Goal: Communication & Community: Answer question/provide support

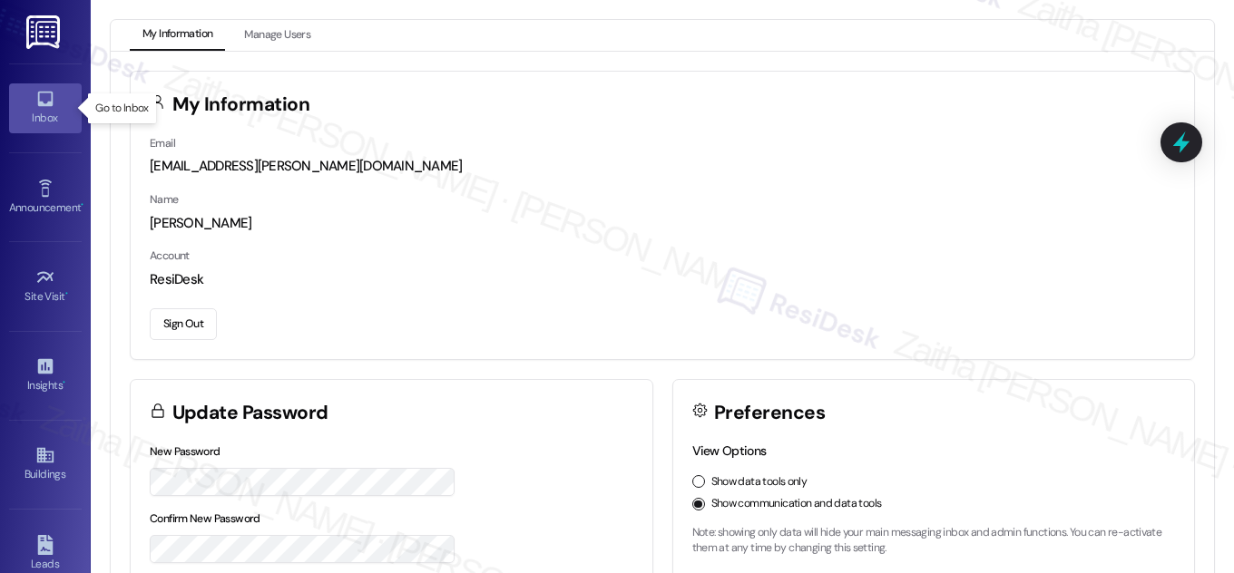
click at [46, 119] on div "Inbox" at bounding box center [45, 118] width 91 height 18
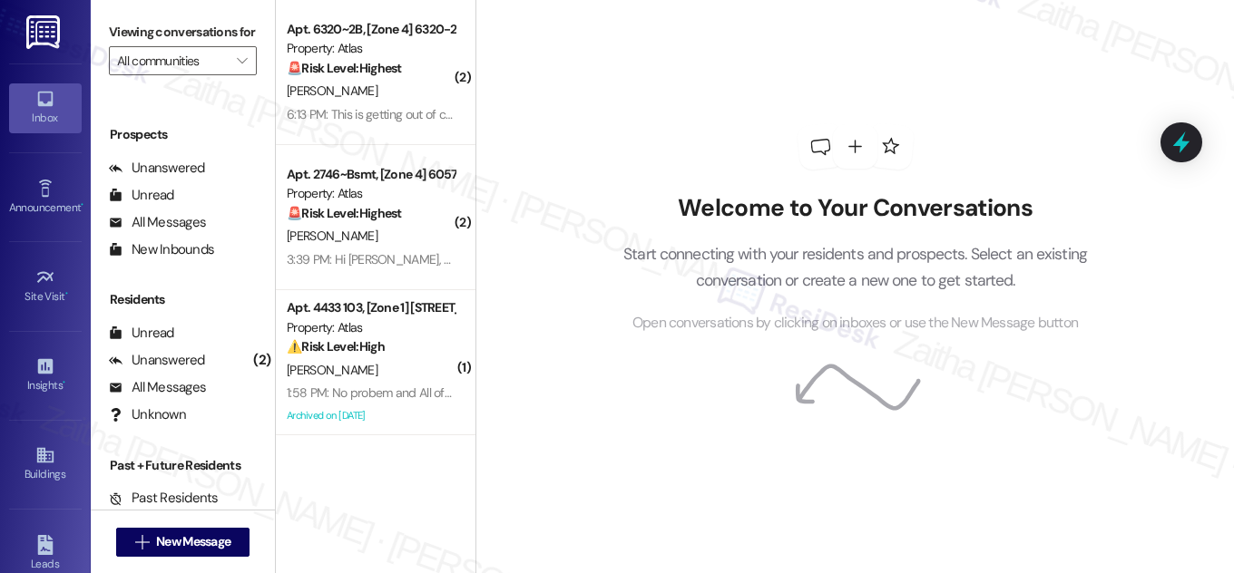
scroll to position [240, 0]
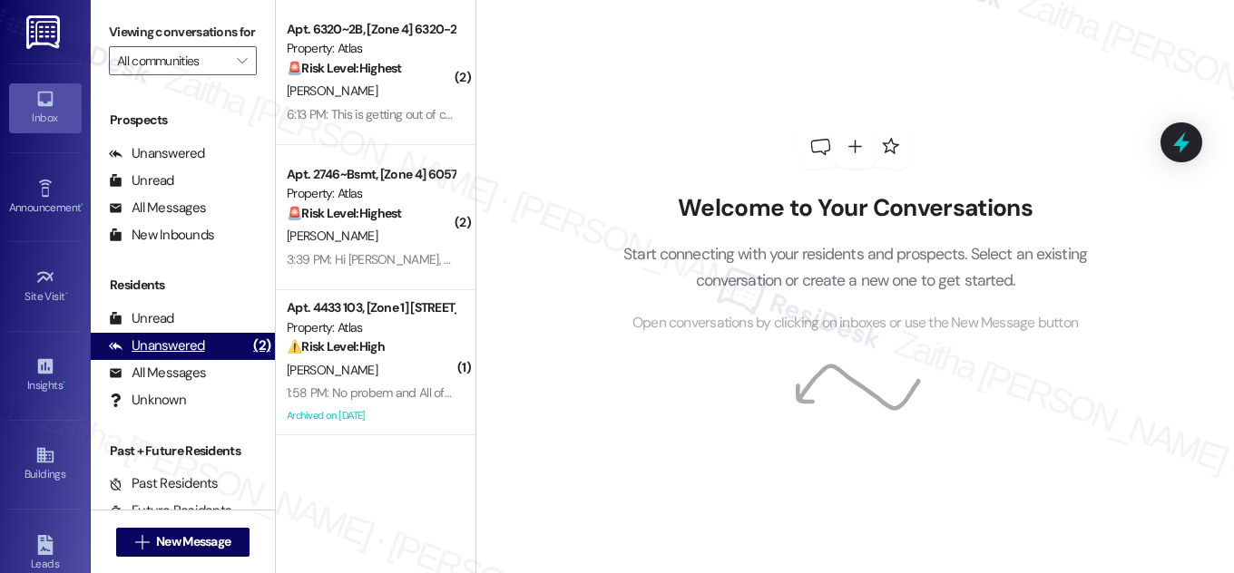
click at [181, 356] on div "Unanswered" at bounding box center [157, 346] width 96 height 19
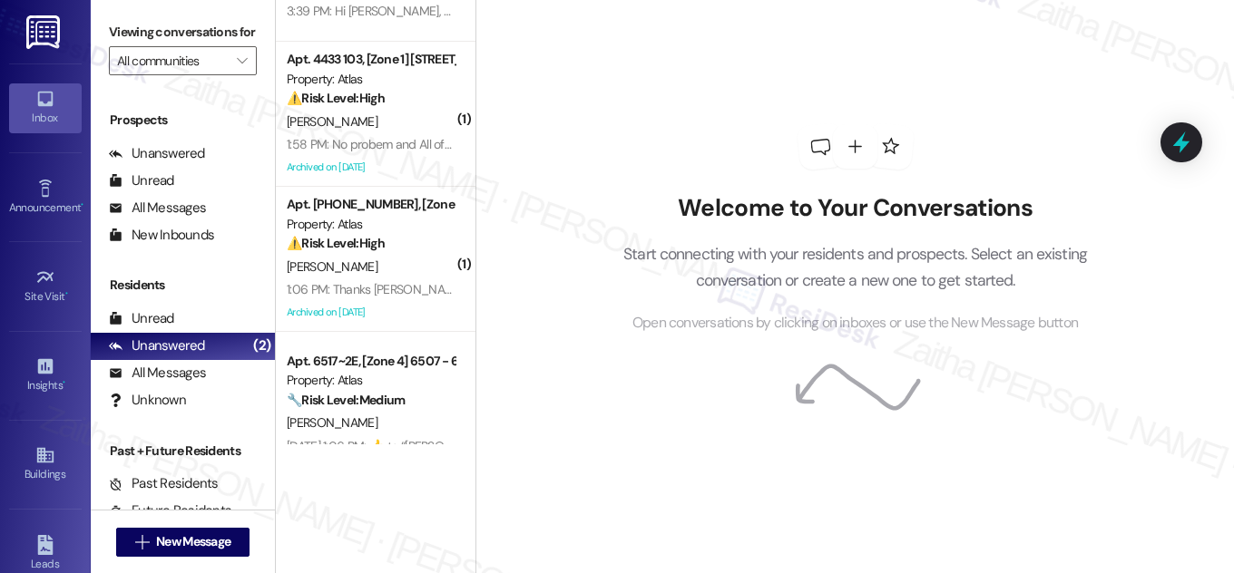
scroll to position [329, 0]
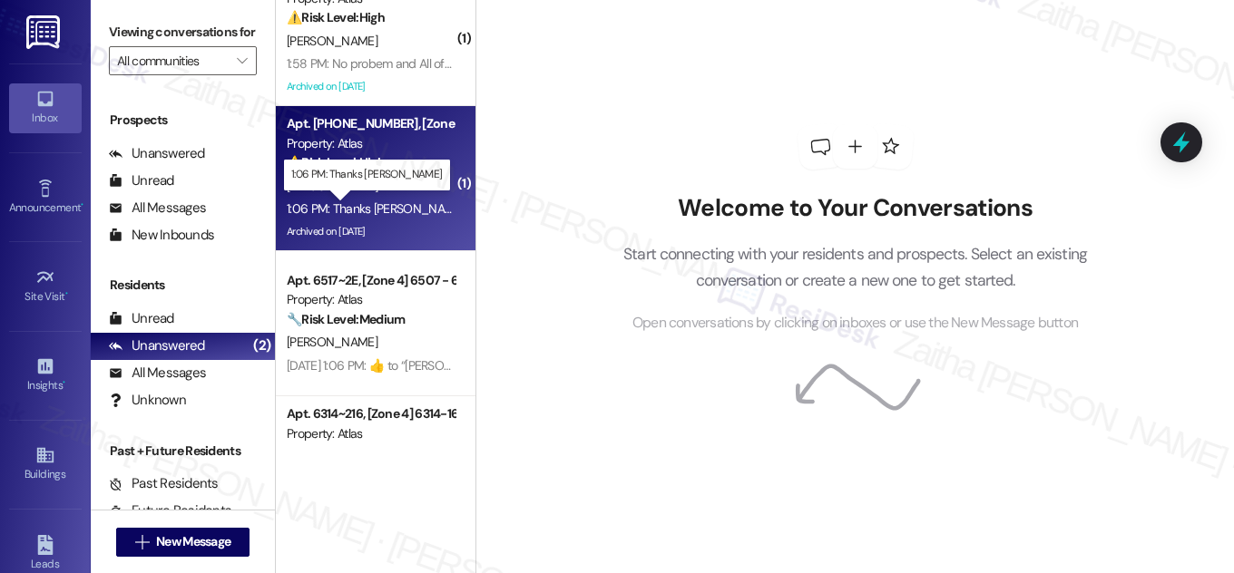
click at [387, 200] on div "1:06 PM: Thanks [PERSON_NAME] 1:06 PM: Thanks [PERSON_NAME]" at bounding box center [376, 208] width 178 height 16
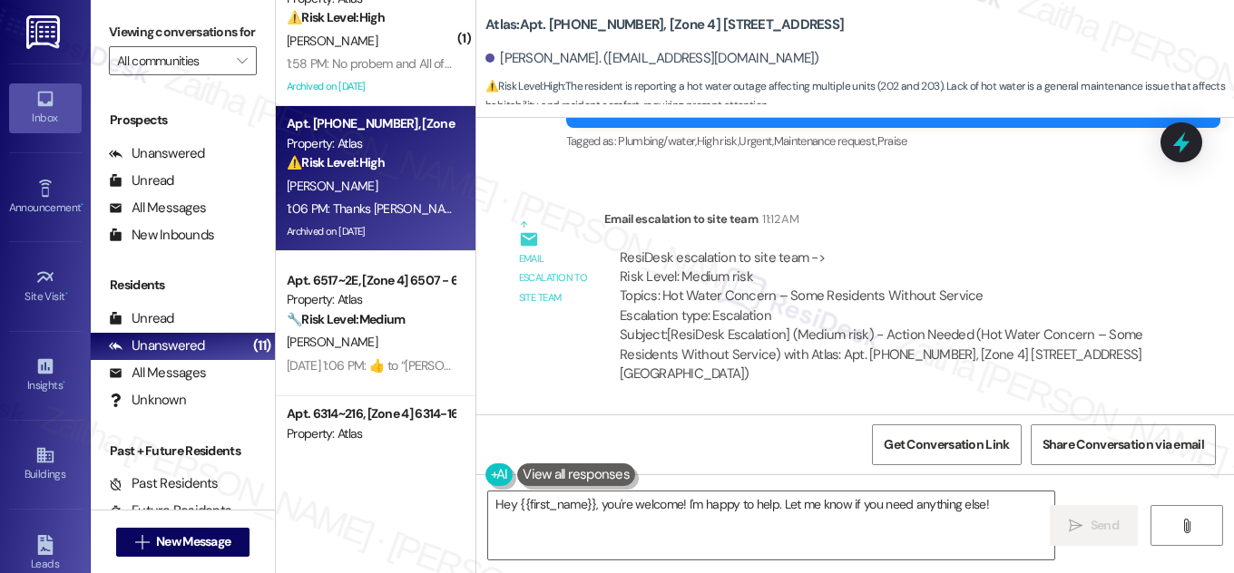
scroll to position [18315, 0]
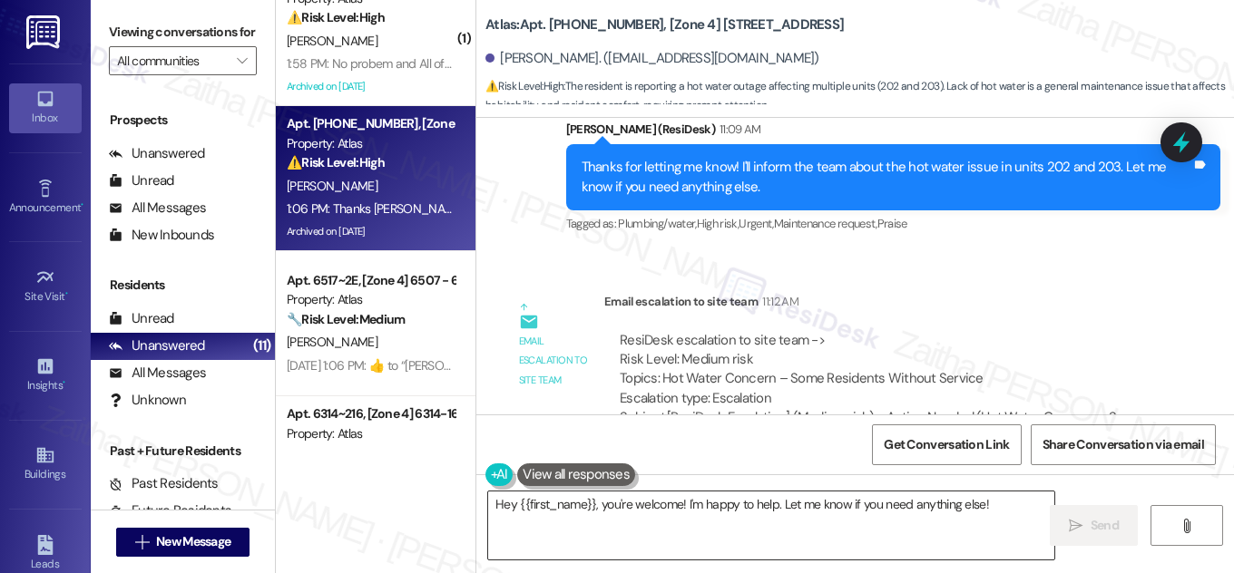
click at [501, 505] on textarea "Hey {{first_name}}, you're welcome! I'm happy to help. Let me know if you need …" at bounding box center [771, 526] width 566 height 68
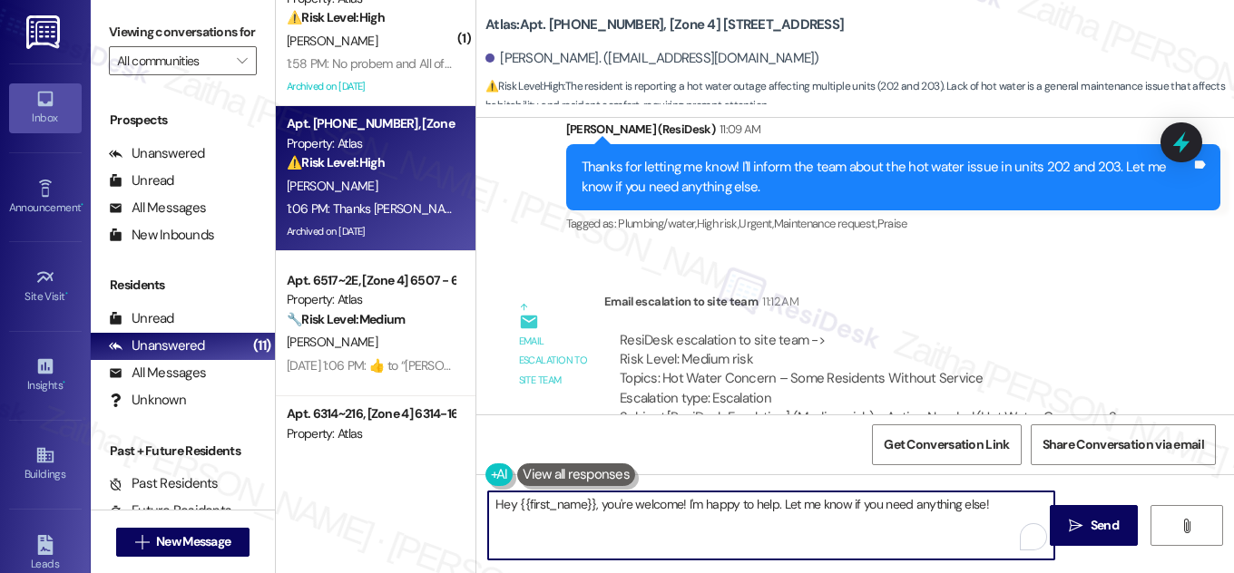
click at [501, 505] on textarea "Hey {{first_name}}, you're welcome! I'm happy to help. Let me know if you need …" at bounding box center [771, 526] width 566 height 68
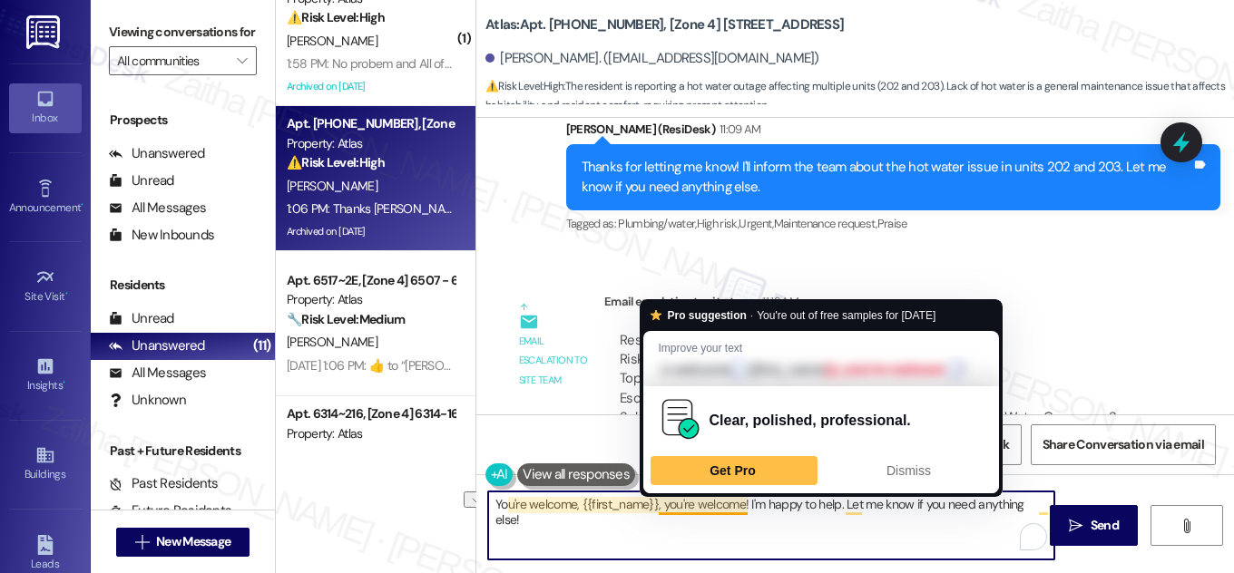
drag, startPoint x: 653, startPoint y: 510, endPoint x: 742, endPoint y: 511, distance: 88.9
click at [742, 511] on textarea "You're welcome, {{first_name}}, you're welcome! I'm happy to help. Let me know …" at bounding box center [771, 526] width 566 height 68
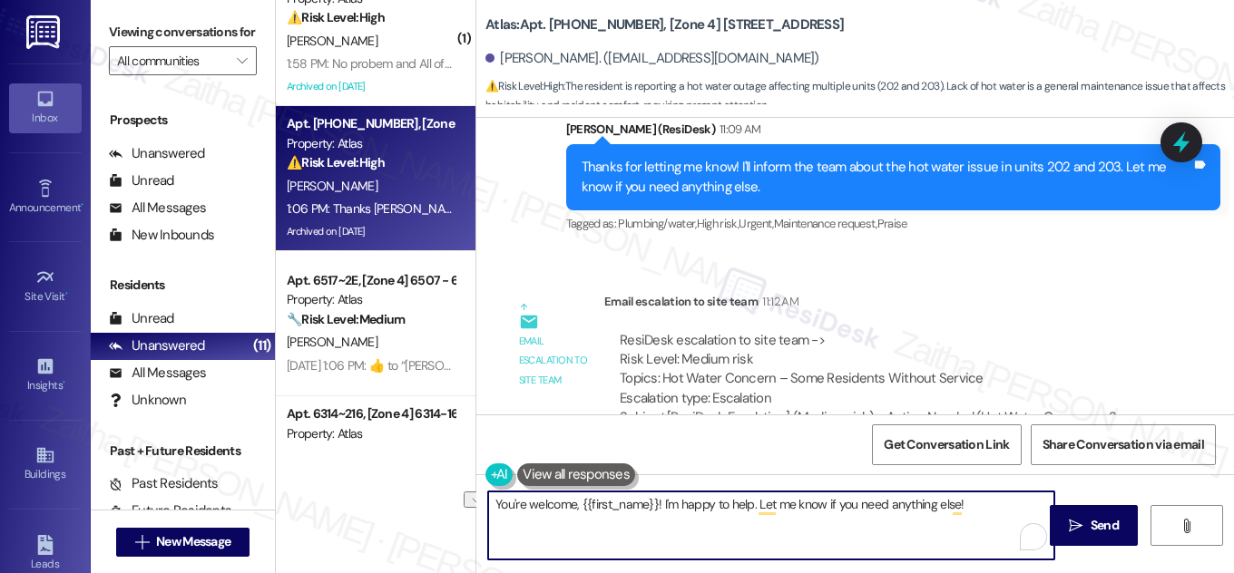
drag, startPoint x: 749, startPoint y: 503, endPoint x: 1011, endPoint y: 483, distance: 262.0
click at [1000, 512] on textarea "You're welcome, {{first_name}}! I'm happy to help. Let me know if you need anyt…" at bounding box center [771, 526] width 566 height 68
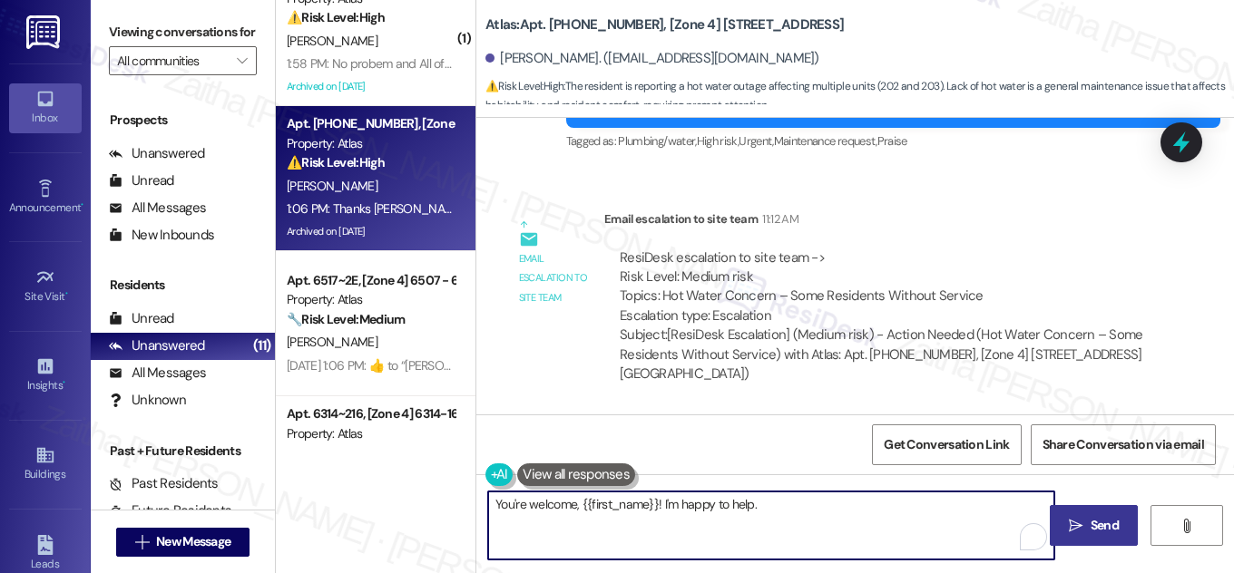
type textarea "You're welcome, {{first_name}}! I'm happy to help."
click at [1065, 523] on span " Send" at bounding box center [1093, 525] width 57 height 19
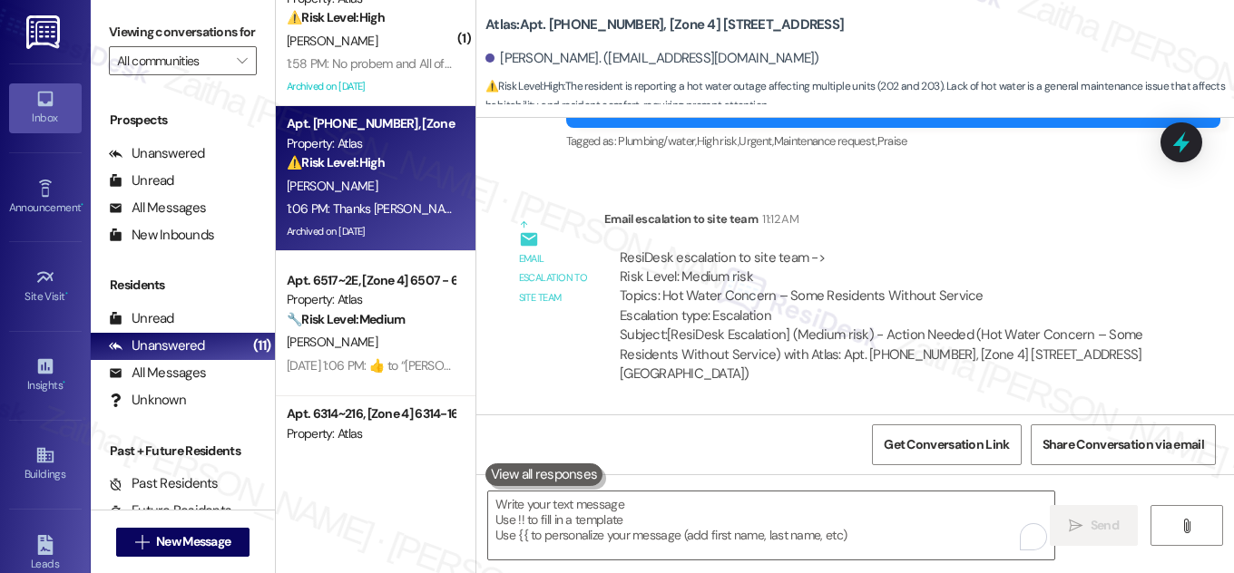
scroll to position [18397, 0]
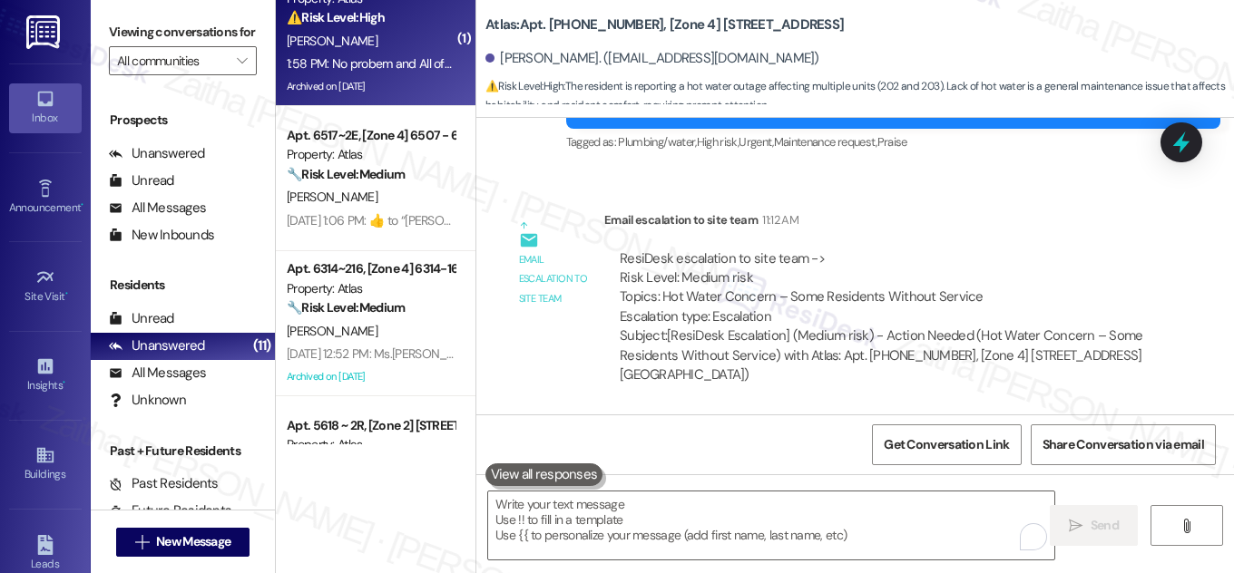
click at [386, 50] on div "[PERSON_NAME]" at bounding box center [370, 41] width 171 height 23
type textarea "Fetching suggested responses. Please feel free to read through the conversation…"
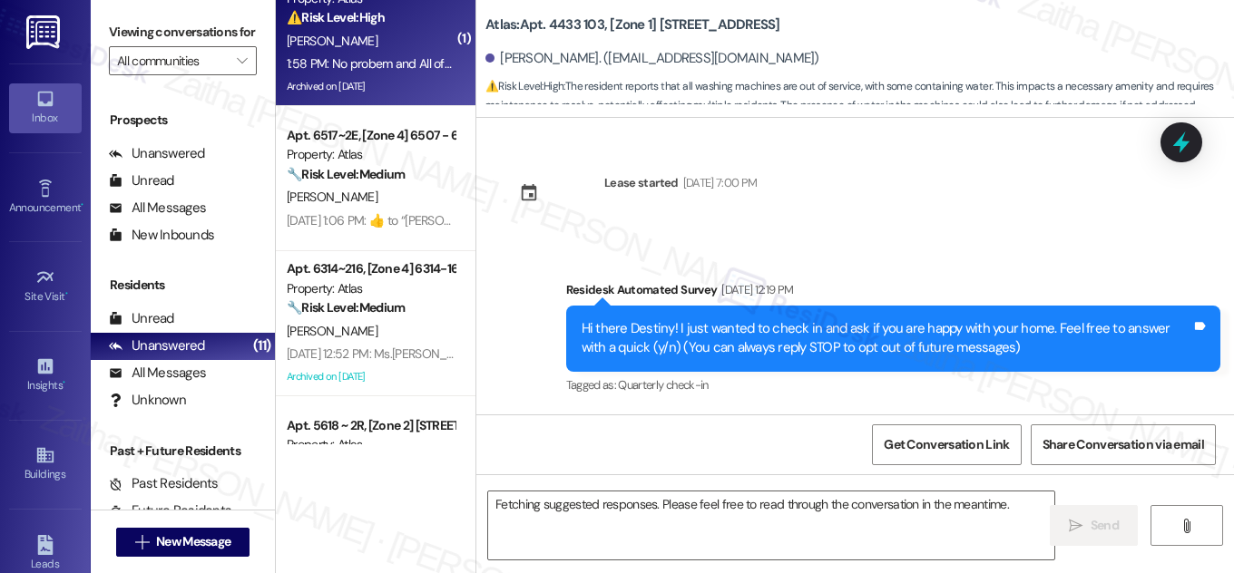
scroll to position [30604, 0]
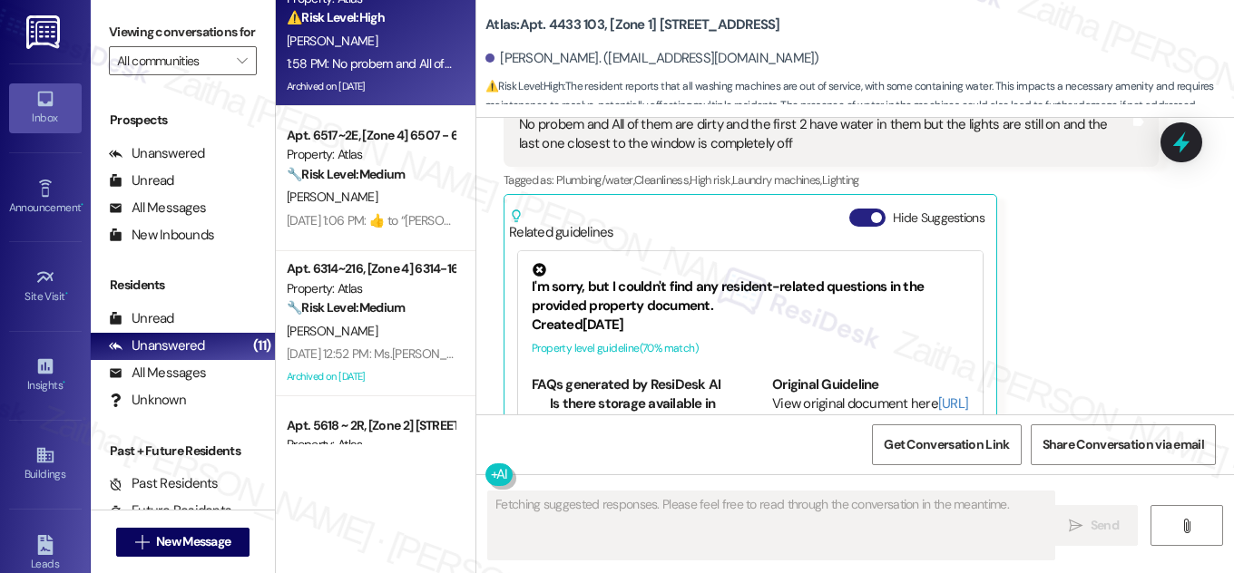
click at [858, 209] on button "Hide Suggestions" at bounding box center [867, 218] width 36 height 18
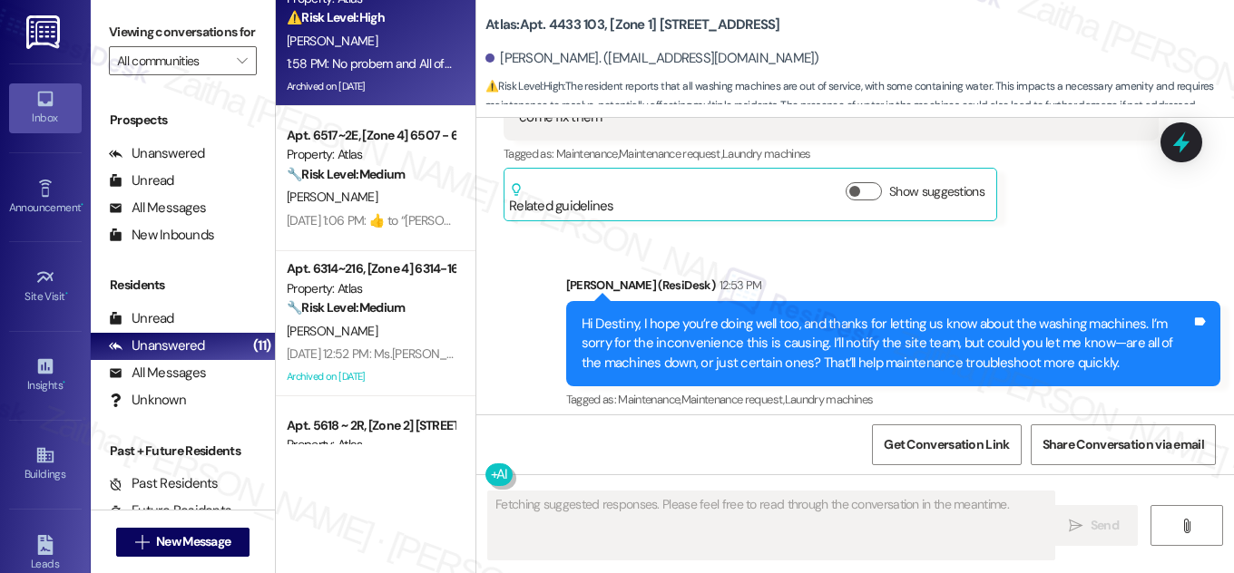
scroll to position [30210, 0]
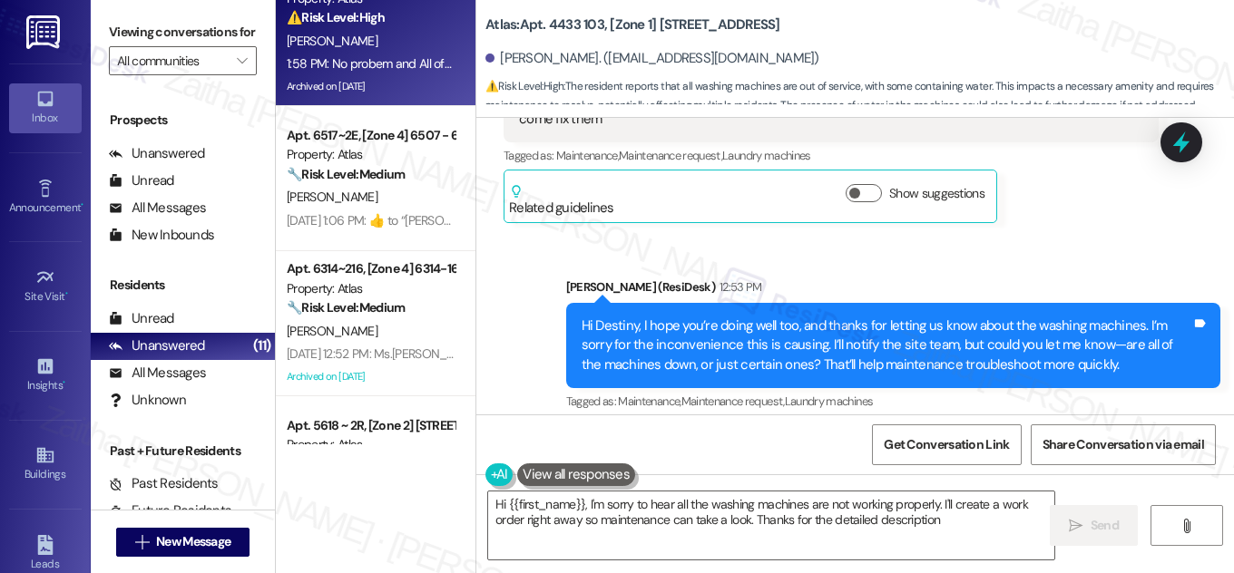
type textarea "Hi {{first_name}}, I'm sorry to hear all the washing machines are not working p…"
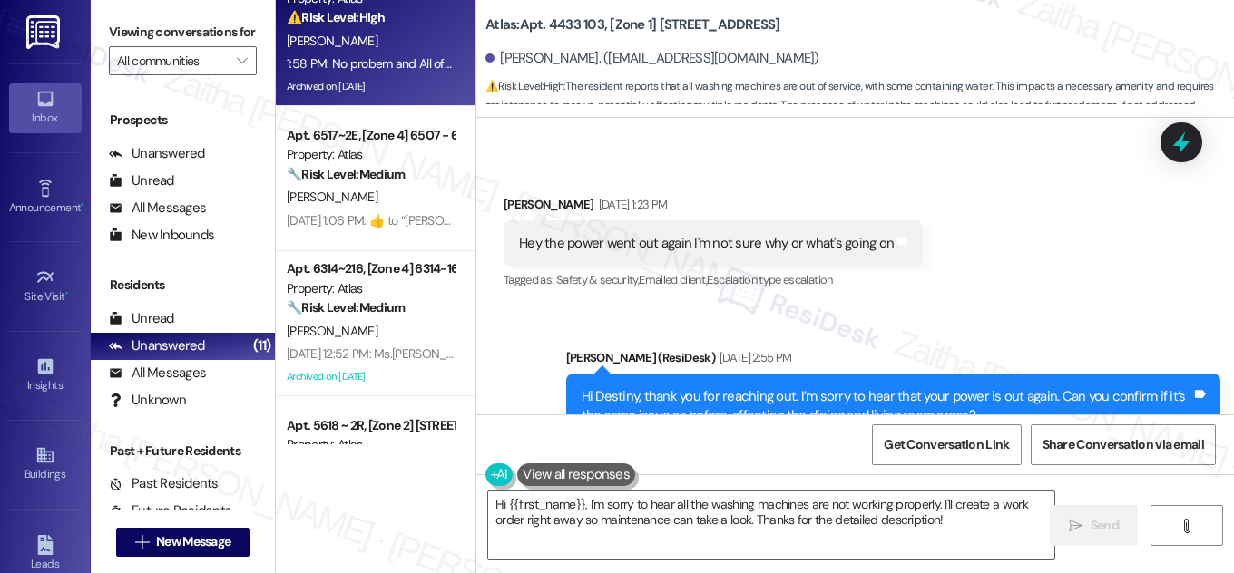
scroll to position [29137, 0]
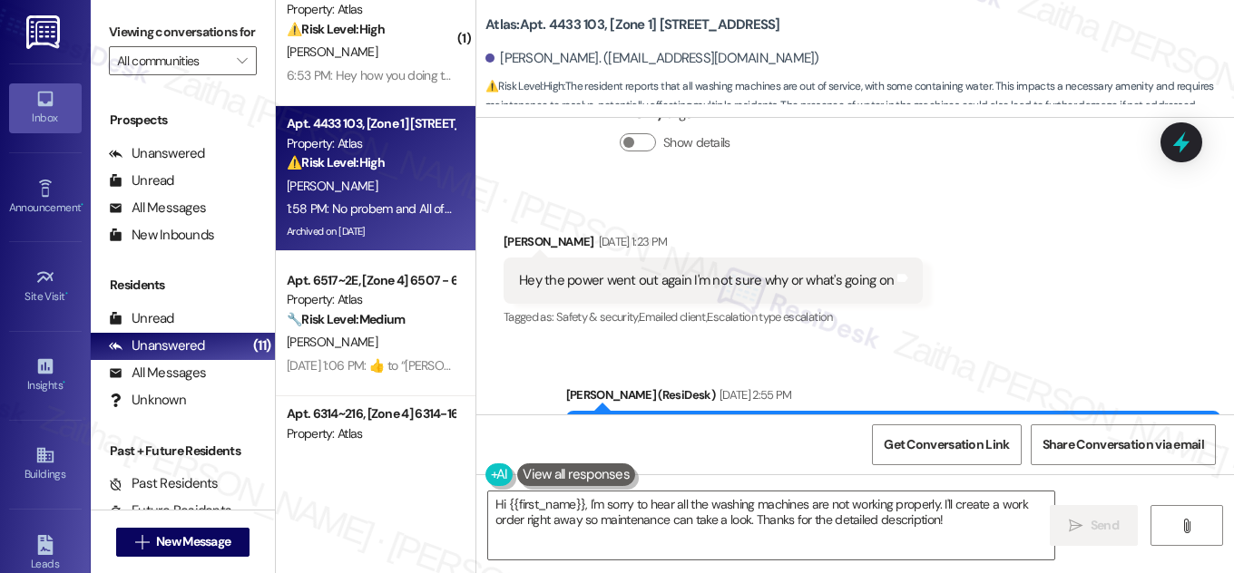
click at [559, 24] on b "Atlas: Apt. 4433 103, [Zone 1] [STREET_ADDRESS]" at bounding box center [632, 24] width 295 height 19
copy b "4433"
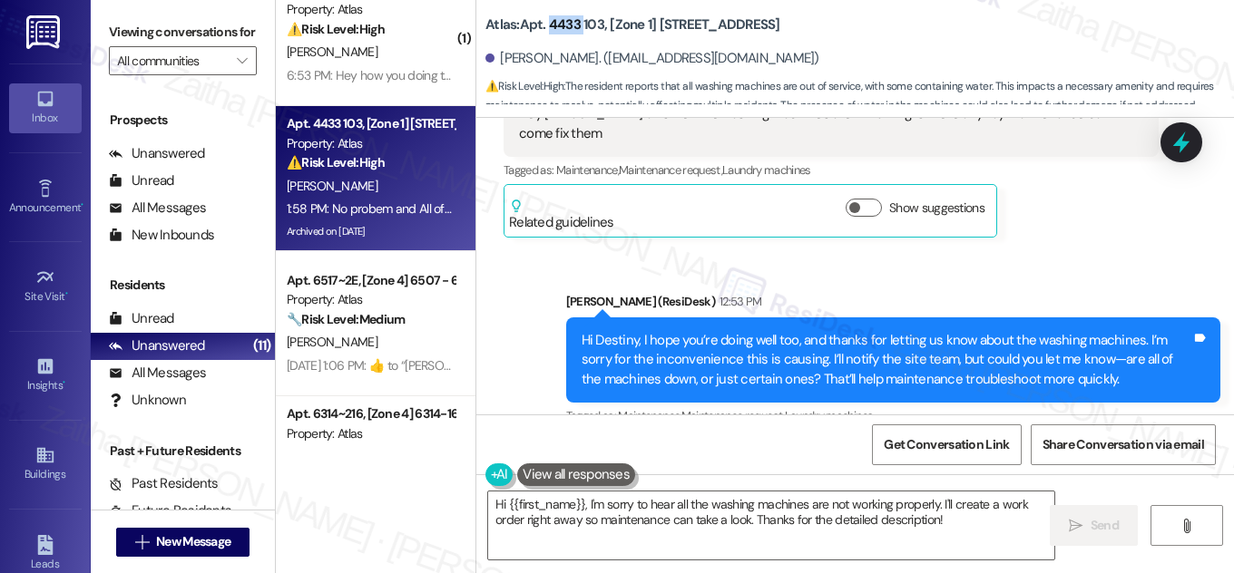
scroll to position [30375, 0]
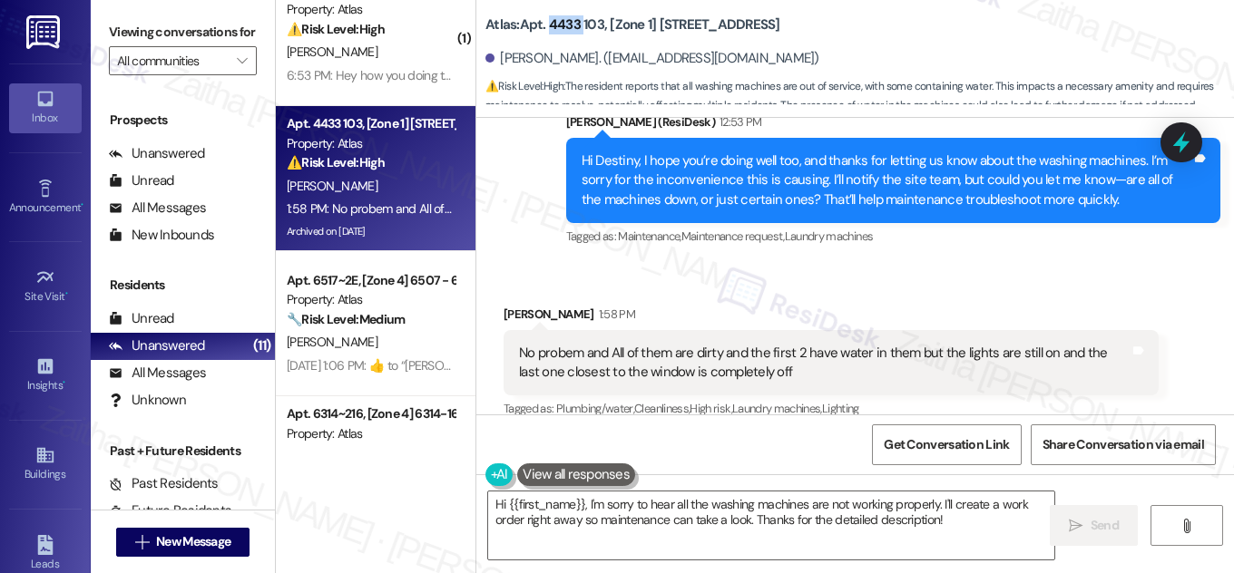
copy b "4433"
drag, startPoint x: 497, startPoint y: 57, endPoint x: 585, endPoint y: 47, distance: 88.6
click at [585, 47] on div "[PERSON_NAME]. ([EMAIL_ADDRESS][DOMAIN_NAME])" at bounding box center [859, 59] width 748 height 36
copy div "[PERSON_NAME]"
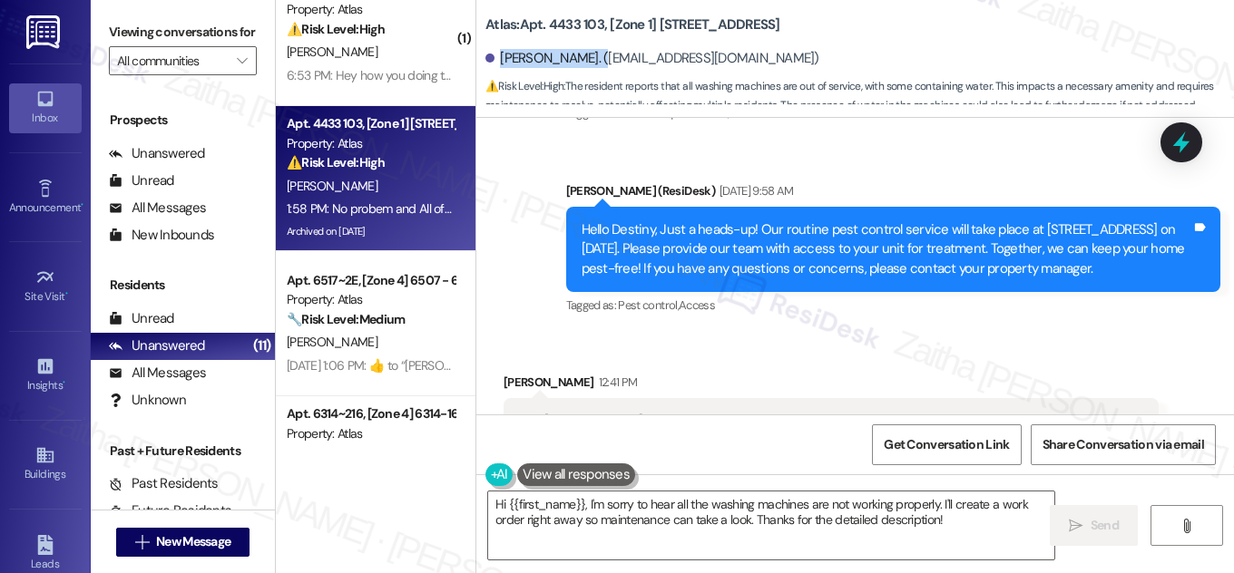
scroll to position [29963, 0]
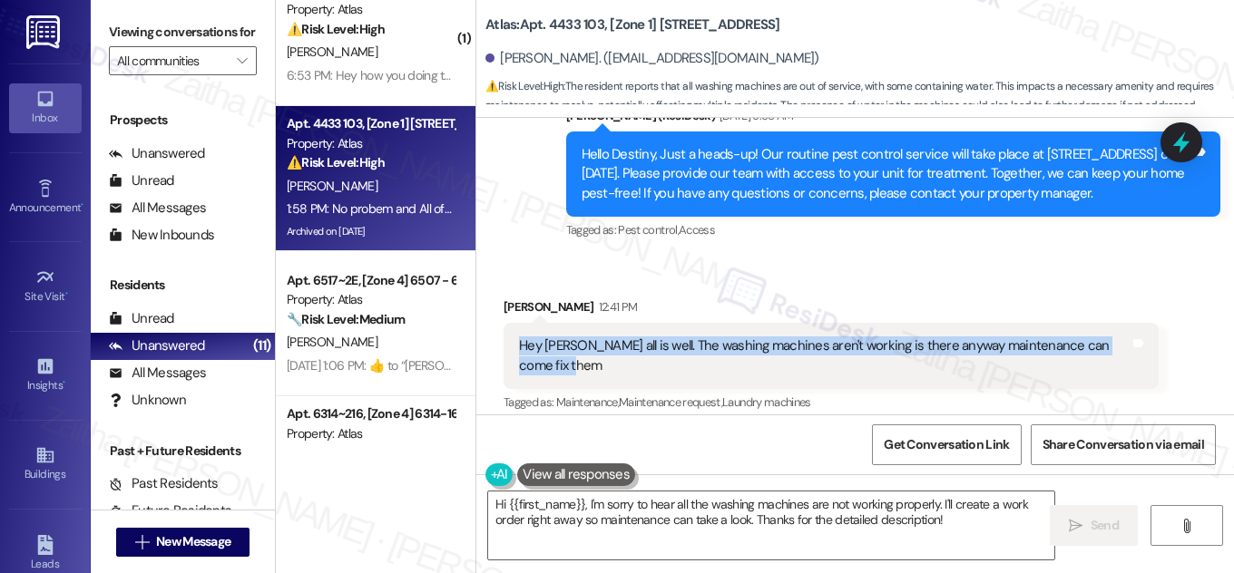
drag, startPoint x: 510, startPoint y: 268, endPoint x: 562, endPoint y: 292, distance: 57.2
click at [561, 323] on div "Hey [PERSON_NAME] all is well. The washing machines aren't working is there any…" at bounding box center [831, 356] width 655 height 66
copy div "Hey [PERSON_NAME] all is well. The washing machines aren't working is there any…"
click at [1182, 137] on icon at bounding box center [1181, 143] width 22 height 28
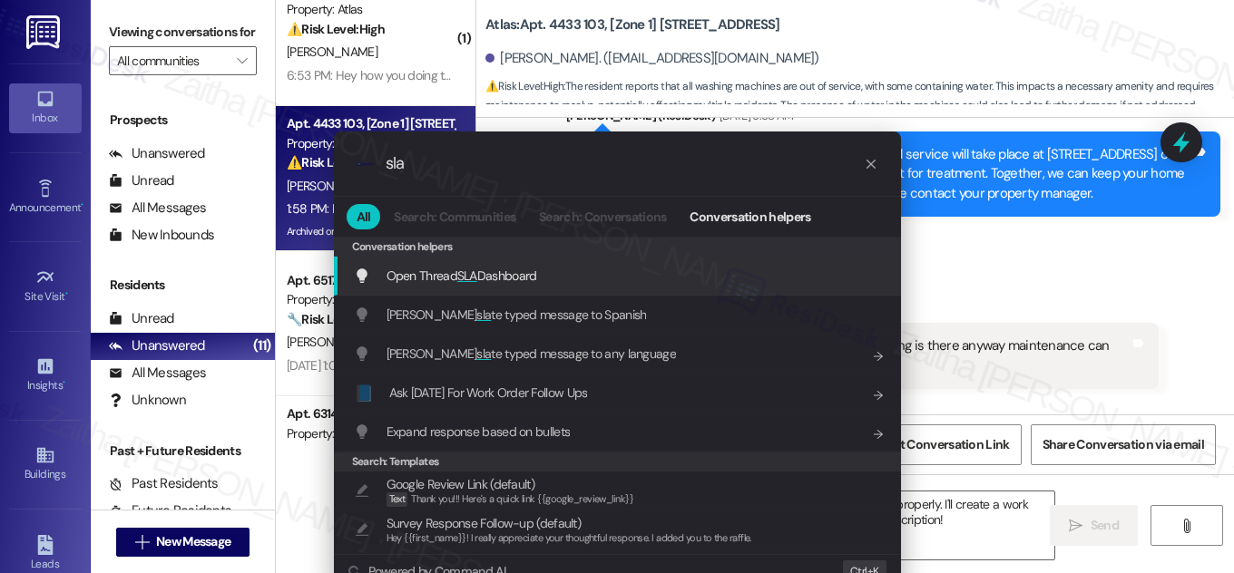
type input "sla"
click at [491, 285] on div "Open Thread SLA Dashboard Add shortcut" at bounding box center [617, 276] width 567 height 39
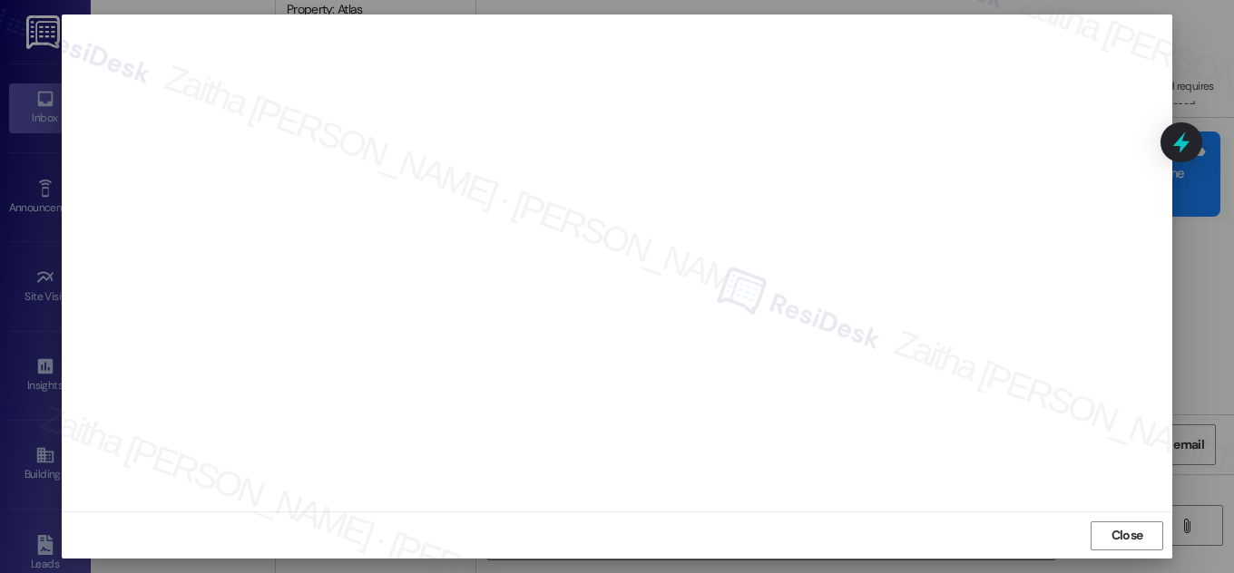
scroll to position [19, 0]
click at [1108, 533] on span "Close" at bounding box center [1127, 535] width 39 height 19
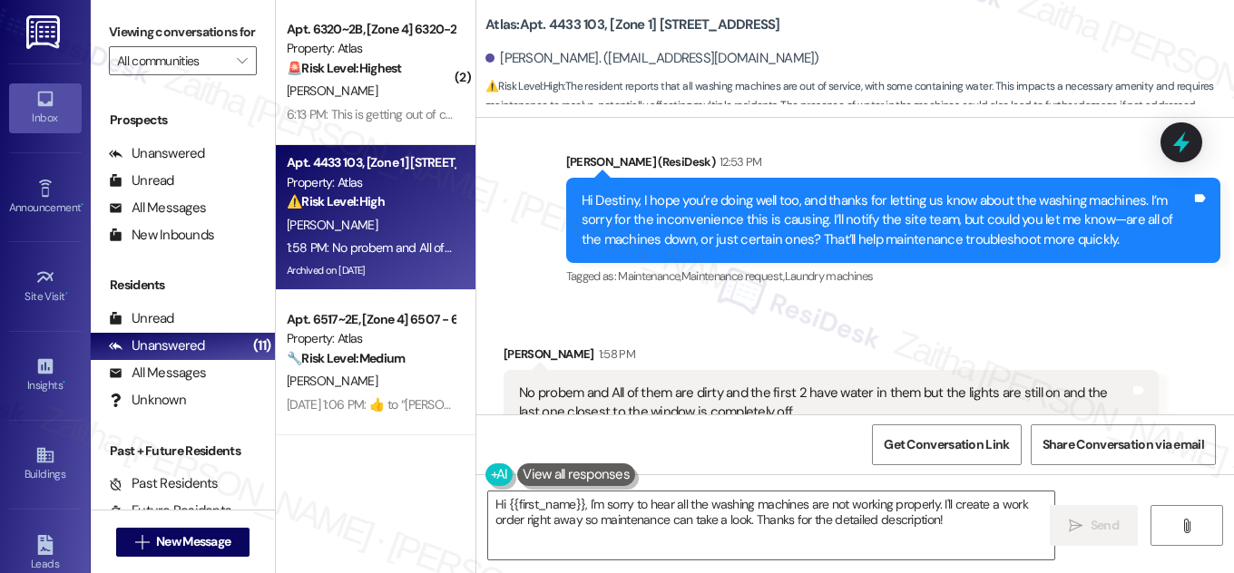
scroll to position [30375, 0]
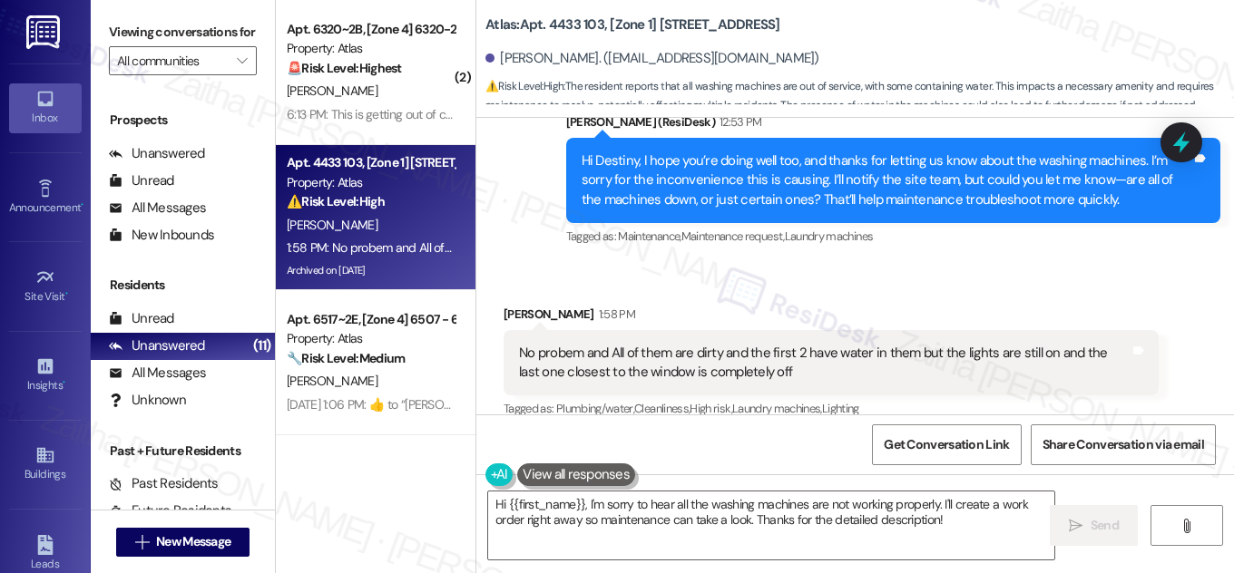
click at [868, 437] on button "Show suggestions" at bounding box center [864, 446] width 36 height 18
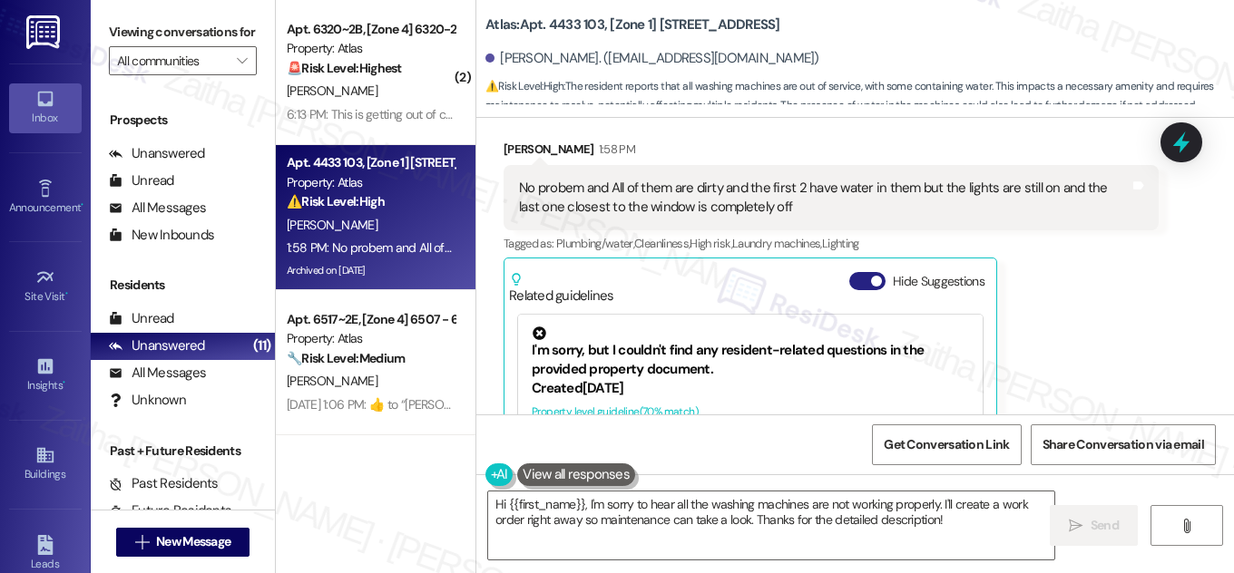
click at [855, 272] on button "Hide Suggestions" at bounding box center [867, 281] width 36 height 18
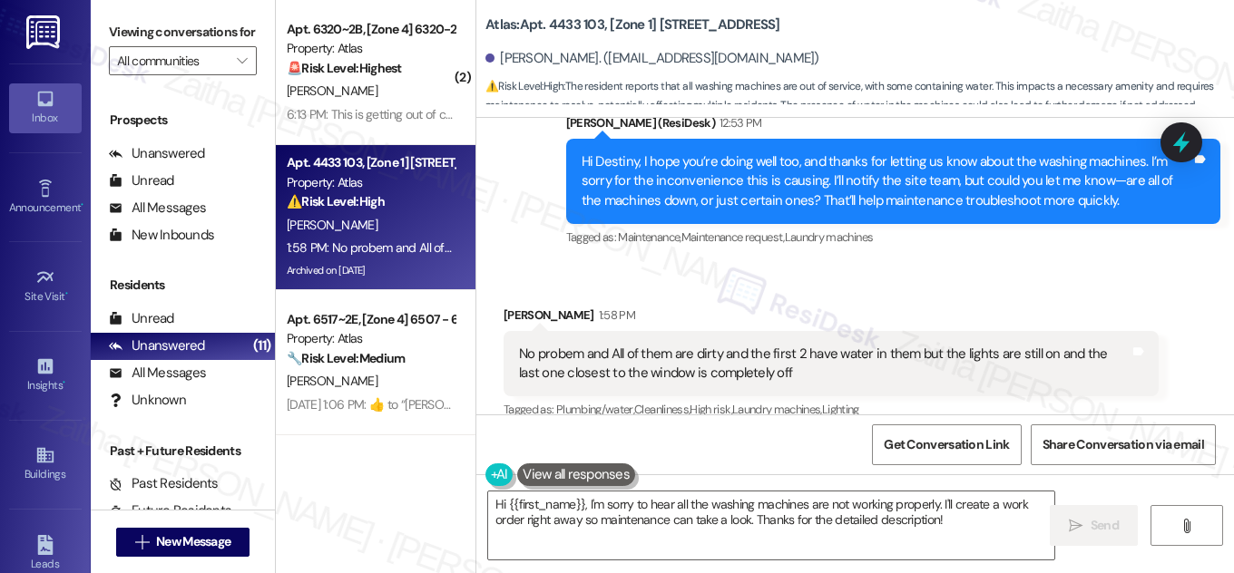
scroll to position [30375, 0]
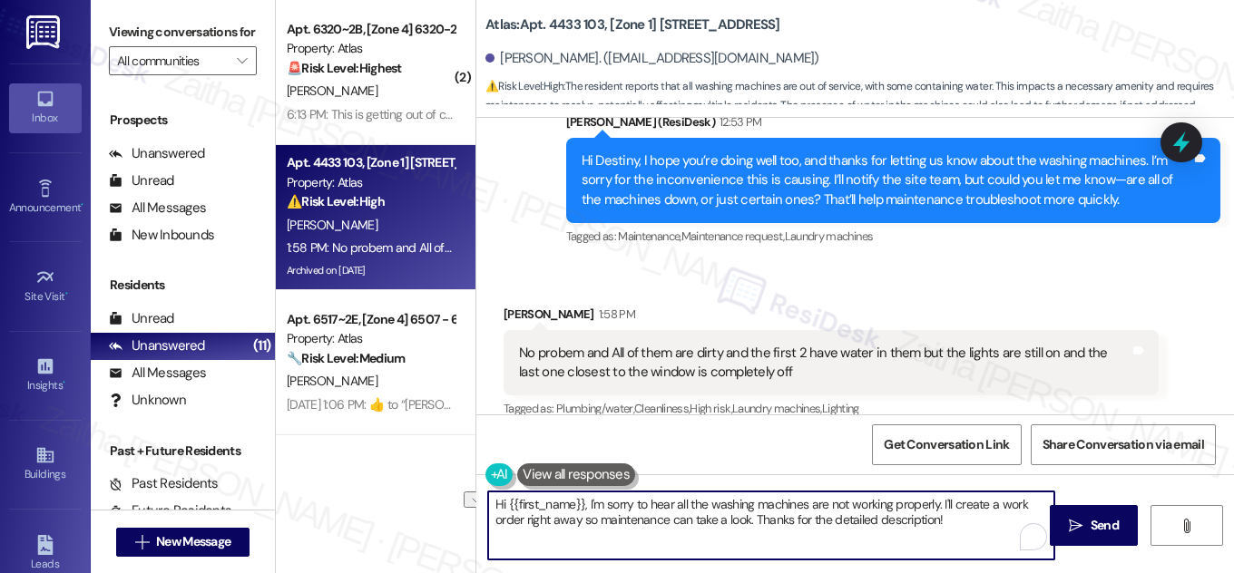
drag, startPoint x: 486, startPoint y: 502, endPoint x: 938, endPoint y: 503, distance: 451.8
click at [938, 503] on textarea "Hi {{first_name}}, I'm sorry to hear all the washing machines are not working p…" at bounding box center [771, 526] width 566 height 68
type textarea "Thanks for letting me know. I'll create a work order right away so maintenance …"
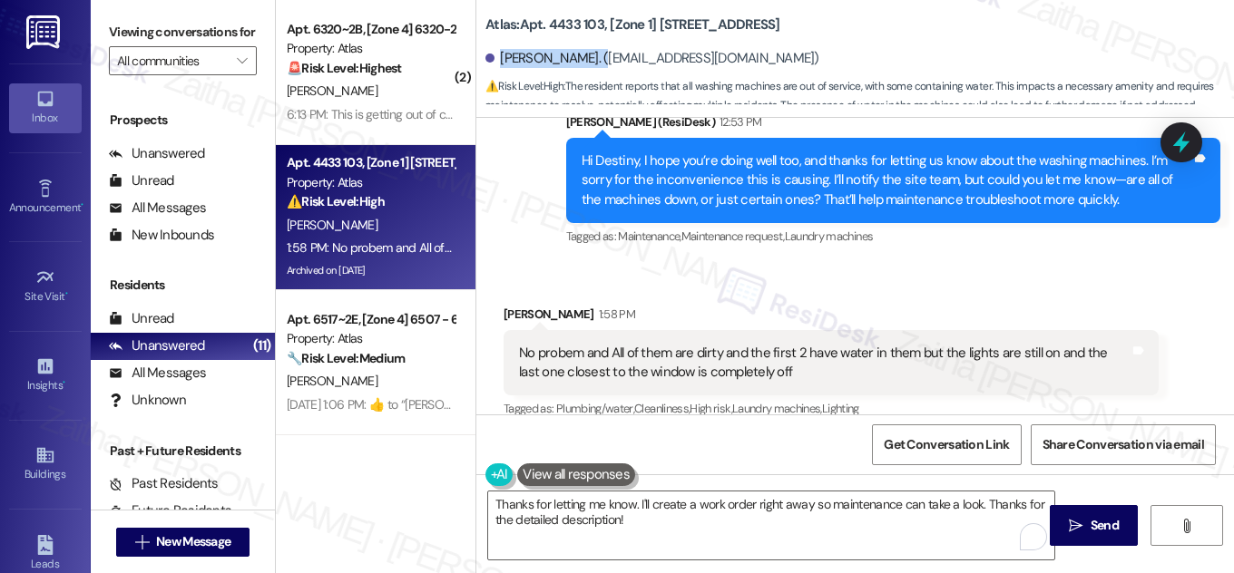
drag, startPoint x: 495, startPoint y: 54, endPoint x: 588, endPoint y: 51, distance: 92.6
click at [588, 51] on div "[PERSON_NAME]. ([EMAIL_ADDRESS][DOMAIN_NAME])" at bounding box center [652, 58] width 334 height 19
copy div "[PERSON_NAME]"
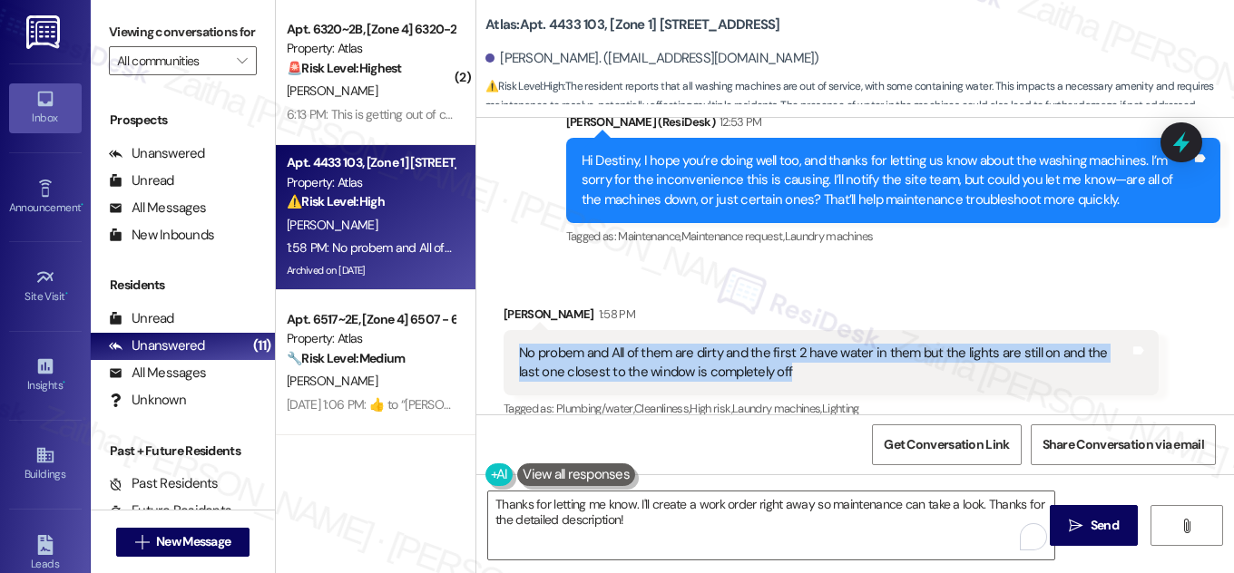
drag, startPoint x: 511, startPoint y: 266, endPoint x: 788, endPoint y: 308, distance: 280.7
click at [788, 330] on div "No probem and All of them are dirty and the first 2 have water in them but the …" at bounding box center [831, 363] width 655 height 66
copy div "No probem and All of them are dirty and the first 2 have water in them but the …"
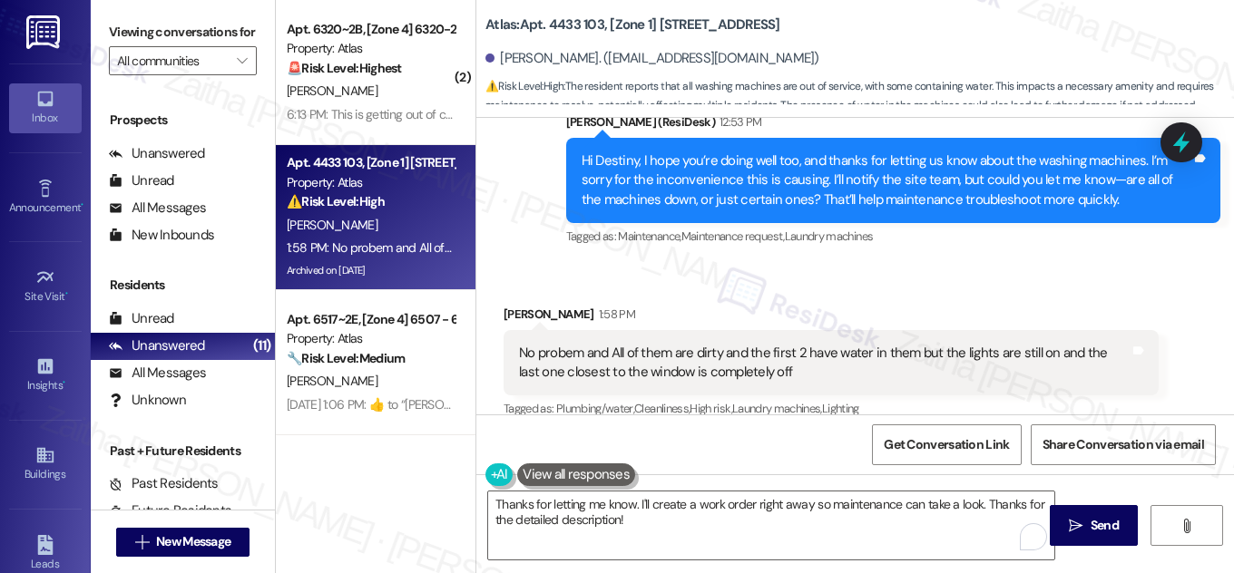
click at [788, 291] on div "Received via SMS [PERSON_NAME] 1:58 PM No probem and All of them are dirty and …" at bounding box center [831, 391] width 682 height 200
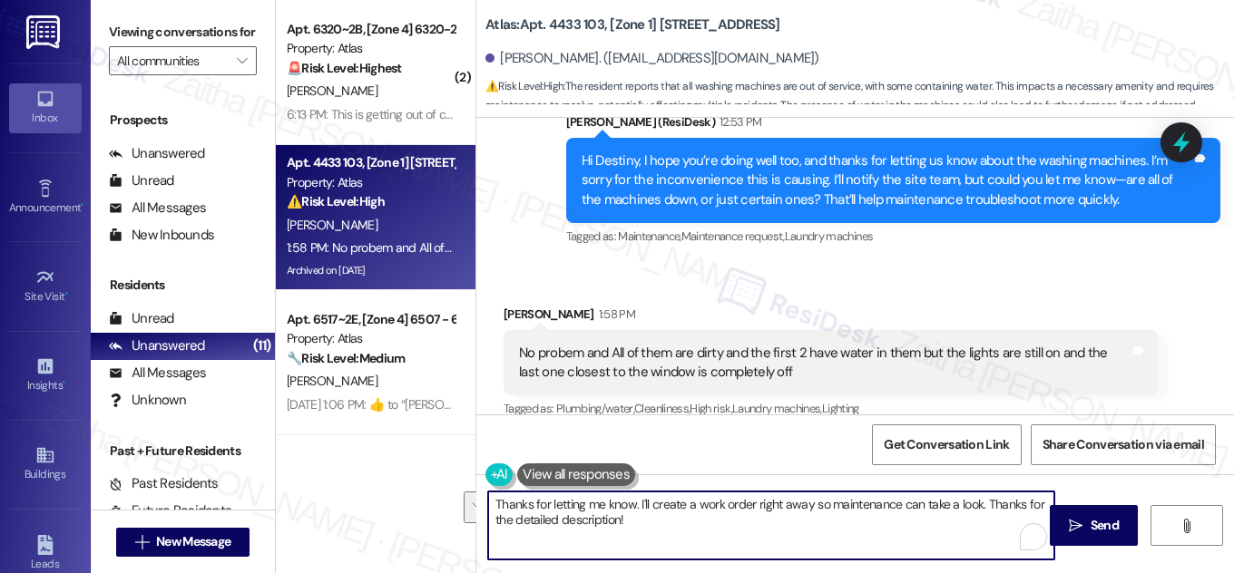
drag, startPoint x: 491, startPoint y: 507, endPoint x: 676, endPoint y: 528, distance: 186.2
click at [676, 528] on textarea "Thanks for letting me know. I'll create a work order right away so maintenance …" at bounding box center [771, 526] width 566 height 68
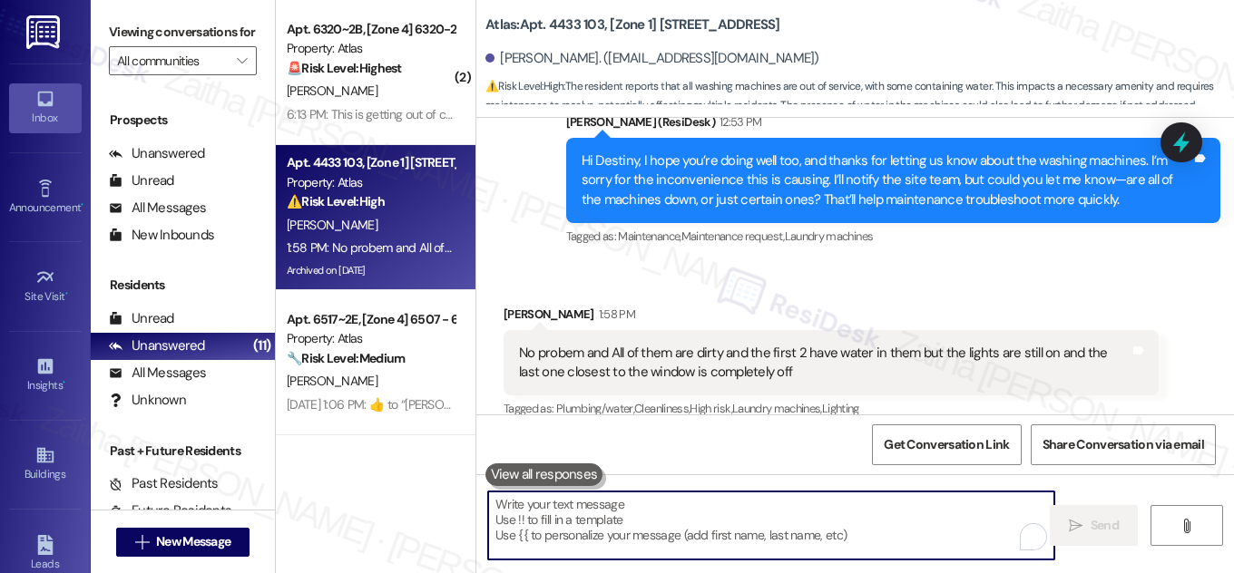
paste textarea "Thanks for clarifying. Just to confirm, you’re referring to the laundry room, c…"
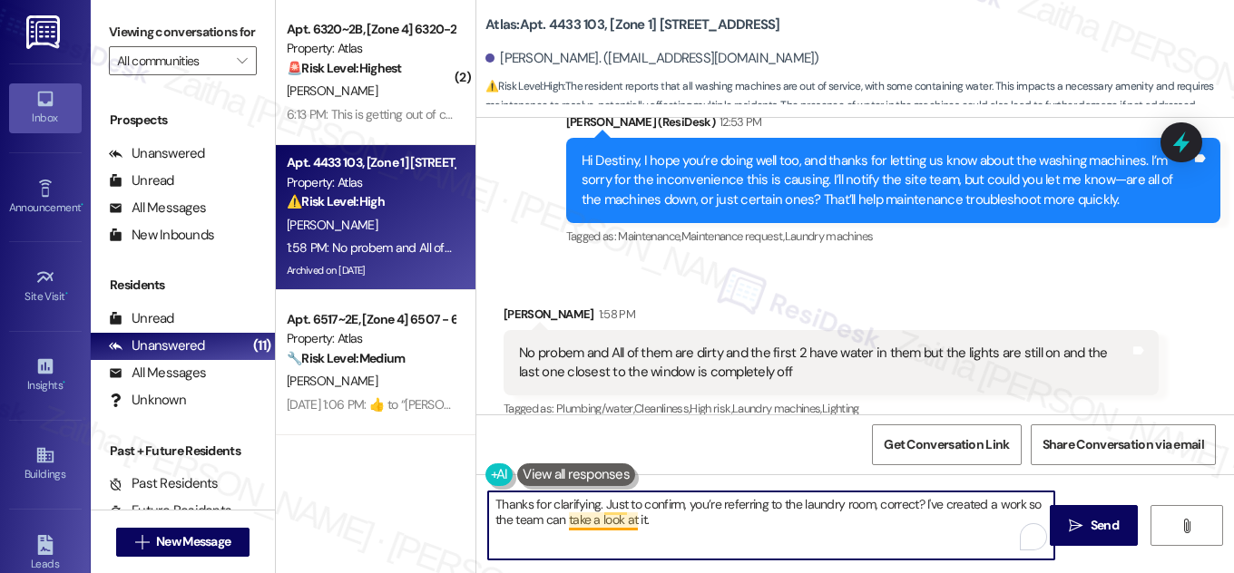
drag, startPoint x: 495, startPoint y: 504, endPoint x: 633, endPoint y: 526, distance: 139.8
click at [630, 524] on textarea "Thanks for clarifying. Just to confirm, you’re referring to the laundry room, c…" at bounding box center [771, 526] width 566 height 68
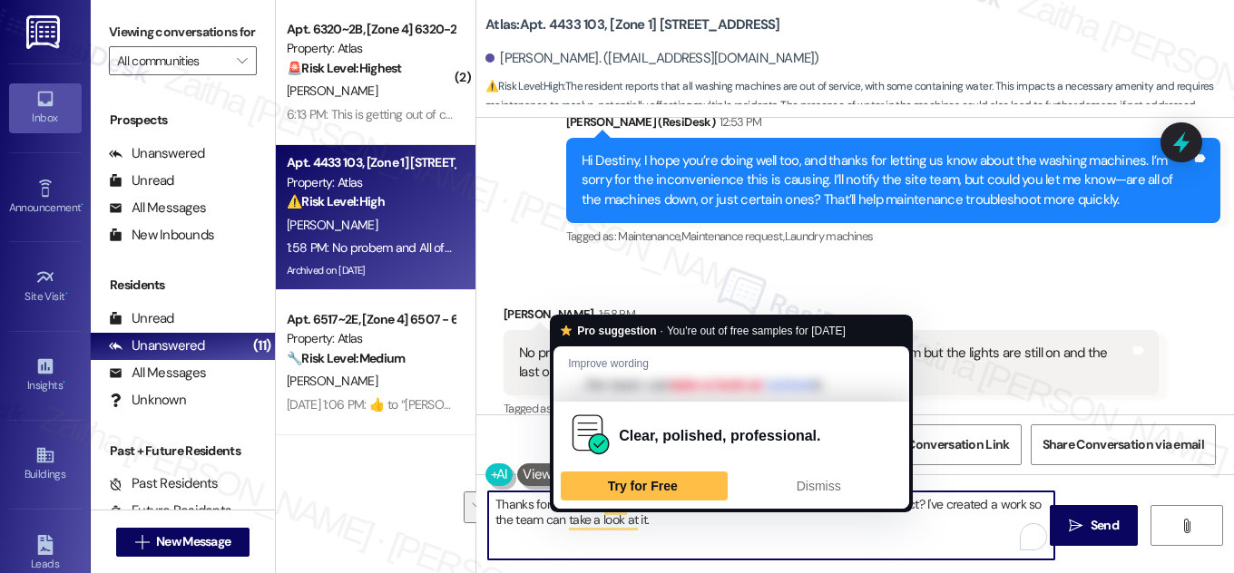
click at [505, 507] on textarea "Thanks for clarifying. Just to confirm, you’re referring to the laundry room, c…" at bounding box center [771, 526] width 566 height 68
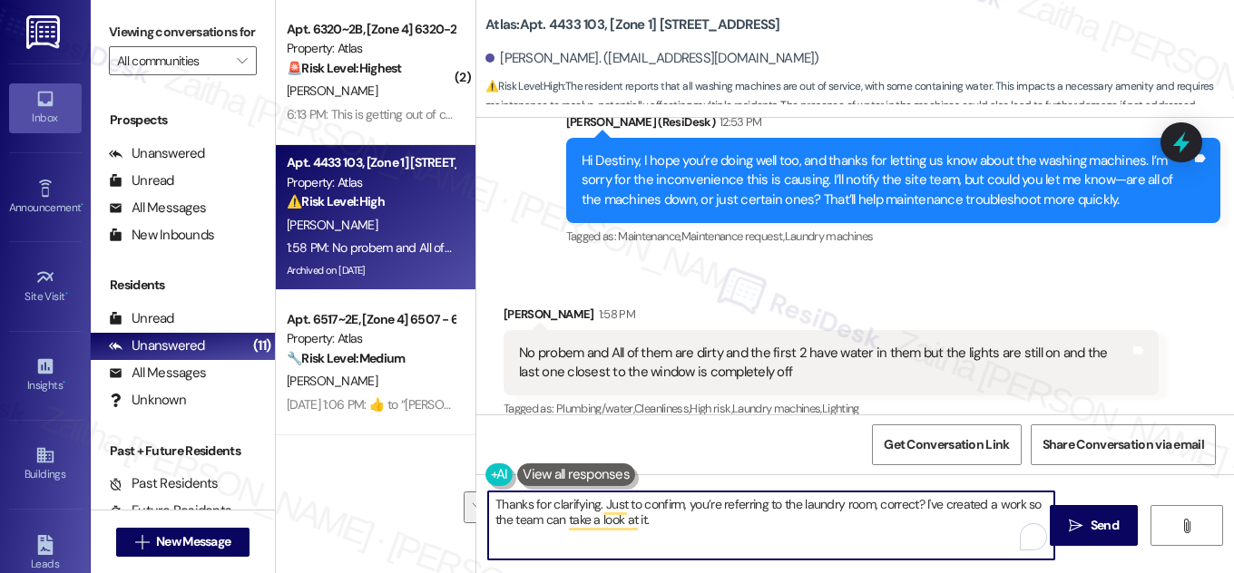
drag, startPoint x: 489, startPoint y: 500, endPoint x: 680, endPoint y: 523, distance: 192.0
click at [680, 523] on textarea "Thanks for clarifying. Just to confirm, you’re referring to the laundry room, c…" at bounding box center [771, 526] width 566 height 68
type textarea "Thanks for clarifying. Just to confirm, you’re referring to the laundry room, c…"
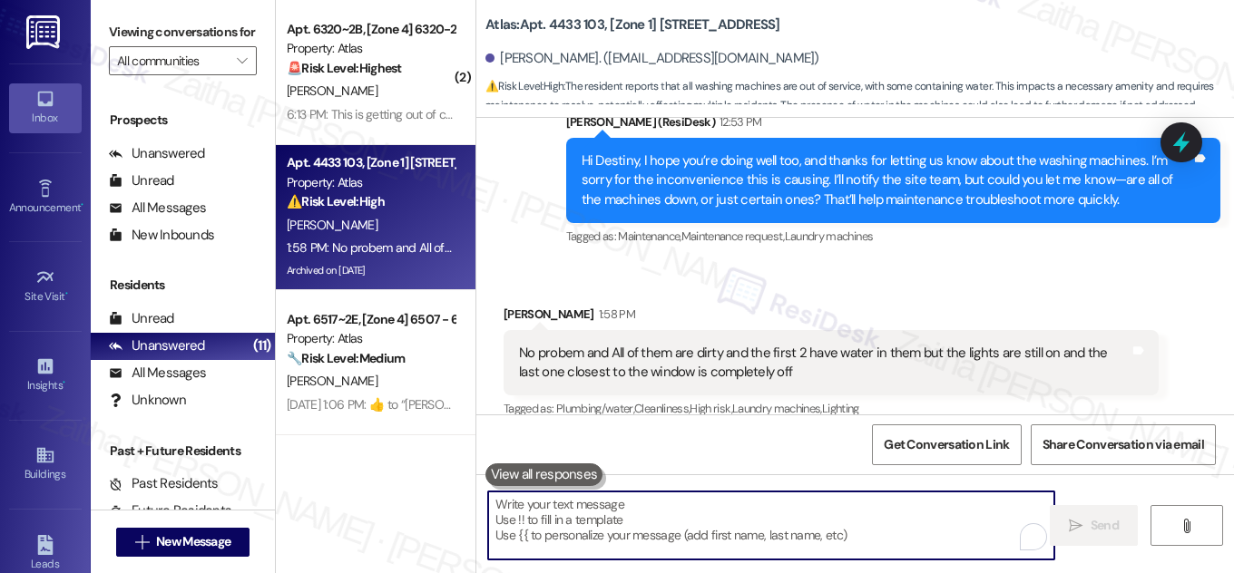
paste textarea "Thanks for clarifying. Just to confirm, you’re referring to the laundry room, c…"
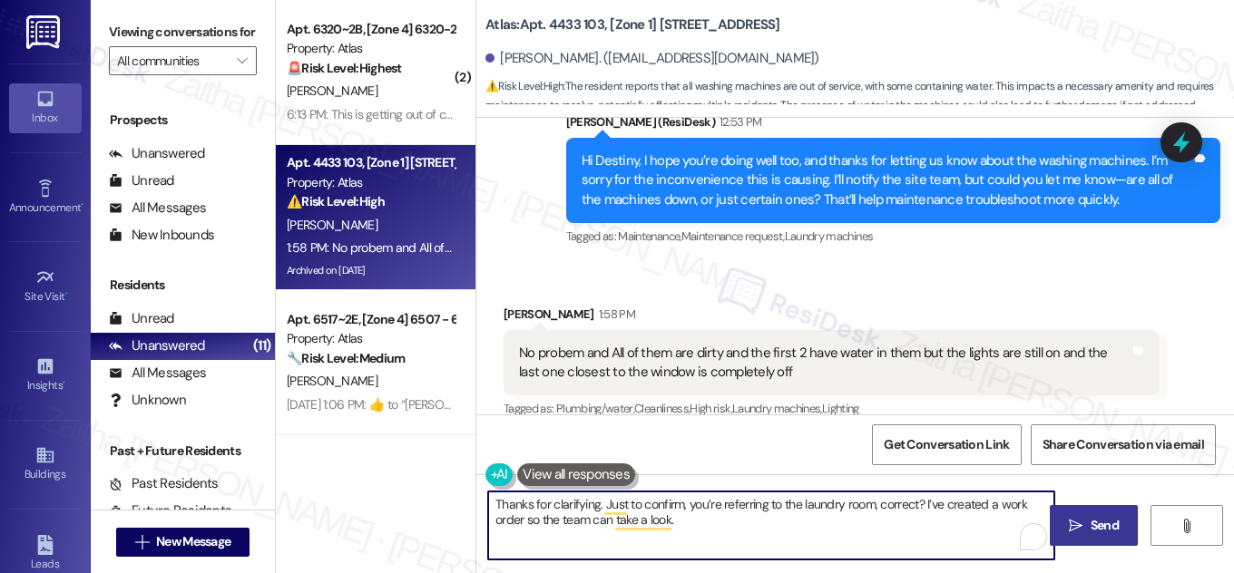
type textarea "Thanks for clarifying. Just to confirm, you’re referring to the laundry room, c…"
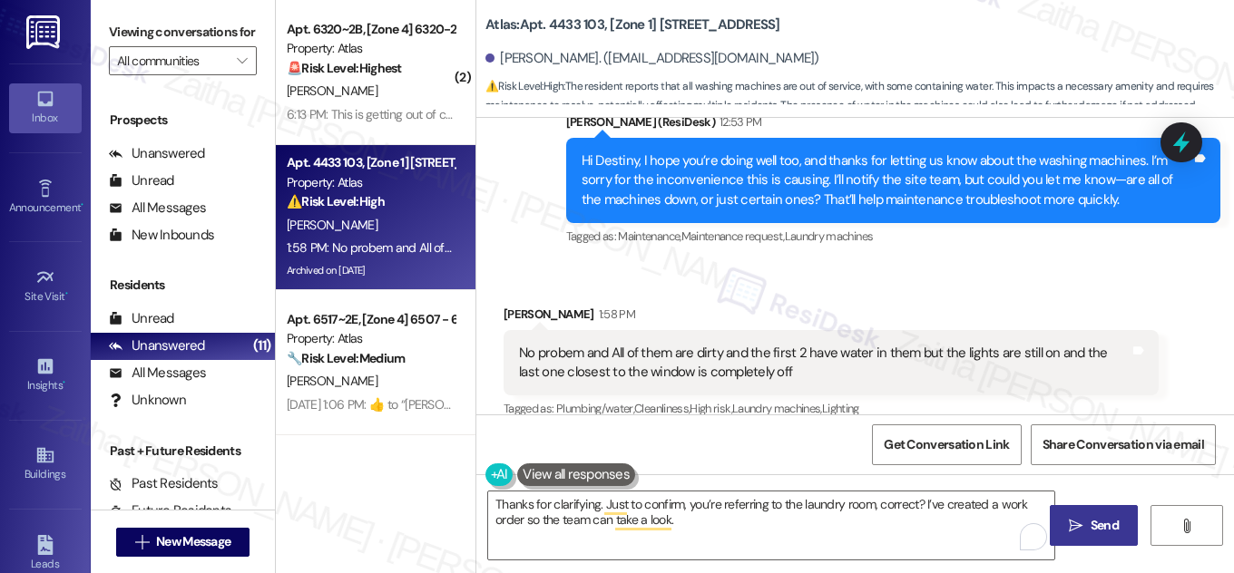
click at [1074, 526] on icon "" at bounding box center [1076, 526] width 14 height 15
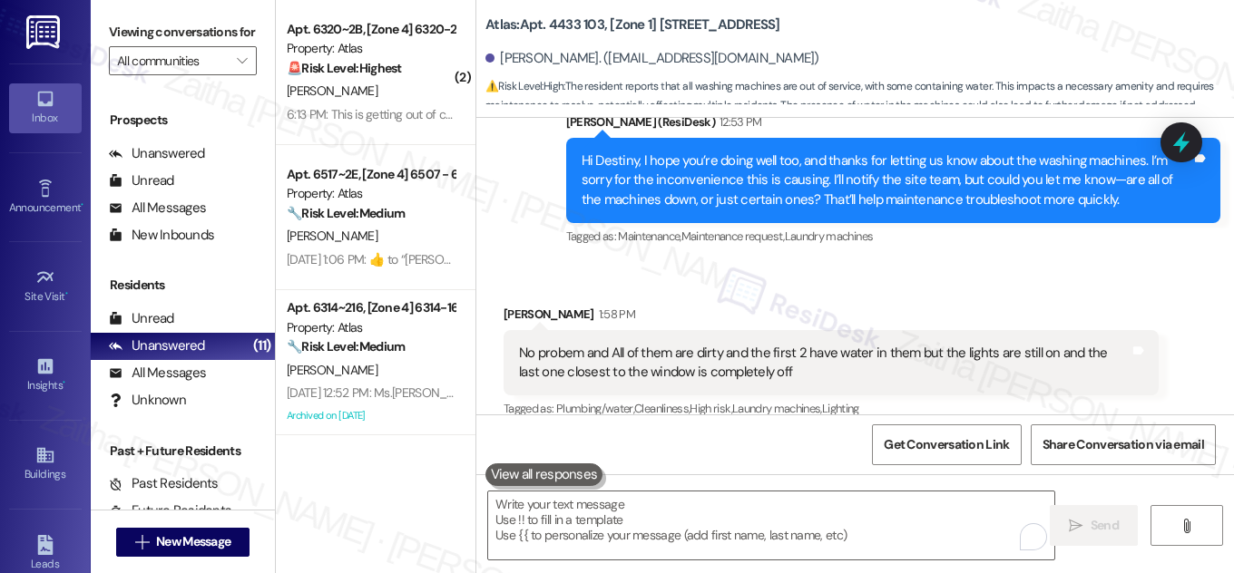
scroll to position [30374, 0]
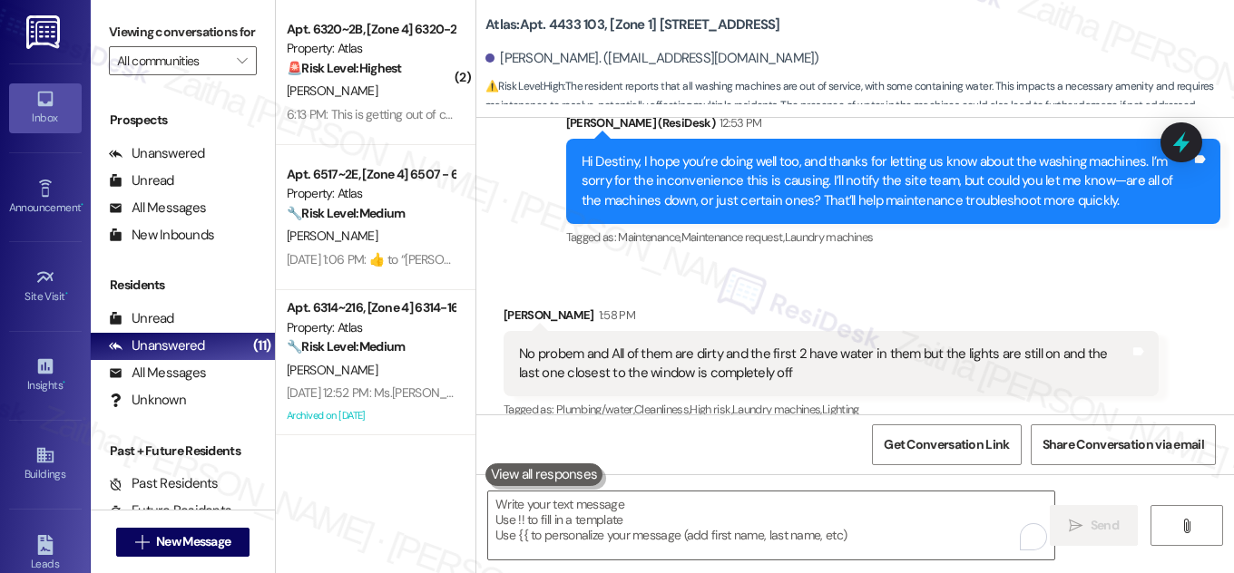
click at [568, 16] on b "Atlas: Apt. 4433 103, [Zone 1] [STREET_ADDRESS]" at bounding box center [632, 24] width 295 height 19
copy b "4433"
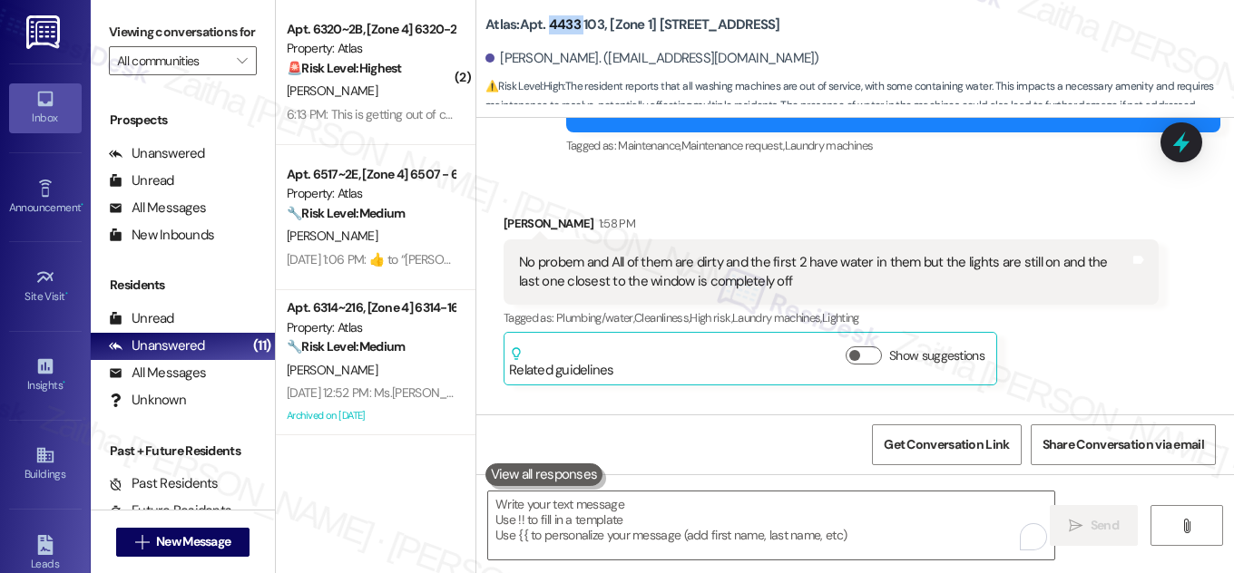
scroll to position [30439, 0]
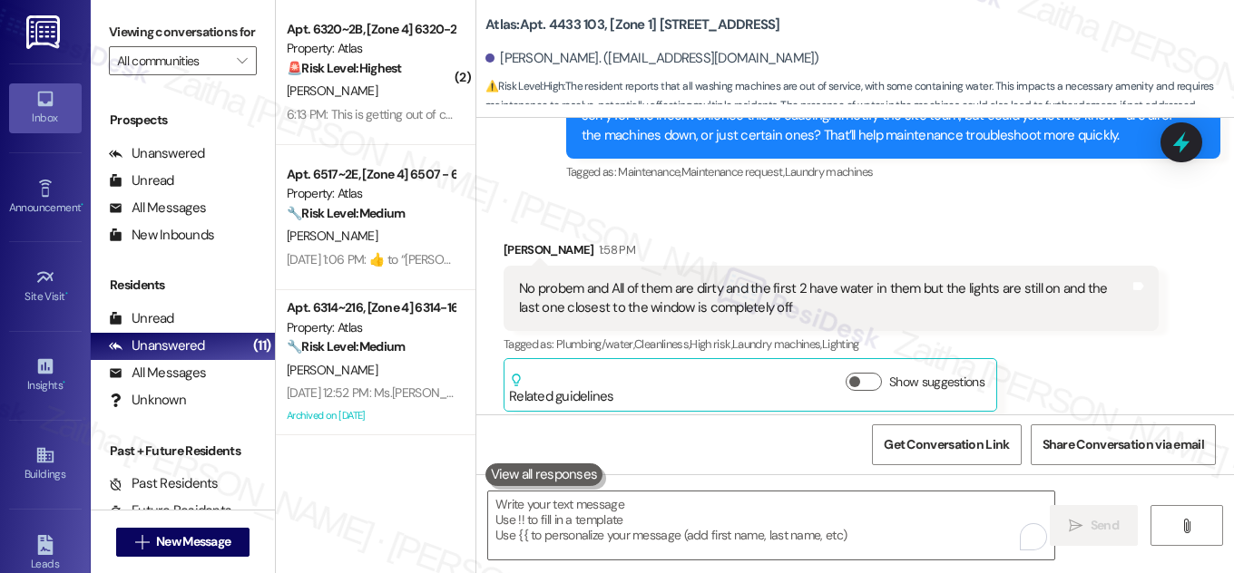
drag, startPoint x: 609, startPoint y: 210, endPoint x: 627, endPoint y: 210, distance: 18.2
click at [611, 279] on div "No probem and All of them are dirty and the first 2 have water in them but the …" at bounding box center [824, 298] width 611 height 39
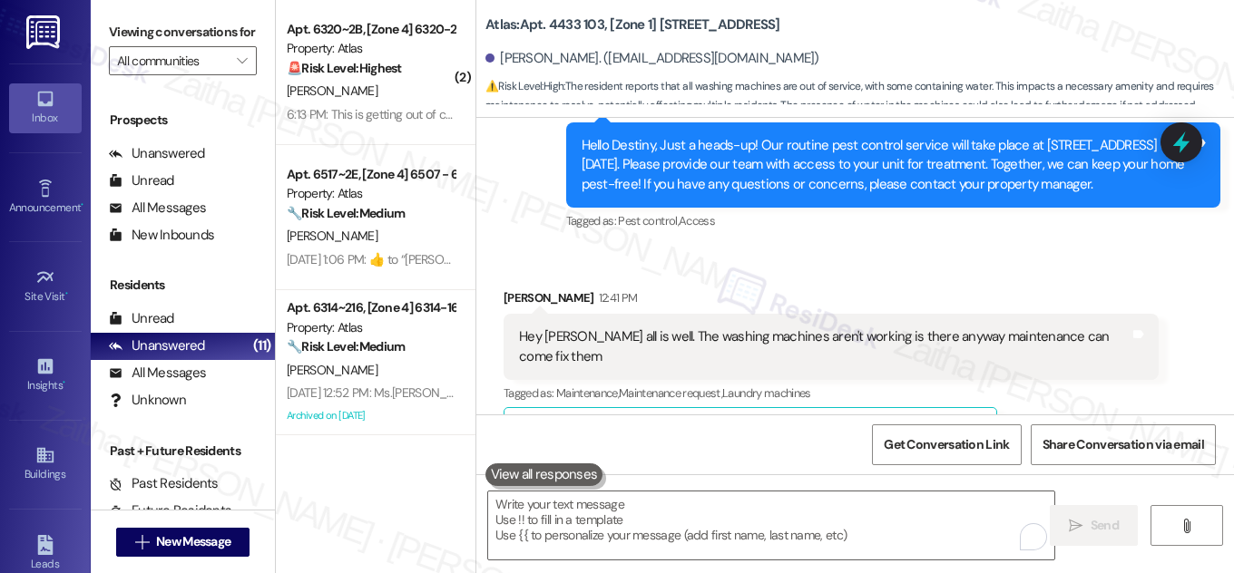
scroll to position [29944, 0]
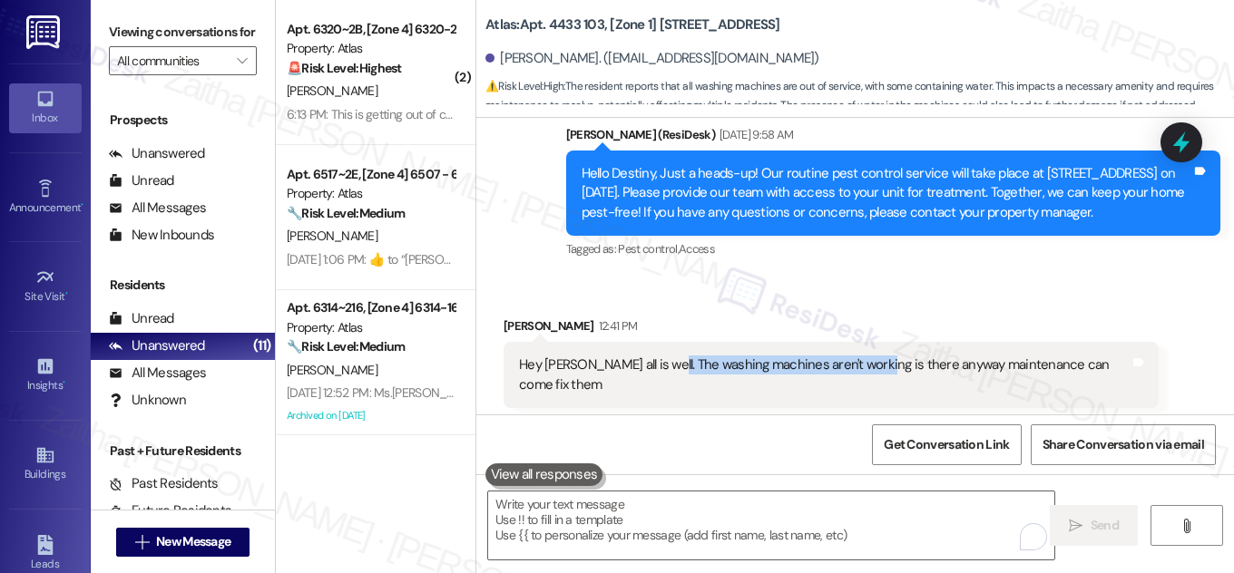
drag, startPoint x: 657, startPoint y: 285, endPoint x: 870, endPoint y: 287, distance: 213.2
click at [870, 356] on div "Hey [PERSON_NAME] all is well. The washing machines aren't working is there any…" at bounding box center [824, 375] width 611 height 39
copy div "The washing machines aren't working"
click at [820, 303] on div "Received via SMS [PERSON_NAME] 12:41 PM Hey [PERSON_NAME] hope all is well. The…" at bounding box center [831, 403] width 682 height 200
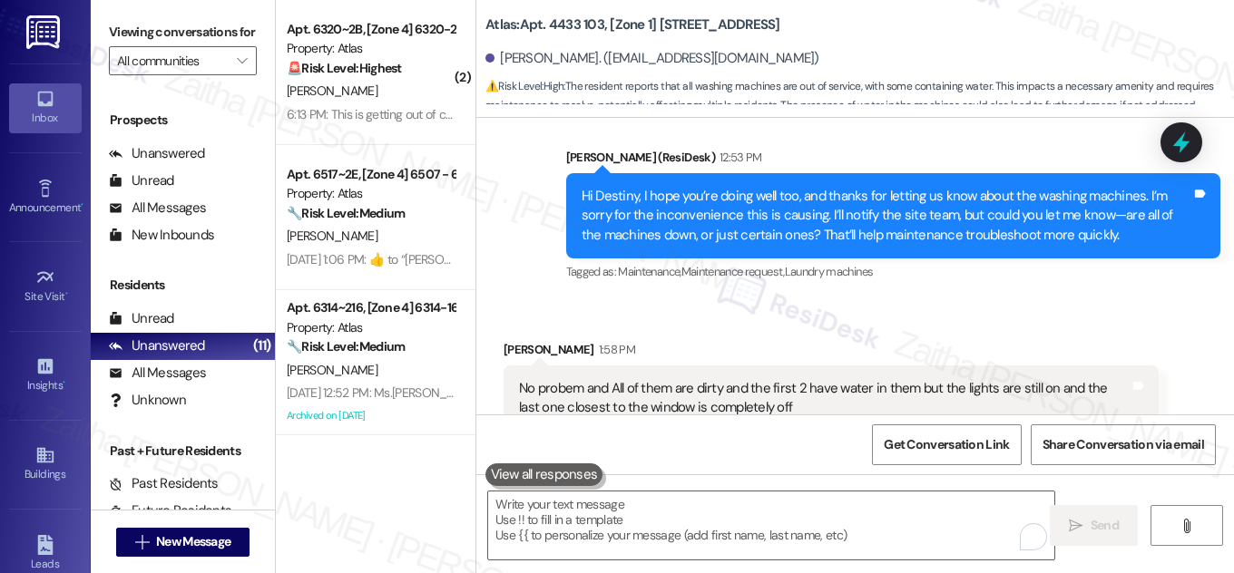
scroll to position [30357, 0]
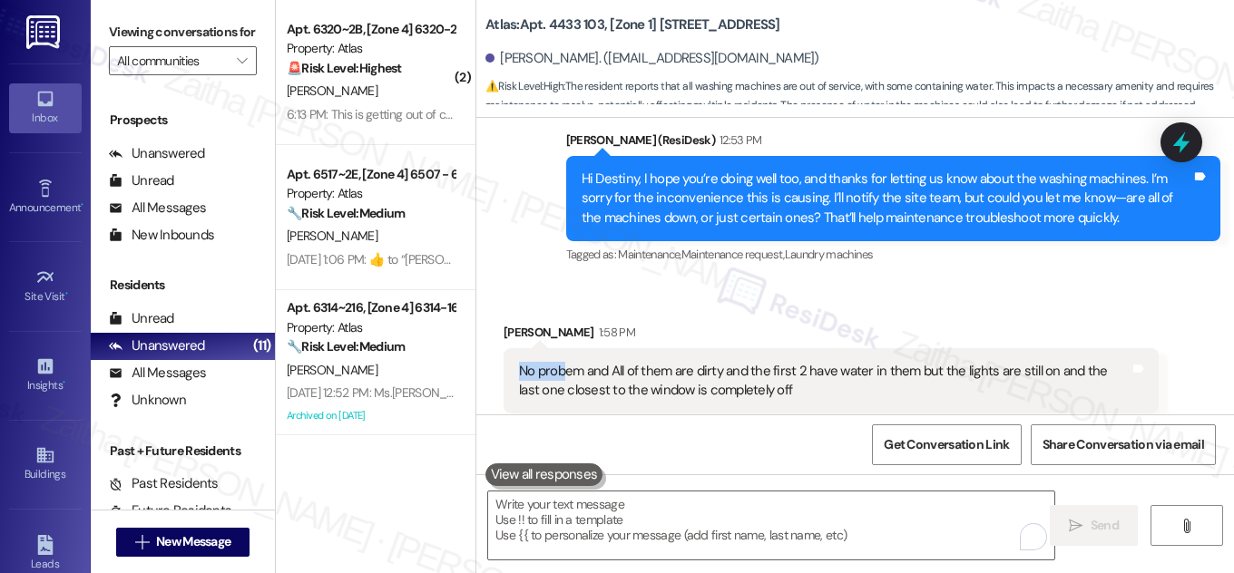
drag, startPoint x: 510, startPoint y: 293, endPoint x: 559, endPoint y: 291, distance: 49.0
click at [559, 348] on div "No probem and All of them are dirty and the first 2 have water in them but the …" at bounding box center [831, 381] width 655 height 66
click at [689, 309] on div "Received via SMS [PERSON_NAME] 1:58 PM No probem and All of them are dirty and …" at bounding box center [831, 409] width 682 height 200
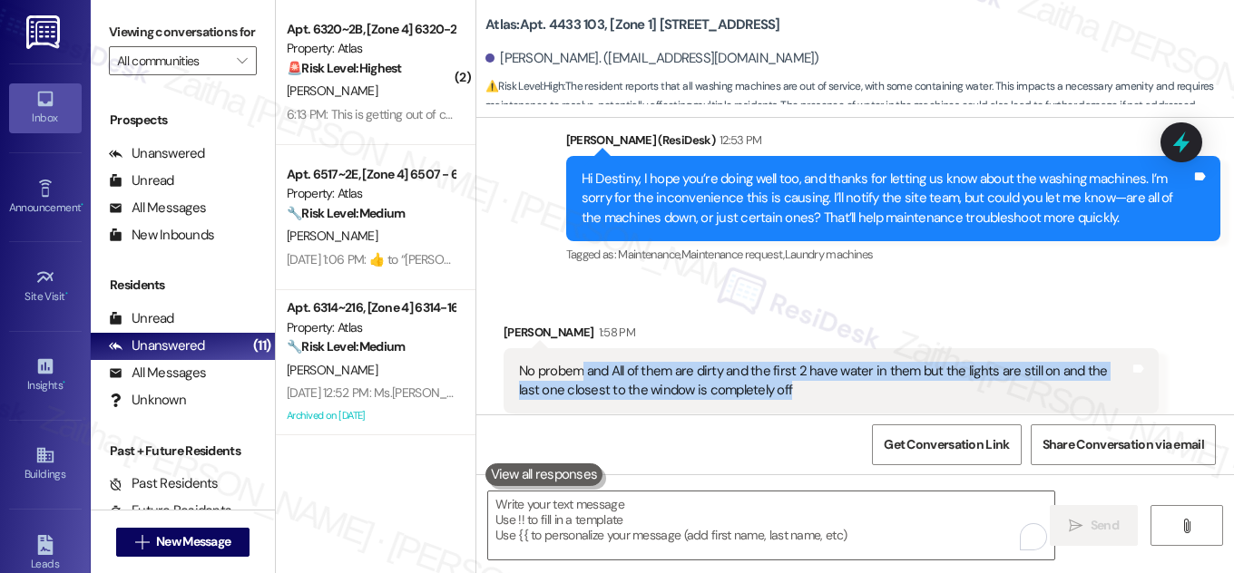
drag, startPoint x: 580, startPoint y: 293, endPoint x: 761, endPoint y: 314, distance: 182.6
click at [761, 362] on div "No probem and All of them are dirty and the first 2 have water in them but the …" at bounding box center [824, 381] width 611 height 39
copy div "and All of them are dirty and the first 2 have water in them but the lights are…"
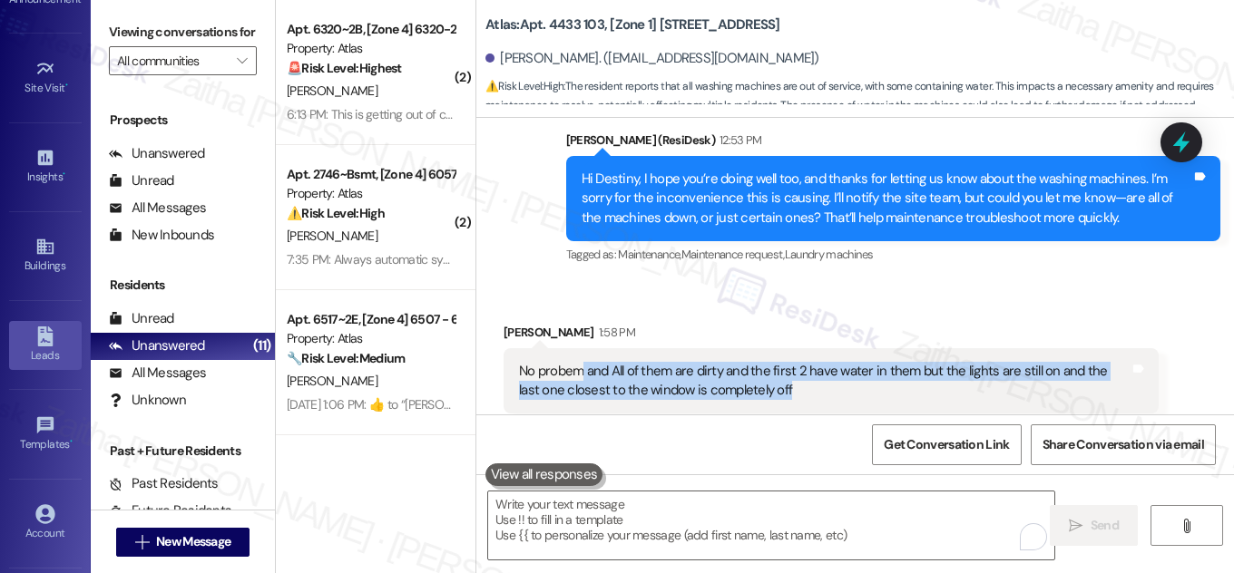
scroll to position [285, 0]
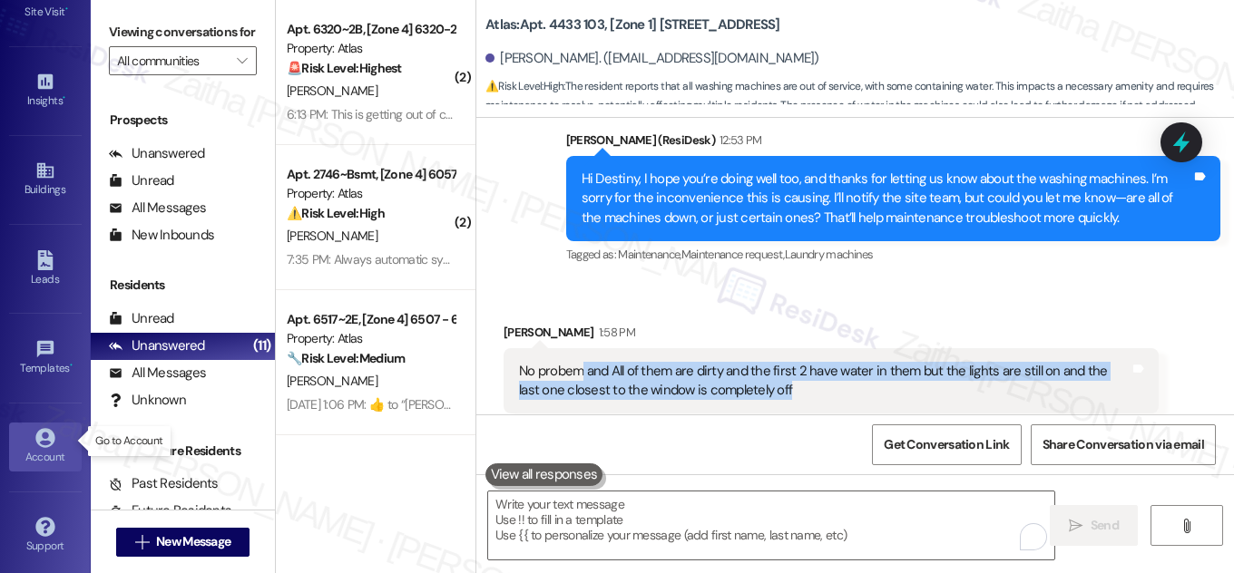
click at [41, 448] on div "Account" at bounding box center [45, 457] width 91 height 18
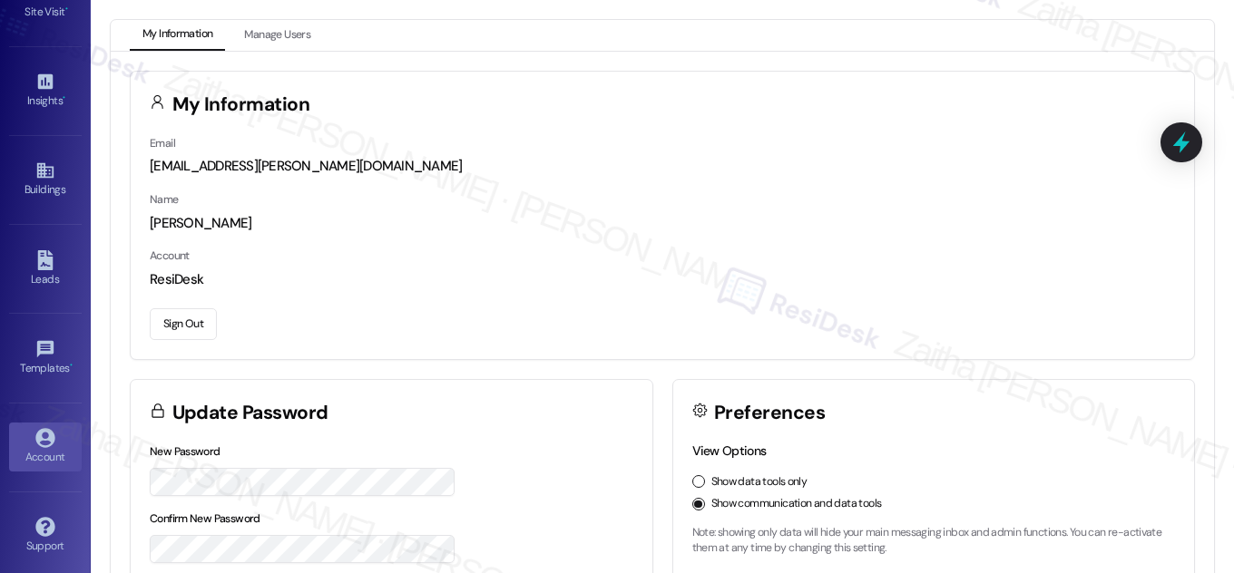
click at [189, 325] on button "Sign Out" at bounding box center [183, 324] width 67 height 32
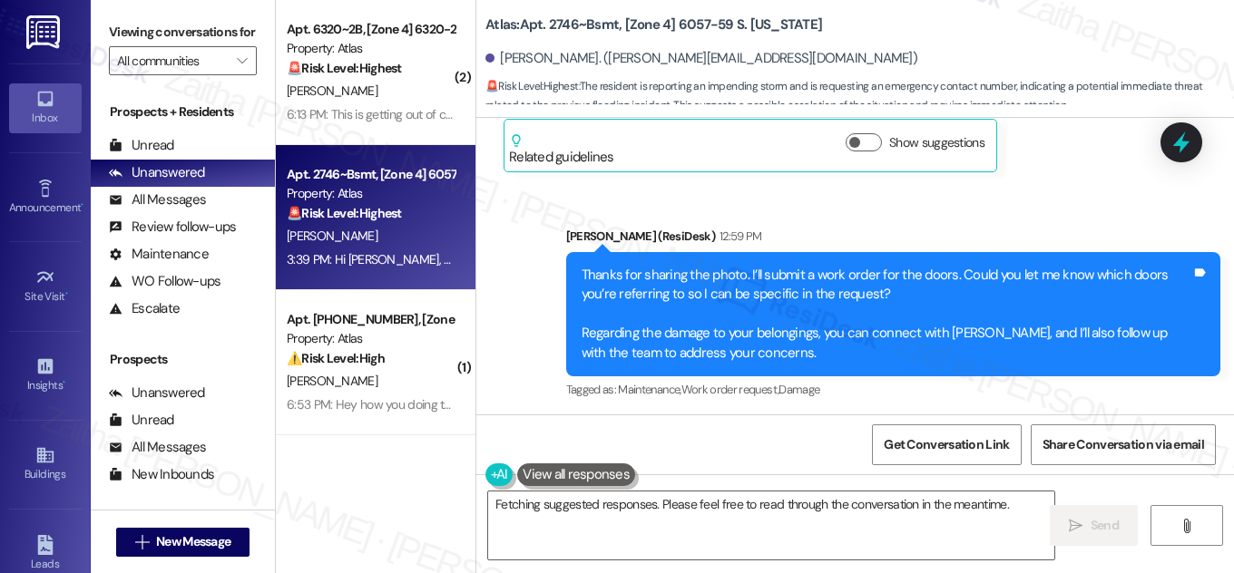
scroll to position [39862, 0]
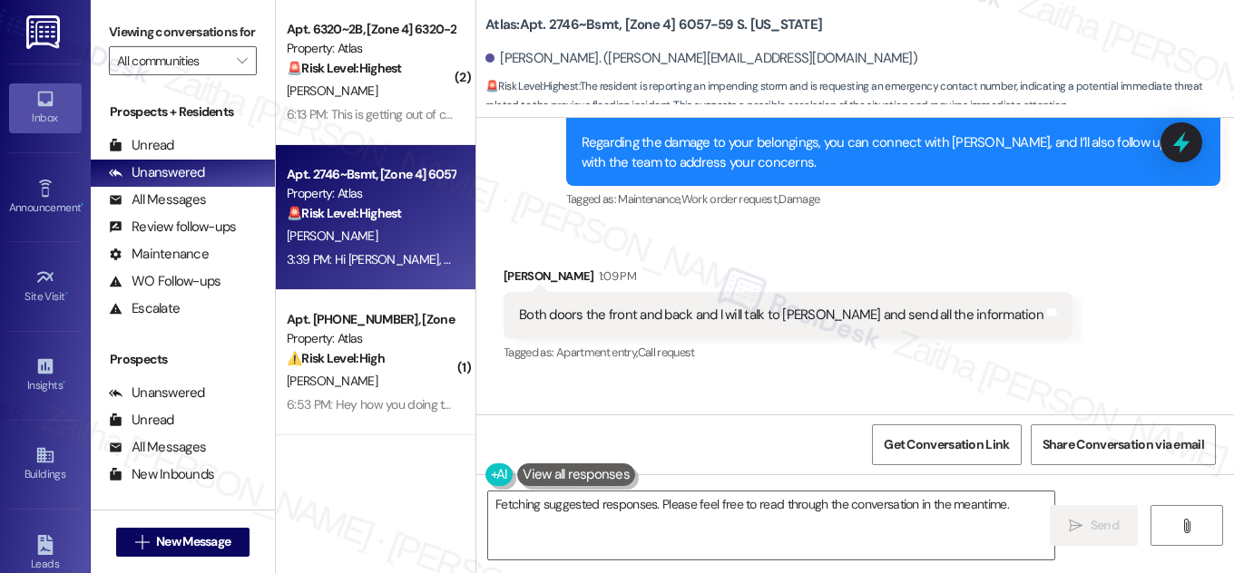
scroll to position [742, 0]
click at [862, 572] on button "Hide Suggestions" at bounding box center [867, 581] width 36 height 18
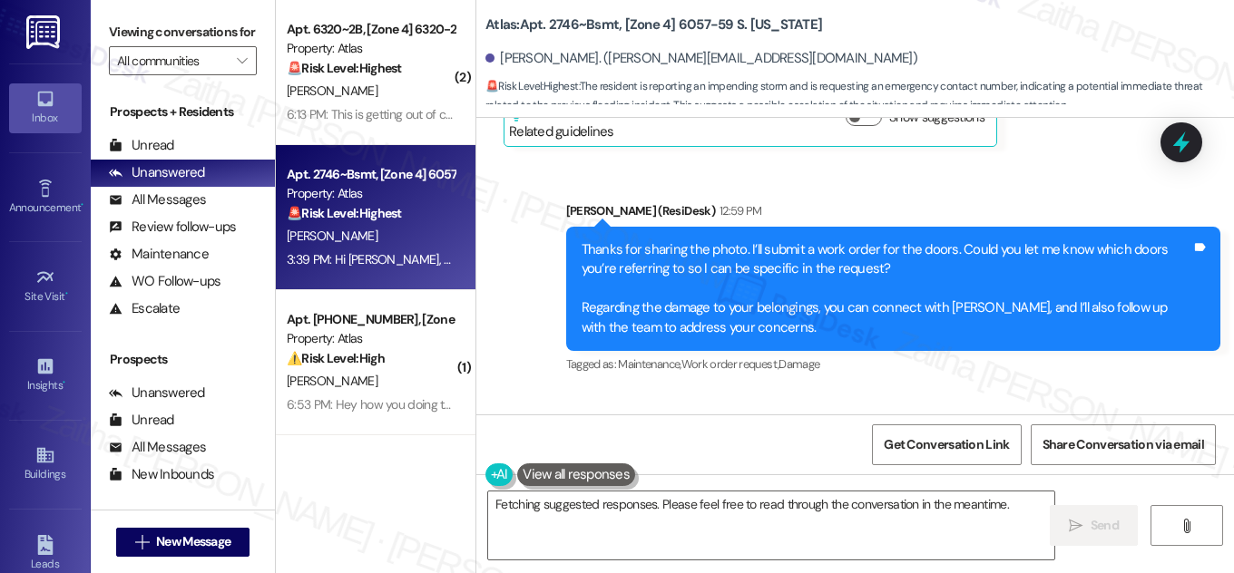
drag, startPoint x: 496, startPoint y: 294, endPoint x: 1086, endPoint y: 292, distance: 589.7
copy div "Hi Sarah, Do you have a number l can call an emergency because this afternoon i…"
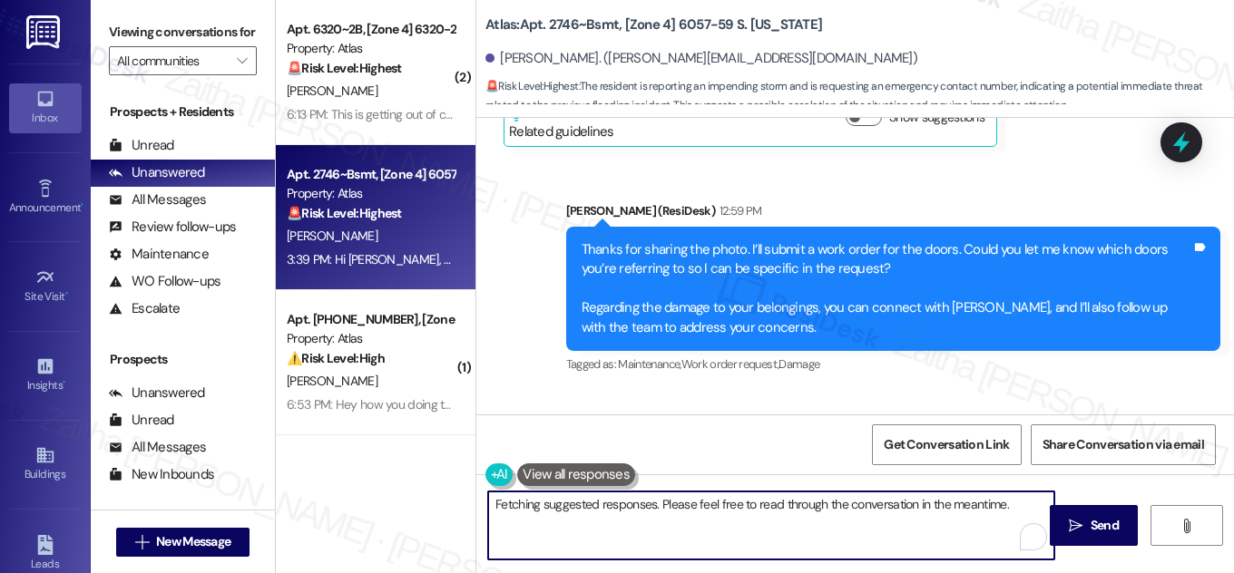
drag, startPoint x: 494, startPoint y: 504, endPoint x: 888, endPoint y: 514, distance: 394.8
click at [886, 519] on textarea "Hi {{first_name}}, I understand your concern about the upcoming storm. For emer…" at bounding box center [771, 526] width 566 height 68
type textarea "Hi {{first_name}}, I understand your concern about the upcoming storm. For emer…"
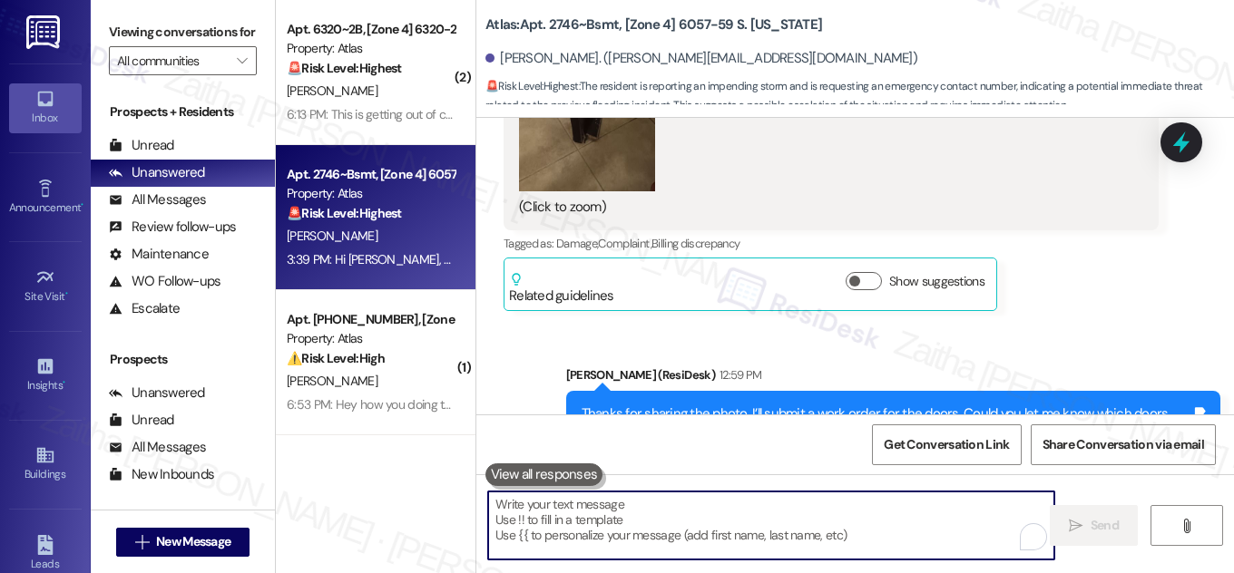
scroll to position [39780, 0]
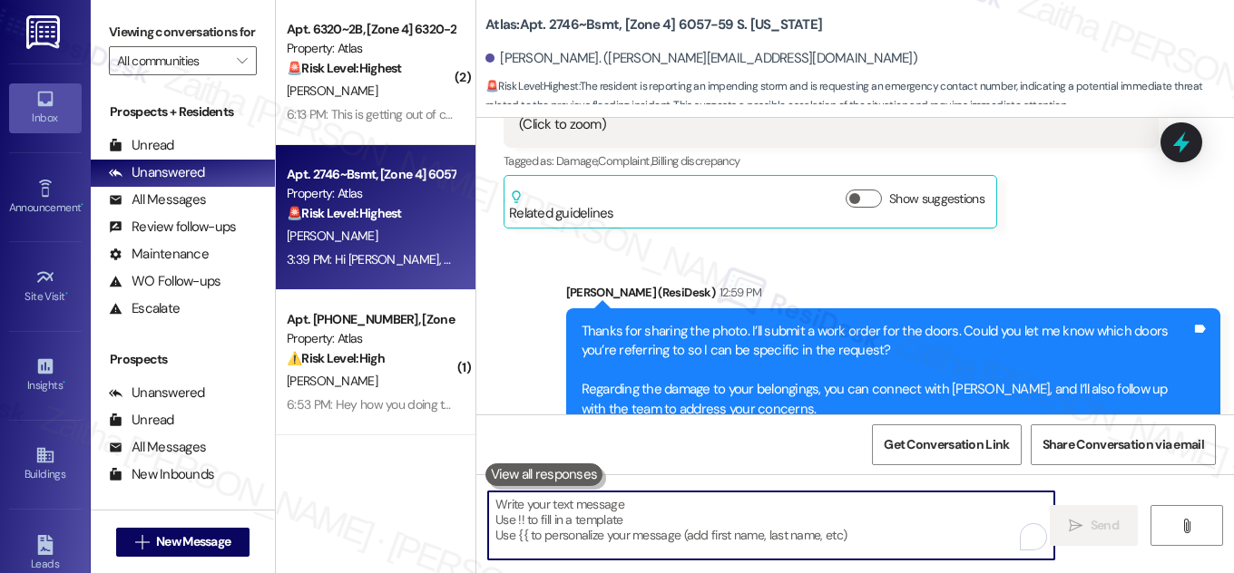
click at [617, 504] on textarea "To enrich screen reader interactions, please activate Accessibility in Grammarl…" at bounding box center [771, 526] width 566 height 68
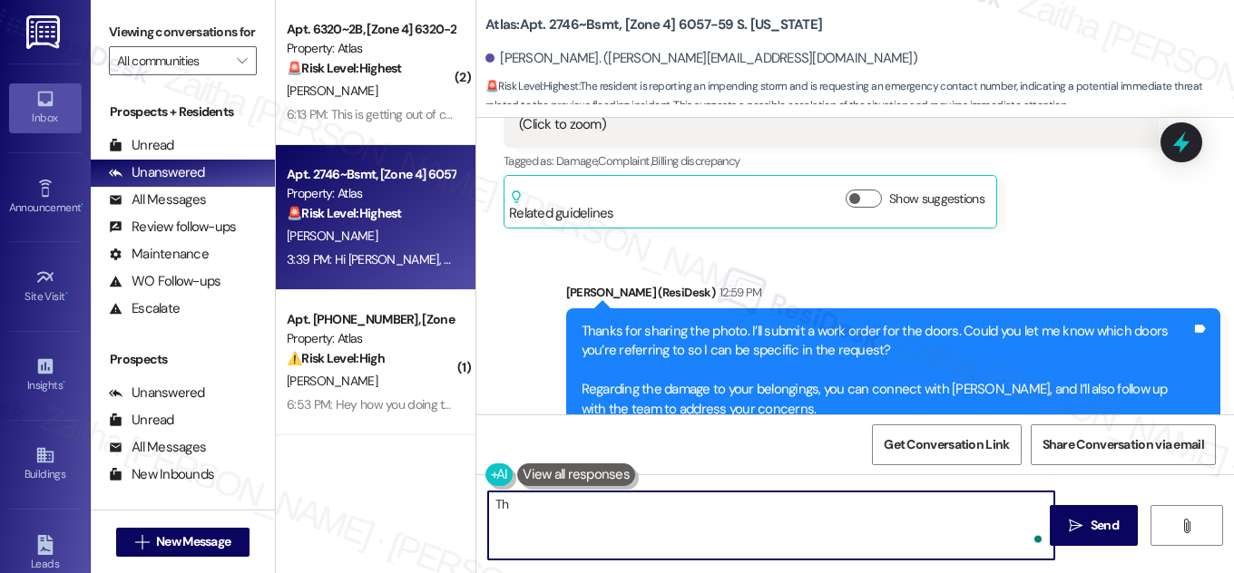
type textarea "T"
drag, startPoint x: 532, startPoint y: 505, endPoint x: 483, endPoint y: 503, distance: 49.1
click at [487, 503] on div "I will" at bounding box center [771, 526] width 568 height 70
paste textarea "Do we have your permission to enter during your absence? Do you have pets that …"
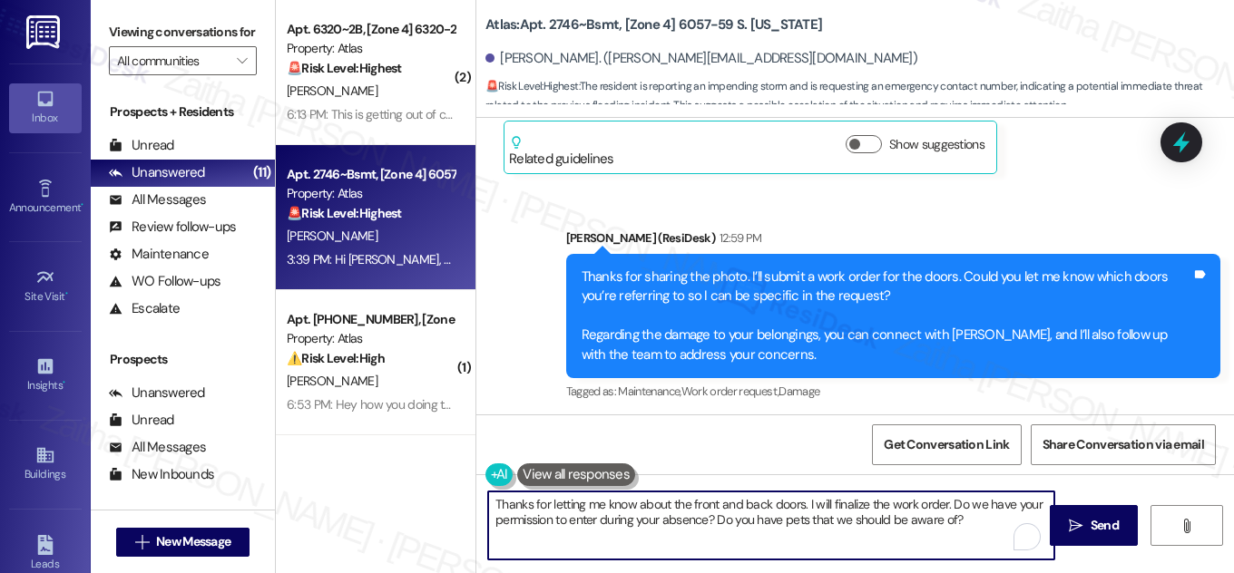
scroll to position [39862, 0]
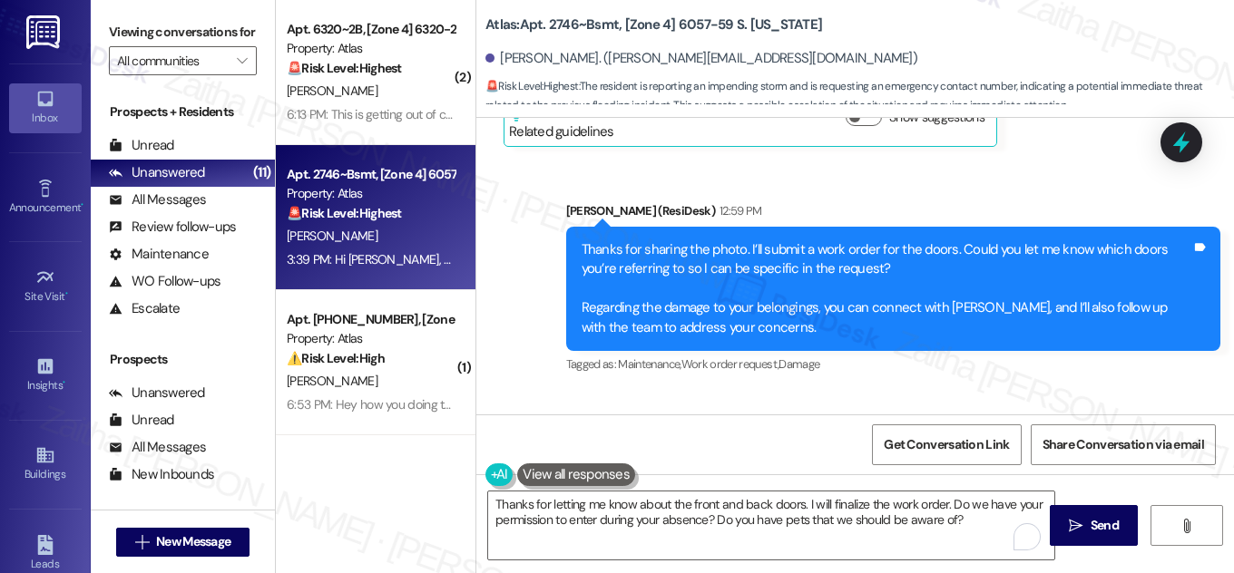
drag, startPoint x: 560, startPoint y: 295, endPoint x: 1101, endPoint y: 293, distance: 541.6
copy div ", Do you have a number l can call an emergency because this afternoon is going …"
drag, startPoint x: 496, startPoint y: 57, endPoint x: 594, endPoint y: 53, distance: 98.1
click at [594, 53] on div "Gustavo Guerrero. (gustavo.guerrero51gg@gmail.com)" at bounding box center [701, 58] width 432 height 19
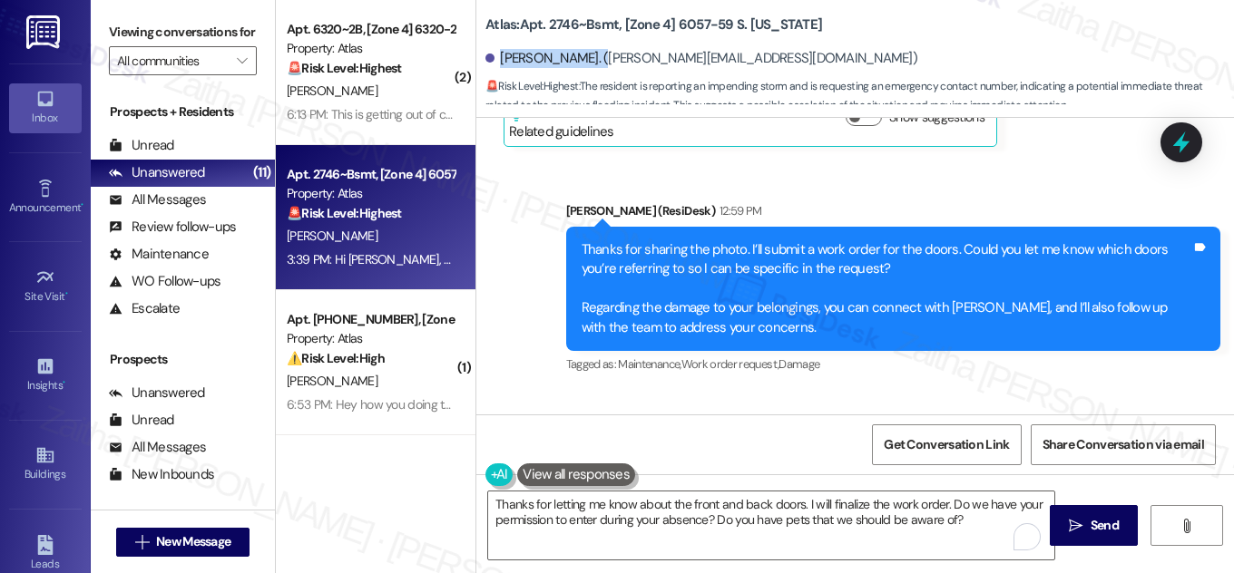
copy div "Gustavo Guerrero"
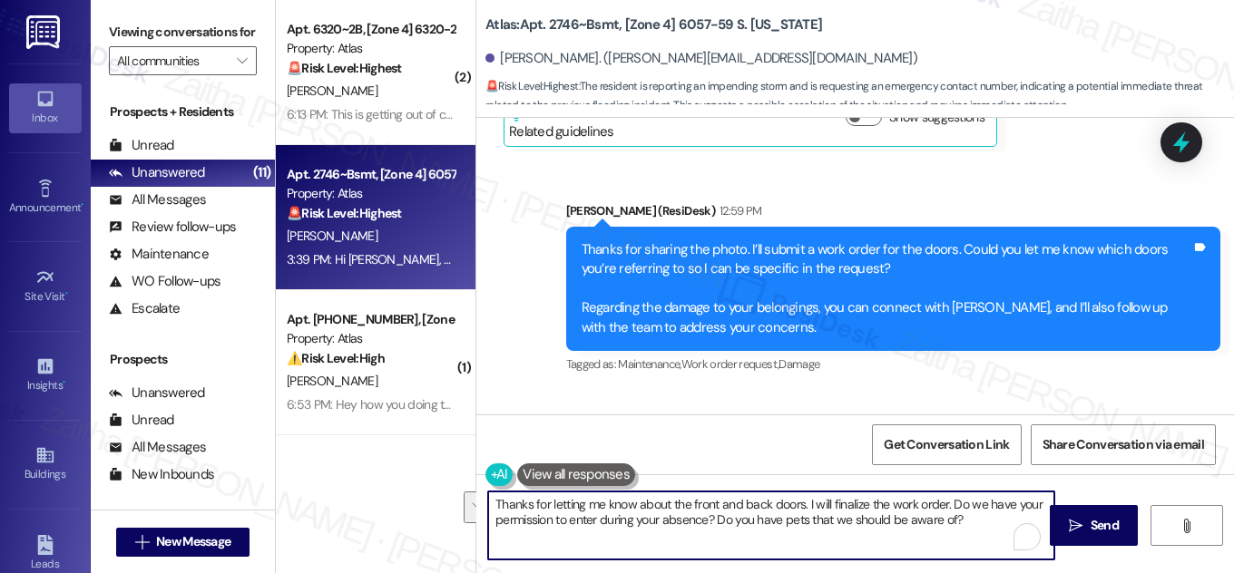
drag, startPoint x: 803, startPoint y: 498, endPoint x: 986, endPoint y: 525, distance: 185.3
click at [986, 525] on textarea "Thanks for letting me know about the front and back doors. I will finalize the …" at bounding box center [771, 526] width 566 height 68
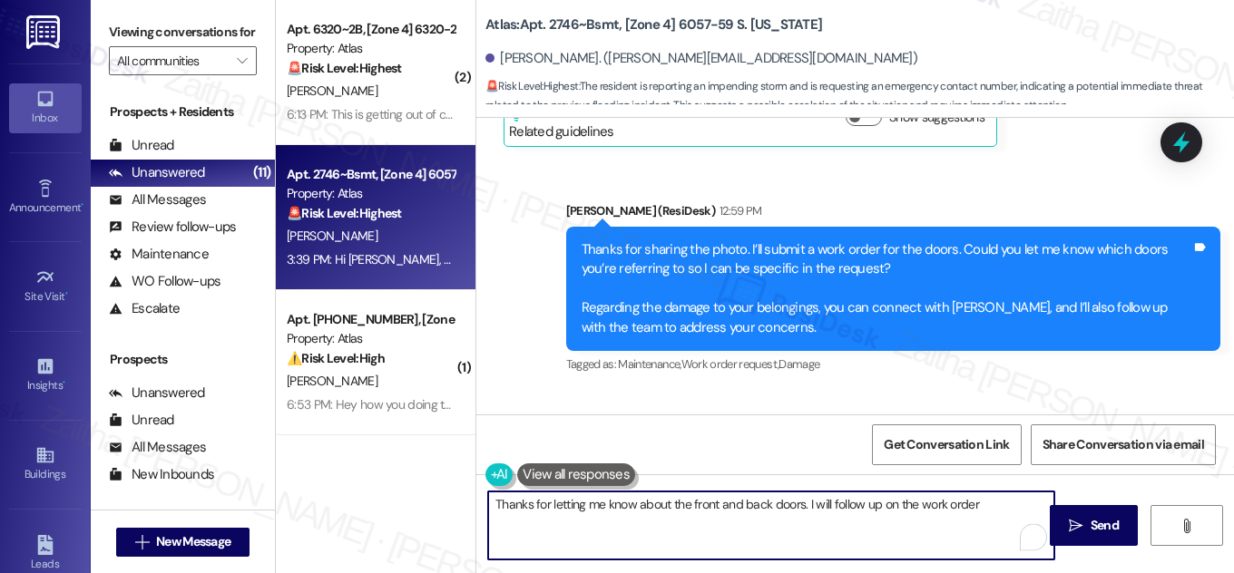
click at [982, 498] on textarea "Thanks for letting me know about the front and back doors. I will follow up on …" at bounding box center [771, 526] width 566 height 68
paste textarea "I’ll confirm with the team regarding emergency contact information and get back…"
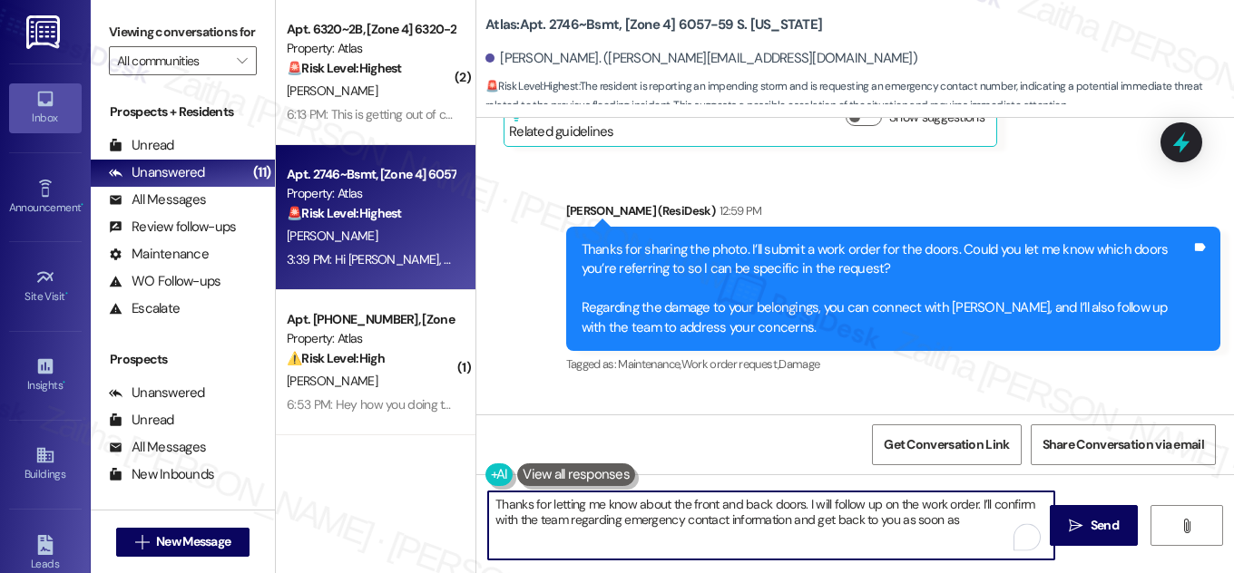
click at [973, 506] on textarea "Thanks for letting me know about the front and back doors. I will follow up on …" at bounding box center [771, 526] width 566 height 68
click at [1002, 520] on textarea "Thanks for letting me know about the front and back doors. I will follow up on …" at bounding box center [771, 526] width 566 height 68
type textarea "Thanks for letting me know about the front and back doors. I will follow up on …"
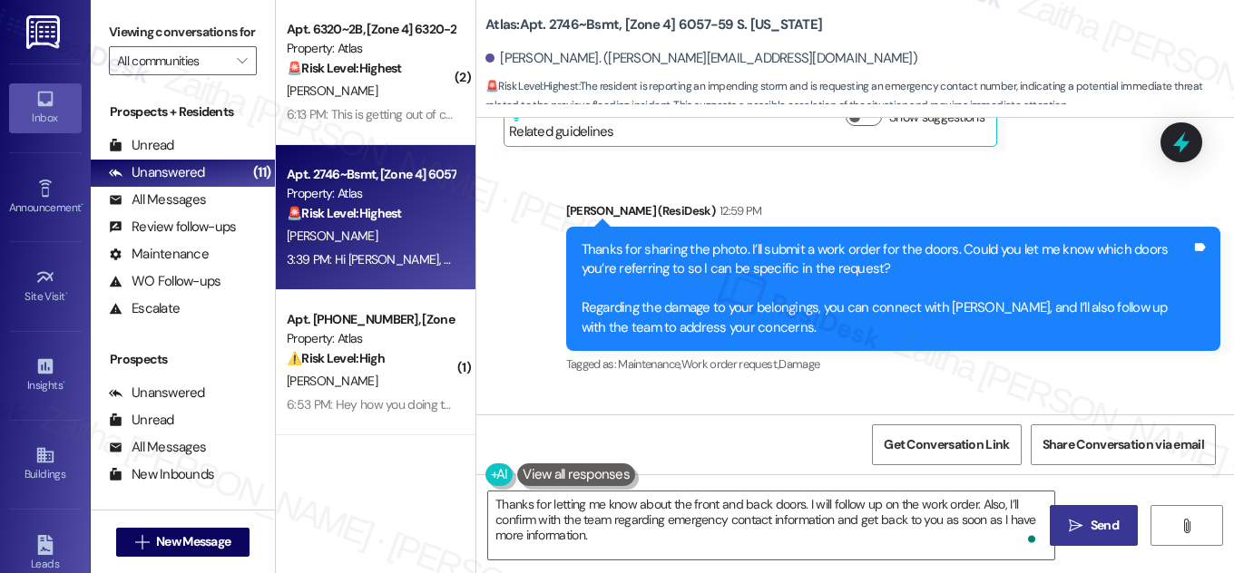
click at [1093, 519] on span "Send" at bounding box center [1104, 525] width 28 height 19
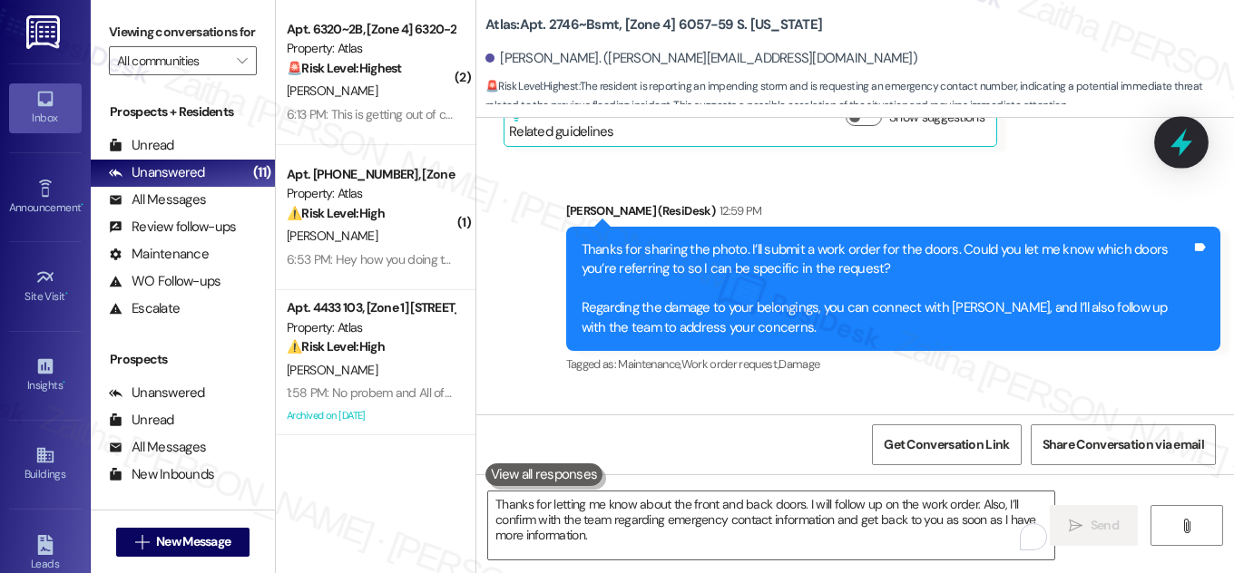
click at [1180, 147] on icon at bounding box center [1181, 143] width 22 height 28
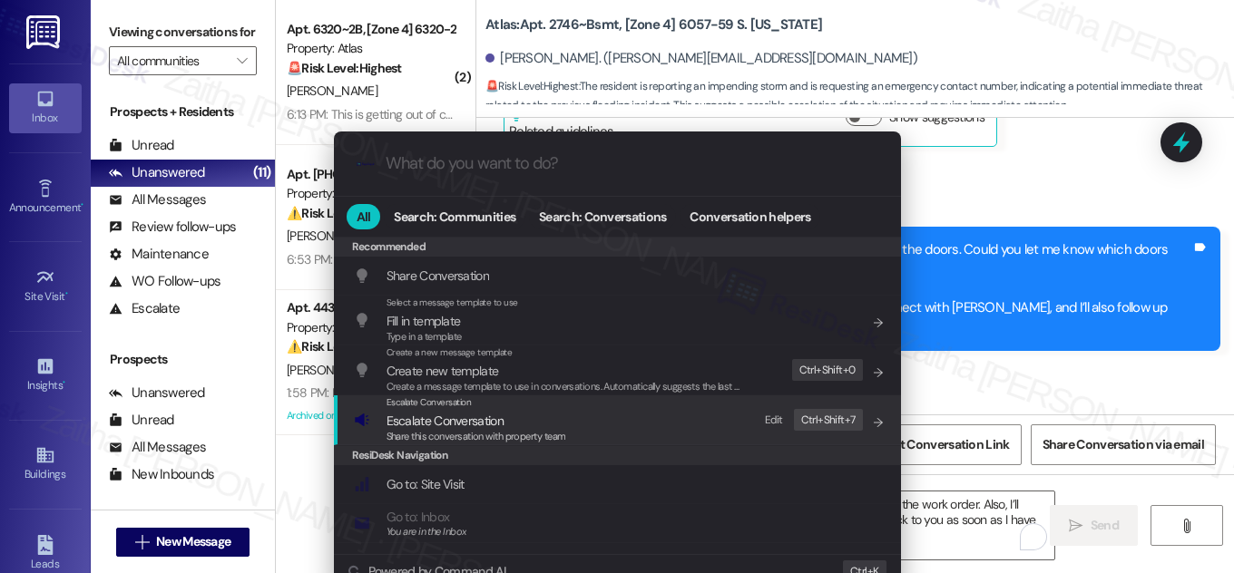
click at [474, 416] on span "Escalate Conversation" at bounding box center [444, 421] width 117 height 16
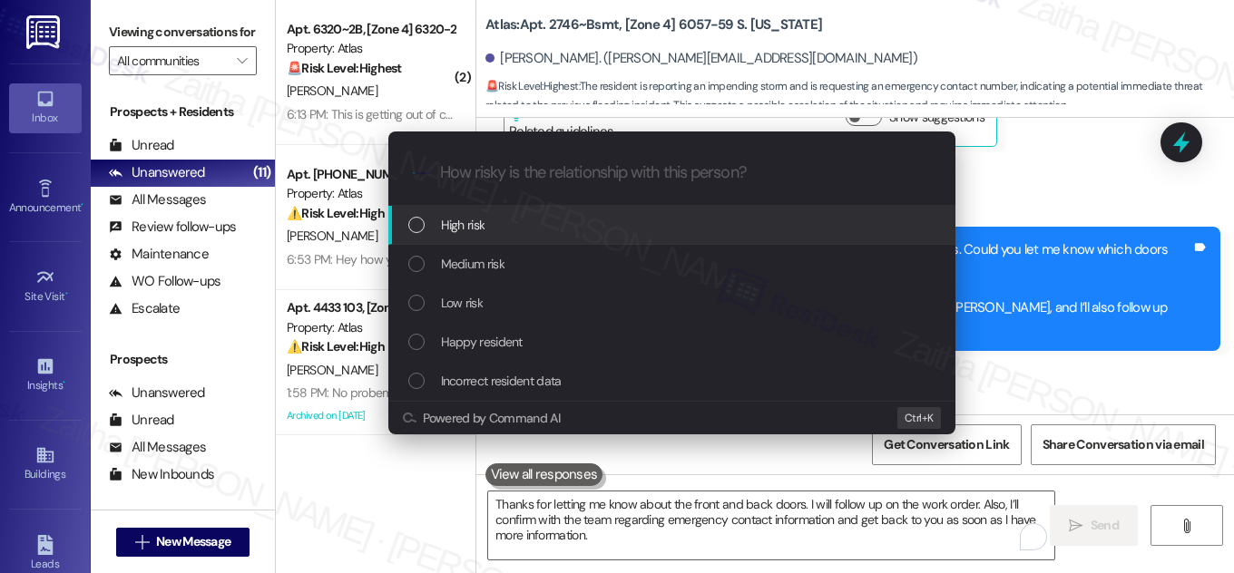
click at [508, 221] on div "High risk" at bounding box center [673, 225] width 531 height 20
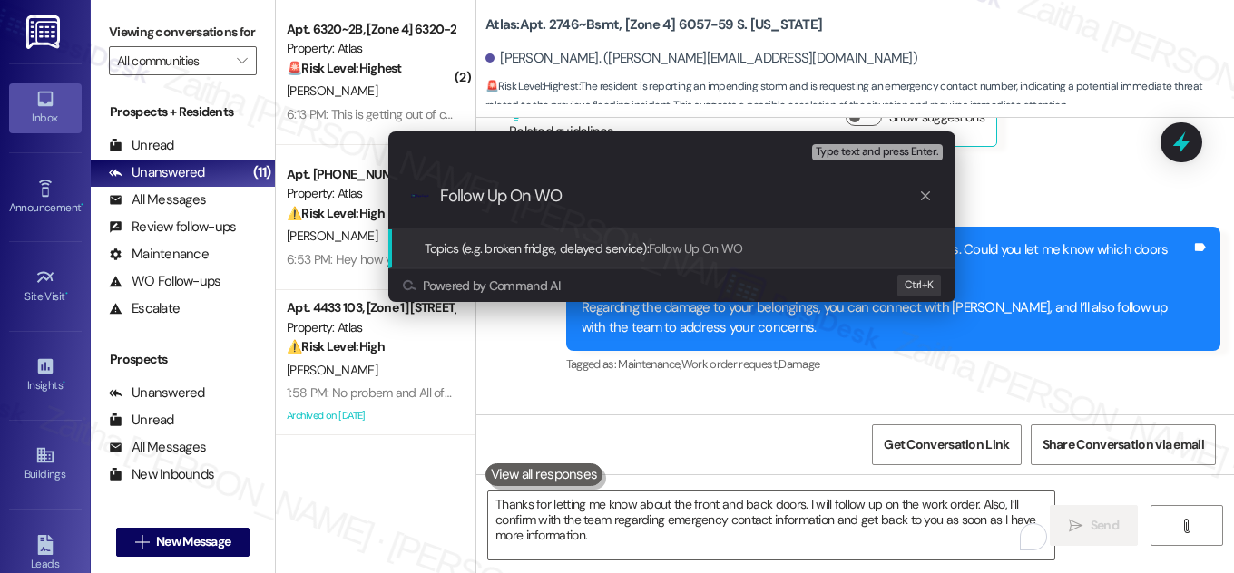
paste input "#166301"
paste input "Emergency Contact Information Request"
type input "Follow Up On WO #166301 and Emergency Contact Information Request"
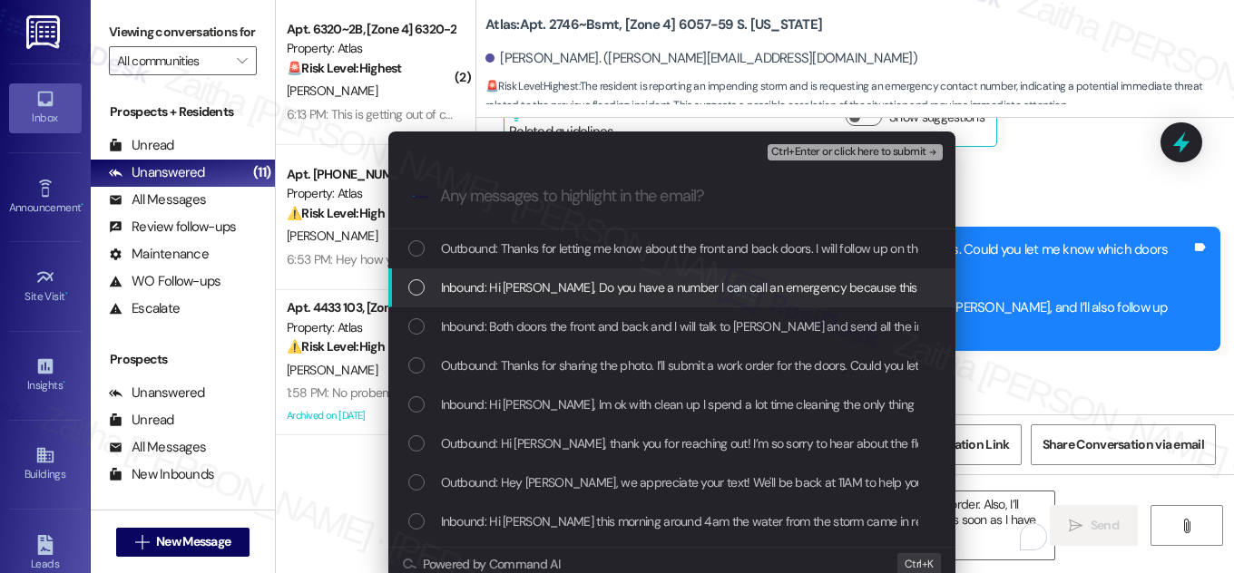
click at [568, 285] on span "Inbound: Hi Sarah, Do you have a number l can call an emergency because this af…" at bounding box center [764, 288] width 647 height 20
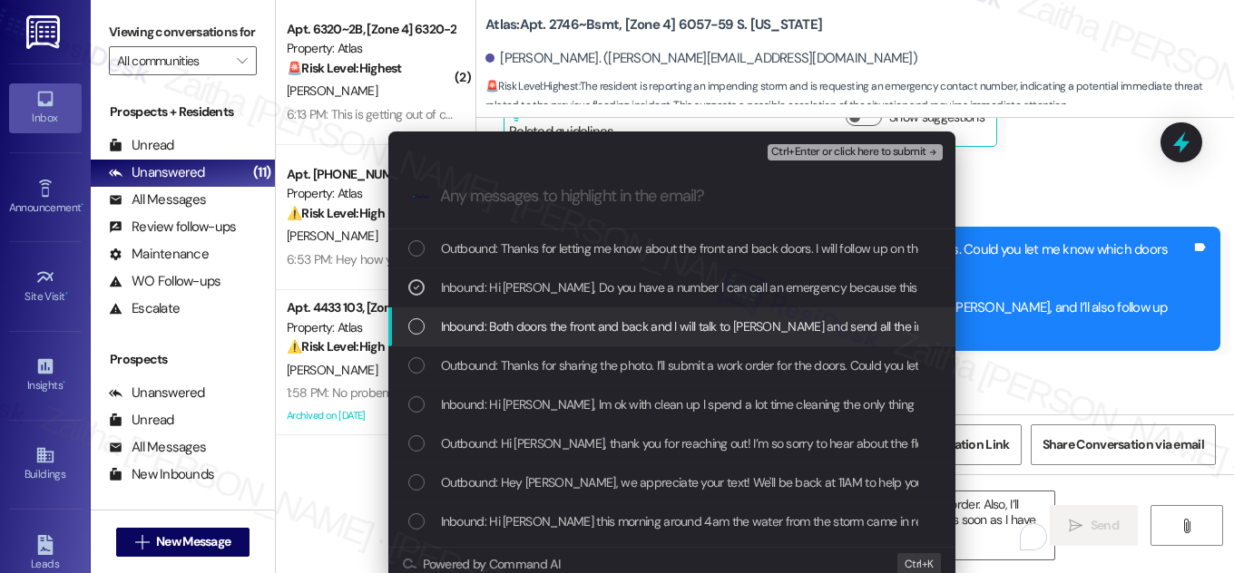
click at [504, 332] on span "Inbound: Both doors the front and back and l will talk to Jessica and send all …" at bounding box center [707, 327] width 533 height 20
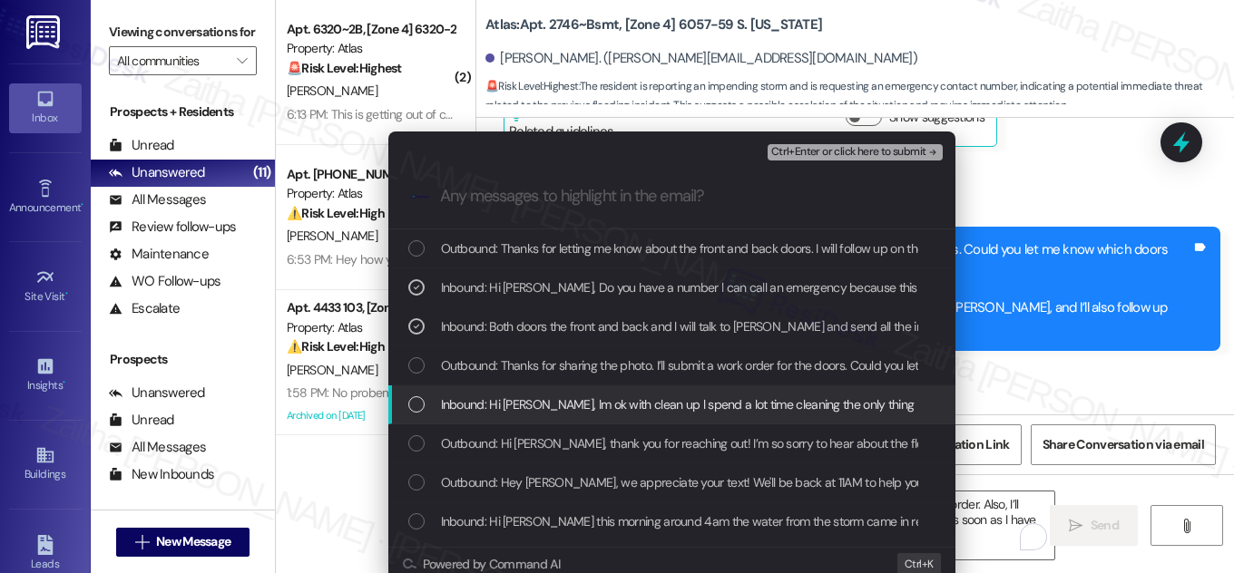
click at [502, 399] on span "Inbound: Hi Sarah, lm ok with clean up l spend a lot time cleaning the only thi…" at bounding box center [1196, 405] width 1510 height 20
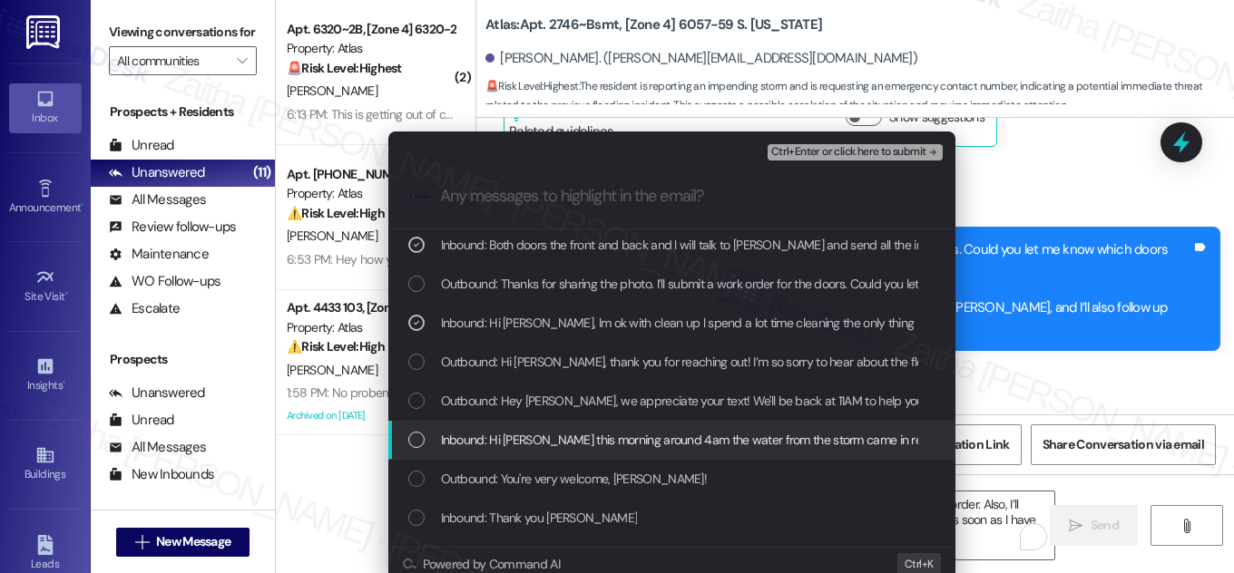
click at [520, 437] on span "Inbound: Hi Sarah this morning around 4am the water from the storm came in real…" at bounding box center [1118, 440] width 1354 height 20
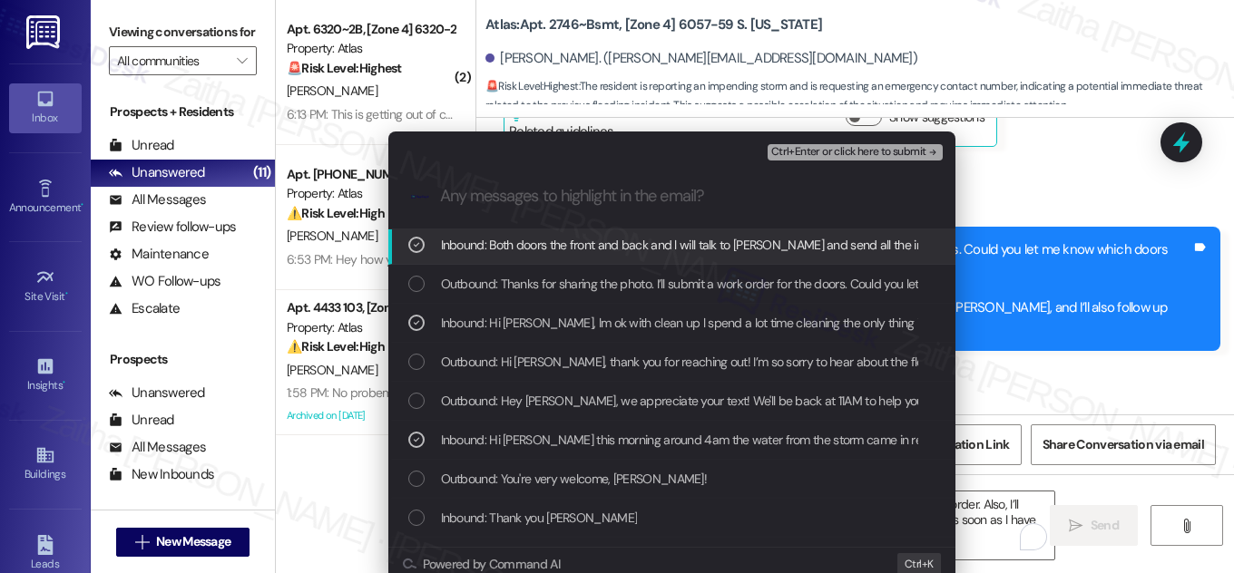
click at [865, 151] on span "Ctrl+Enter or click here to submit" at bounding box center [848, 152] width 155 height 13
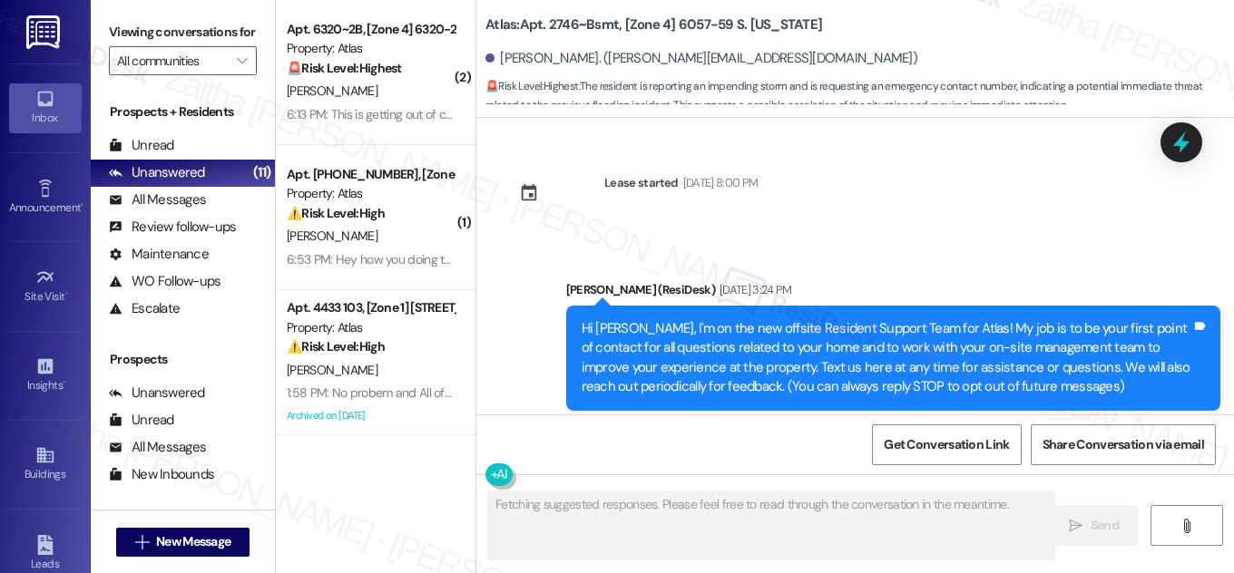
scroll to position [40283, 0]
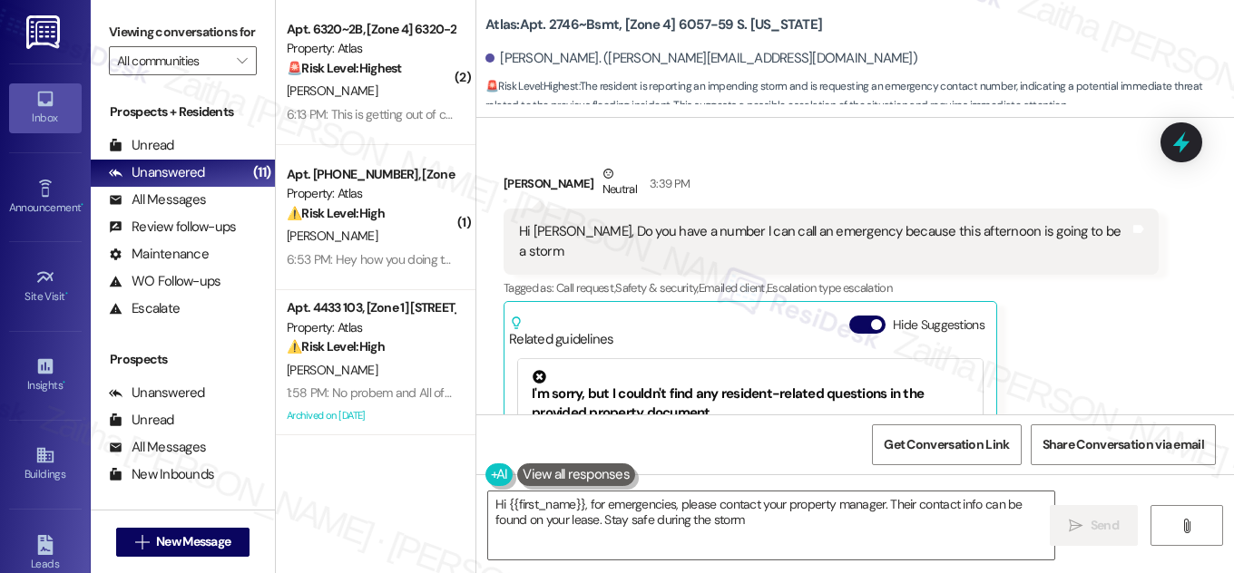
type textarea "Hi {{first_name}}, for emergencies, please contact your property manager. Their…"
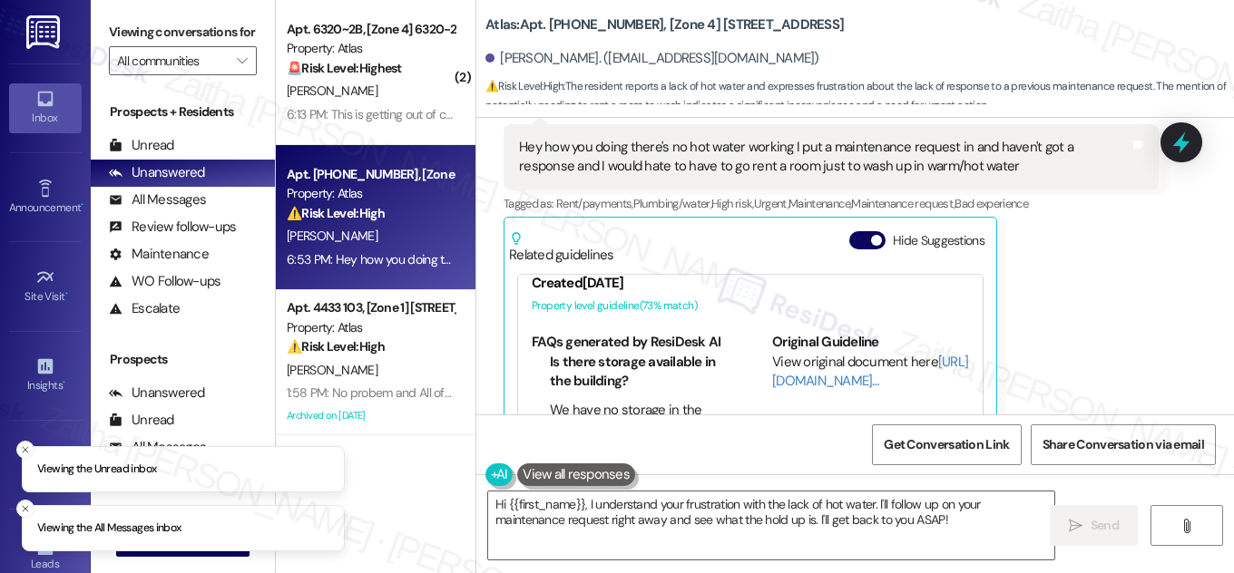
scroll to position [247, 0]
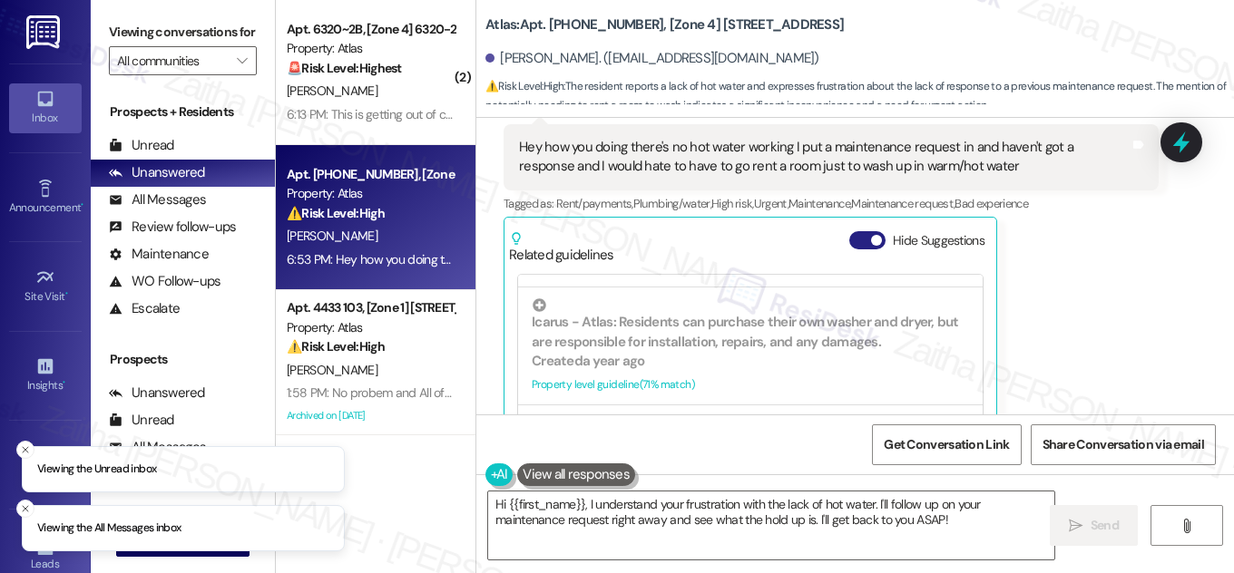
click at [849, 231] on button "Hide Suggestions" at bounding box center [867, 240] width 36 height 18
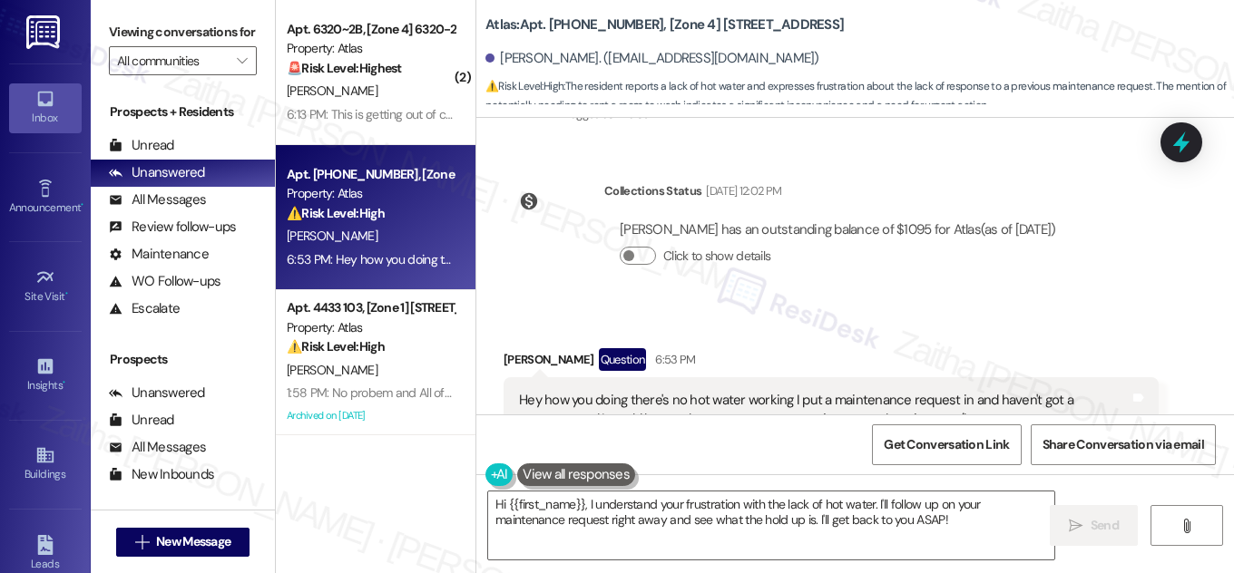
scroll to position [4571, 0]
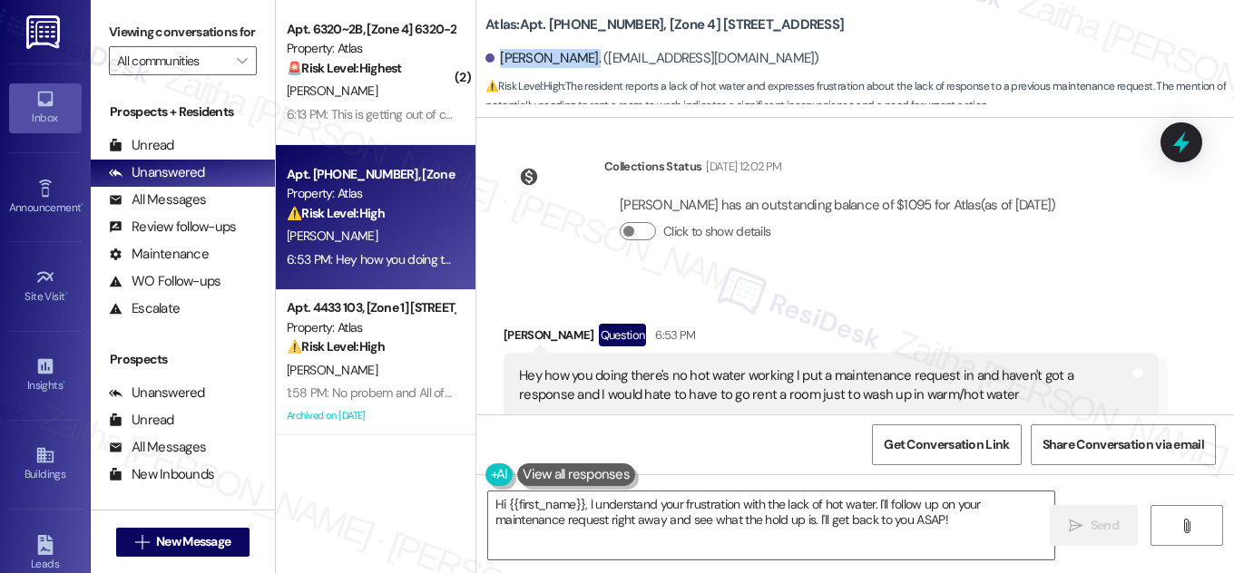
drag, startPoint x: 498, startPoint y: 62, endPoint x: 574, endPoint y: 54, distance: 76.6
click at [574, 54] on div "Michael Harris. (mharris2521@yahoo.com)" at bounding box center [652, 58] width 334 height 19
copy div "Michael Harris"
click at [582, 501] on textarea "Hi {{first_name}}, I understand your frustration with the lack of hot water. I'…" at bounding box center [771, 526] width 566 height 68
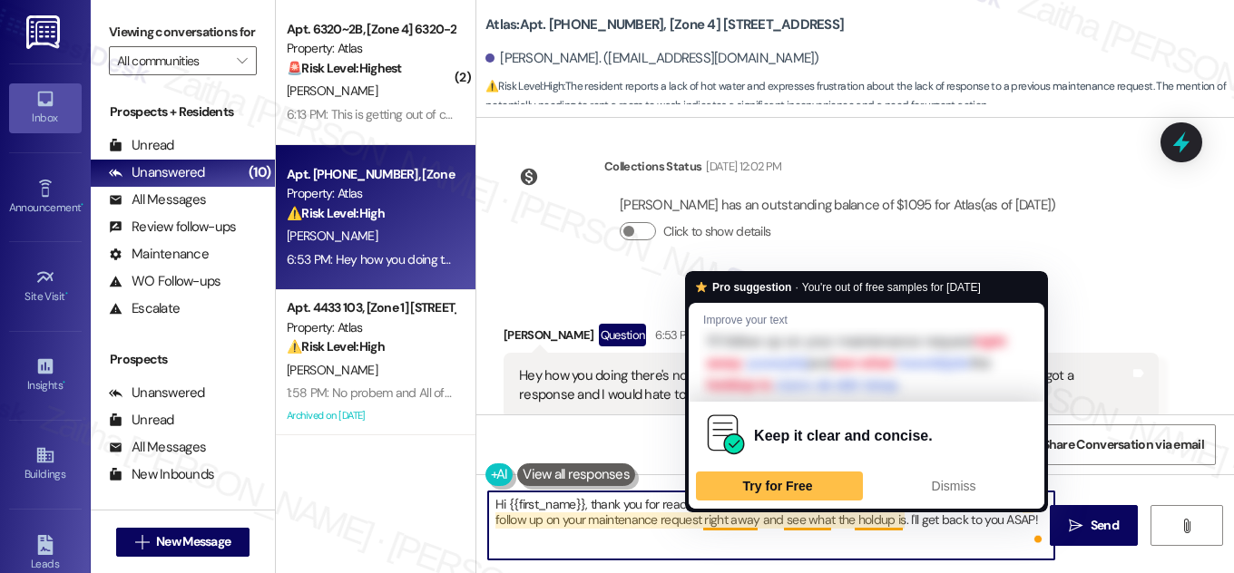
click at [735, 517] on textarea "Hi {{first_name}}, thank you for reaching out! I understand your frustration wi…" at bounding box center [771, 526] width 566 height 68
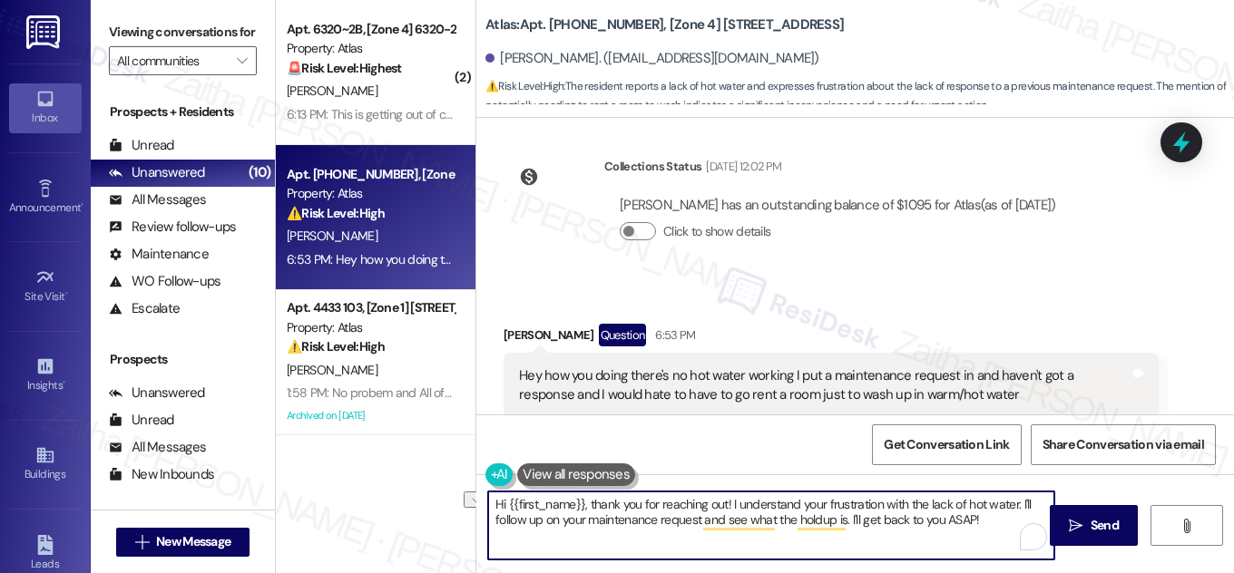
drag, startPoint x: 845, startPoint y: 519, endPoint x: 967, endPoint y: 515, distance: 122.5
click at [967, 515] on textarea "Hi {{first_name}}, thank you for reaching out! I understand your frustration wi…" at bounding box center [771, 526] width 566 height 68
type textarea "Hi {{first_name}}, thank you for reaching out! I understand your frustration wi…"
click at [1072, 528] on icon "" at bounding box center [1076, 526] width 14 height 15
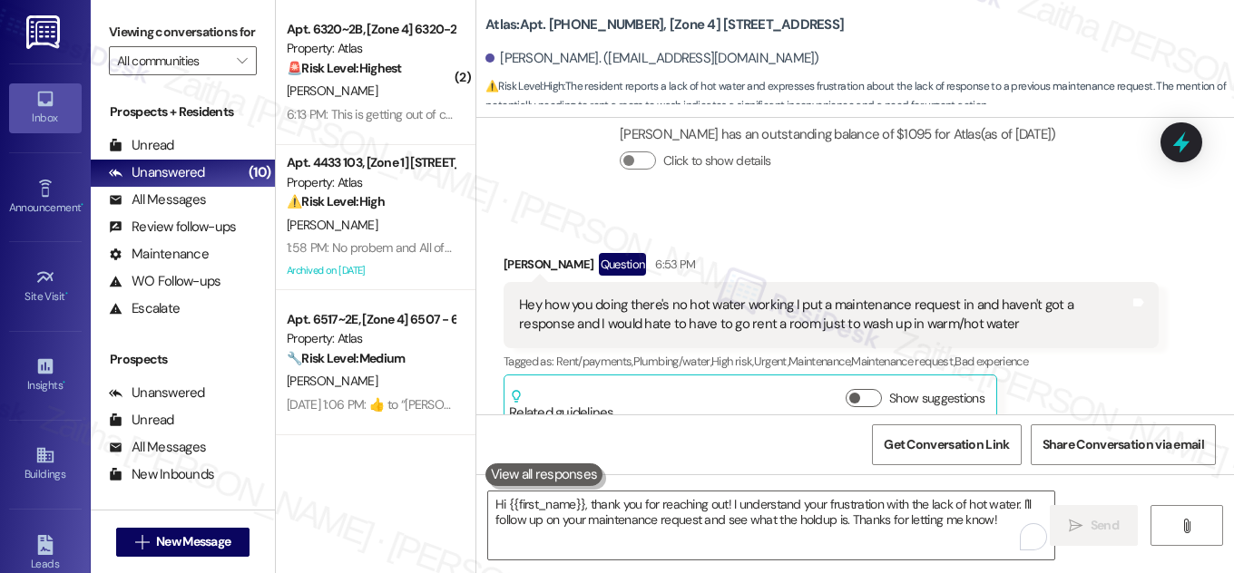
scroll to position [4717, 0]
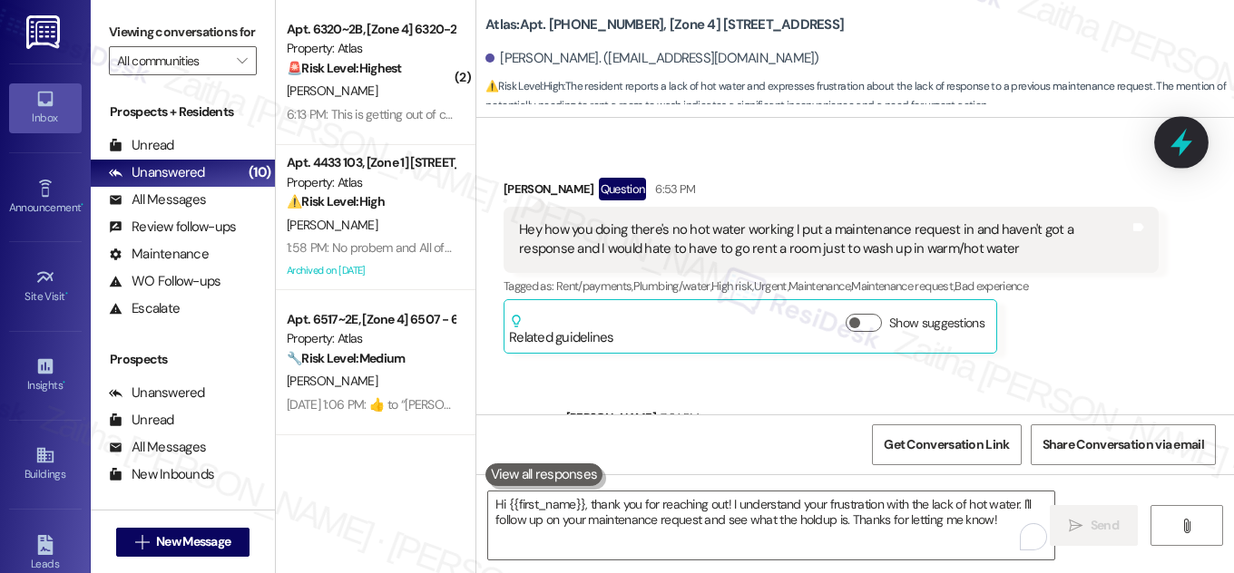
click at [1182, 144] on icon at bounding box center [1181, 143] width 22 height 28
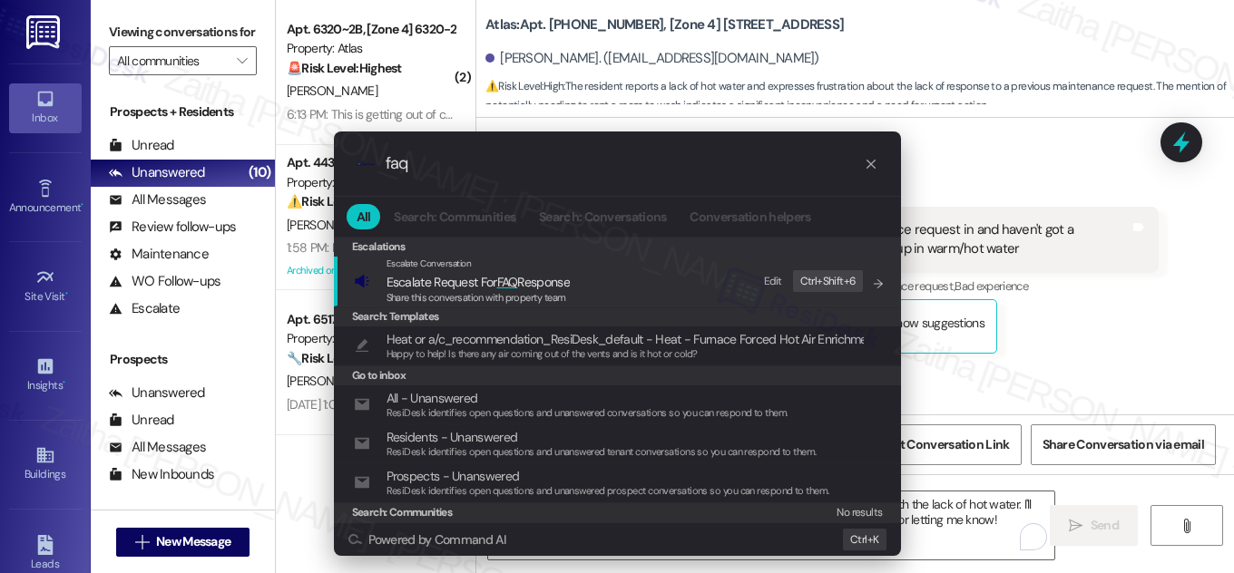
type input "faq"
click at [478, 279] on span "Escalate Request For FAQ Response" at bounding box center [477, 282] width 183 height 16
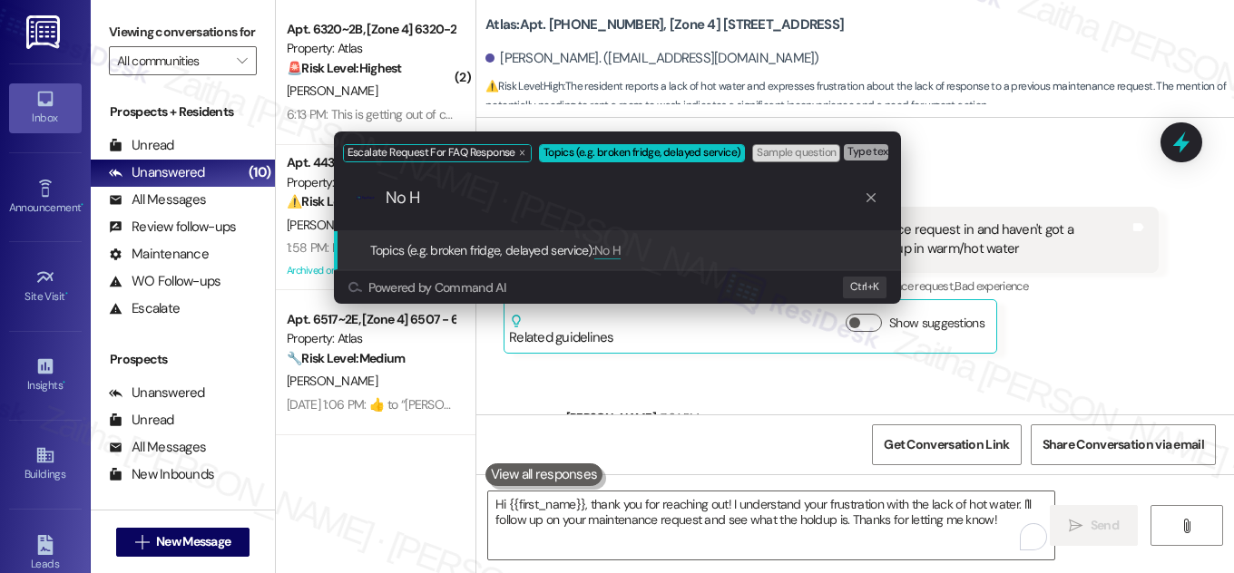
type input "No H"
click at [1102, 250] on div "Escalate Request For FAQ Response Topics (e.g. broken fridge, delayed service) …" at bounding box center [617, 286] width 1234 height 573
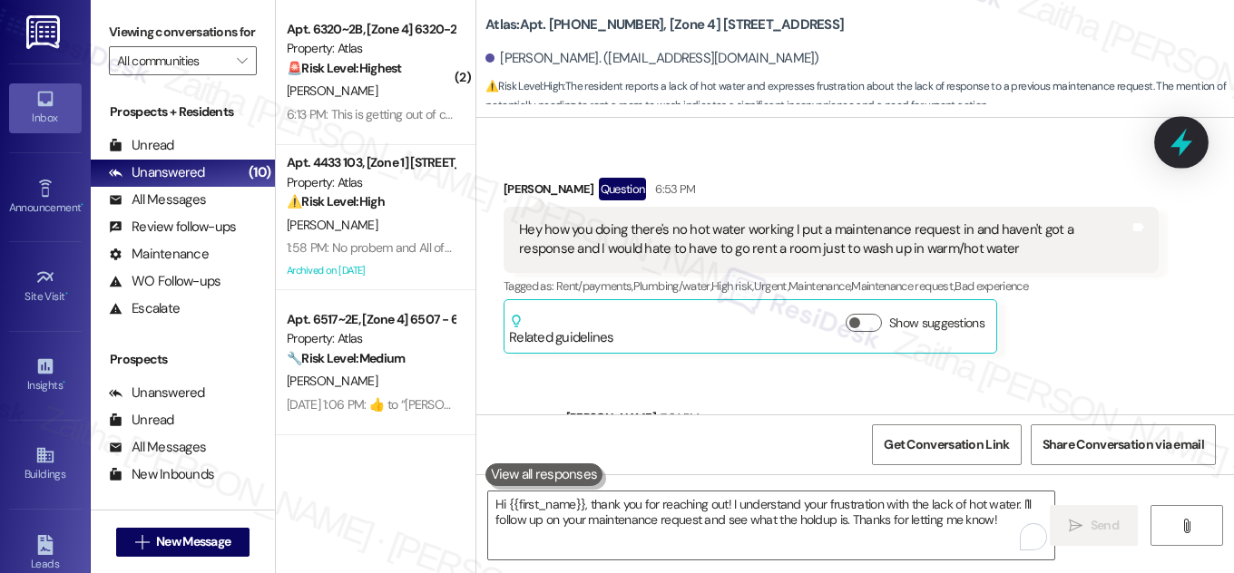
click at [1176, 142] on icon at bounding box center [1181, 143] width 22 height 28
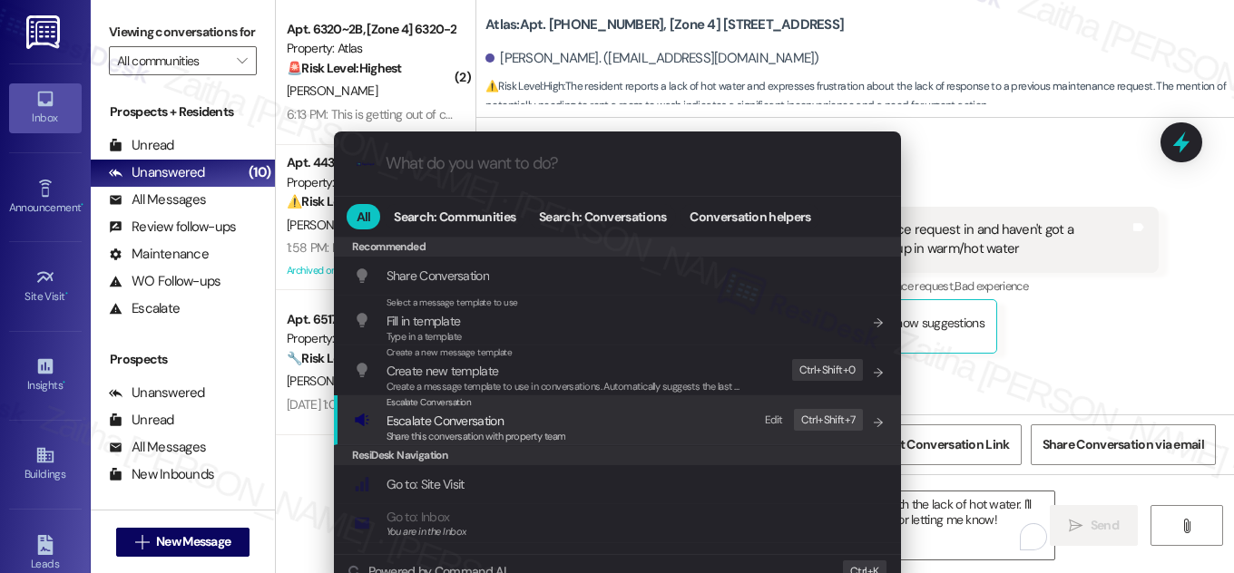
click at [408, 419] on span "Escalate Conversation" at bounding box center [444, 421] width 117 height 16
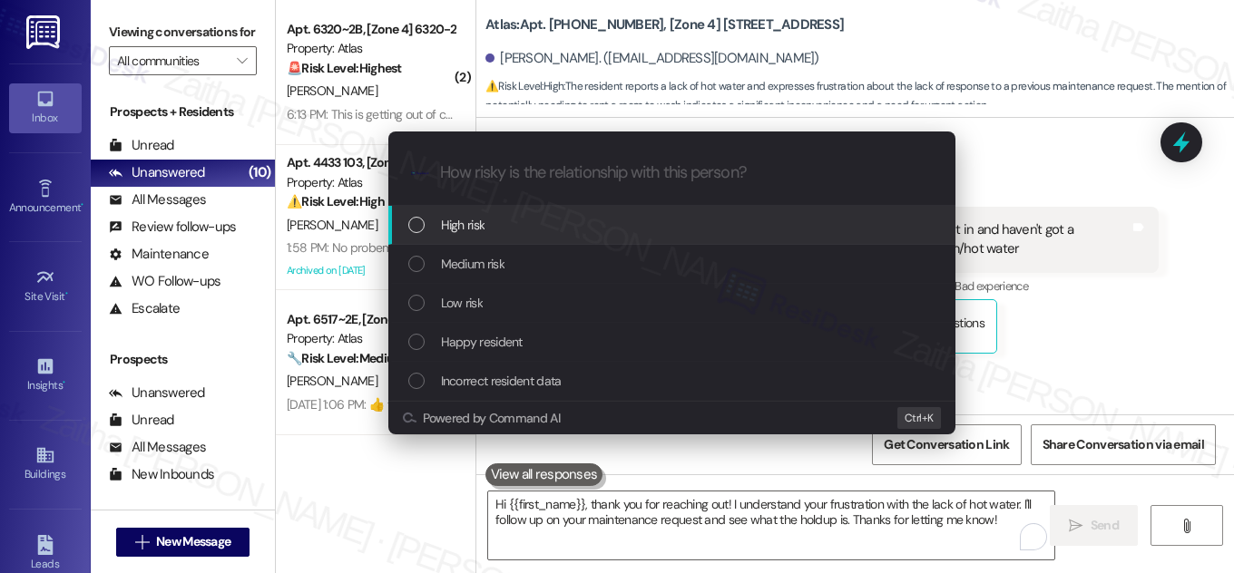
click at [496, 224] on div "High risk" at bounding box center [673, 225] width 531 height 20
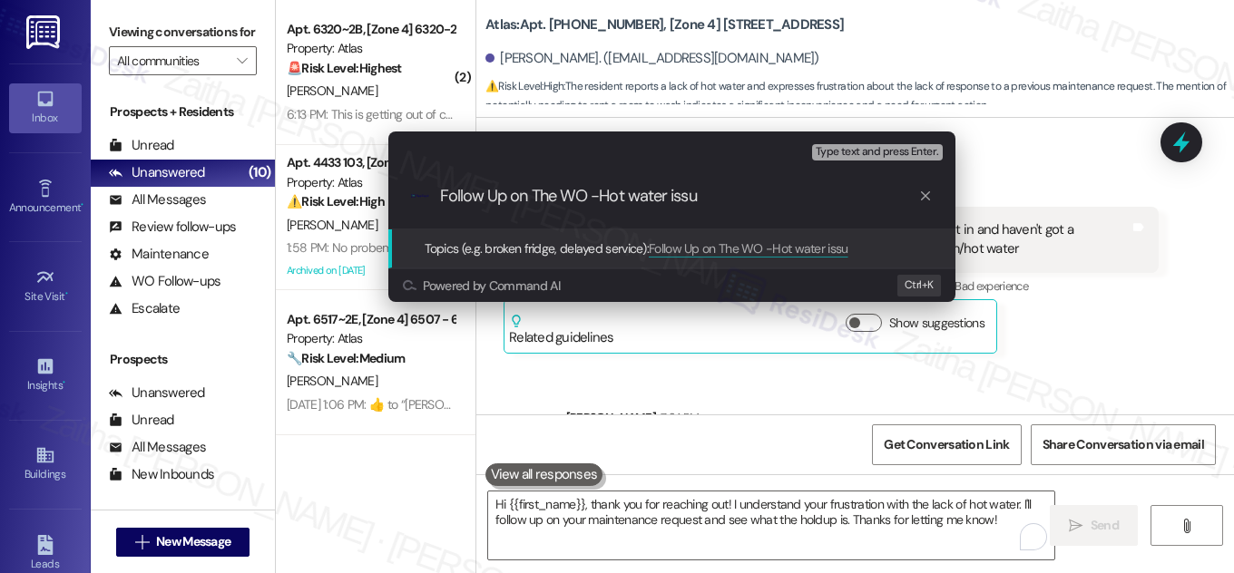
type input "Follow Up on The WO -Hot water issue"
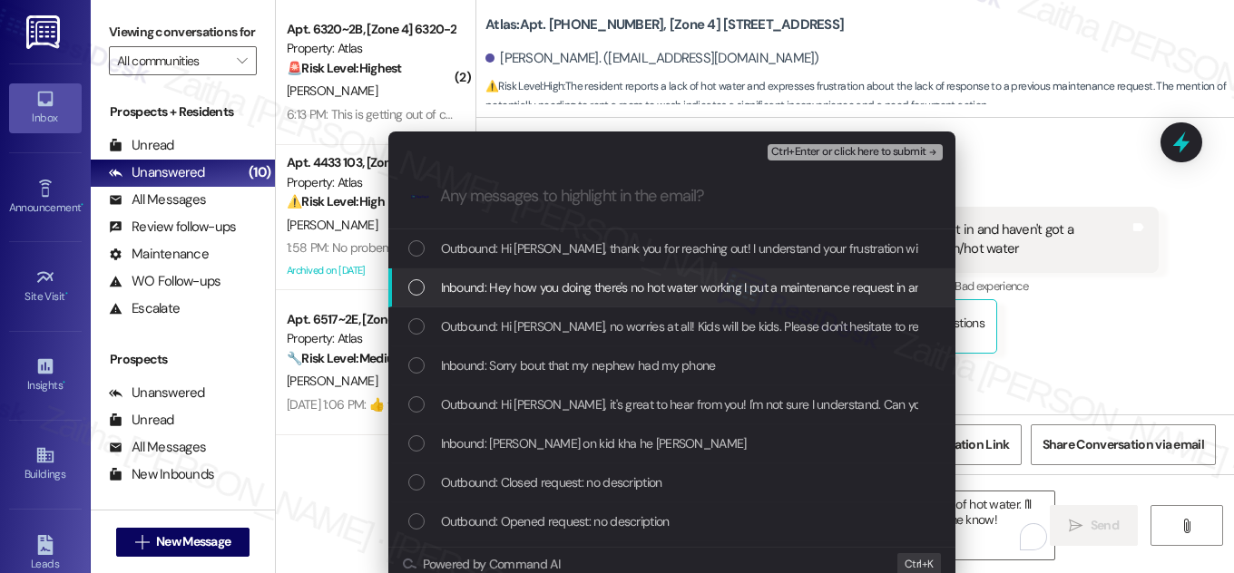
click at [516, 287] on span "Inbound: Hey how you doing there's no hot water working I put a maintenance req…" at bounding box center [950, 288] width 1019 height 20
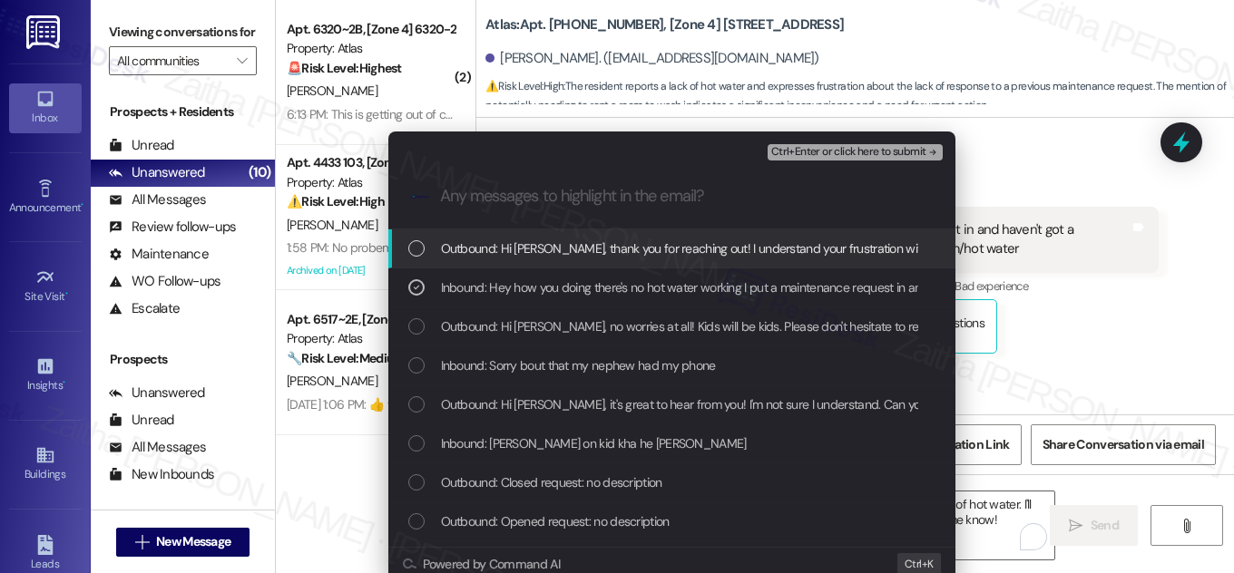
click at [835, 142] on div "Ctrl+Enter or click here to submit" at bounding box center [857, 153] width 179 height 24
click at [836, 146] on span "Ctrl+Enter or click here to submit" at bounding box center [848, 152] width 155 height 13
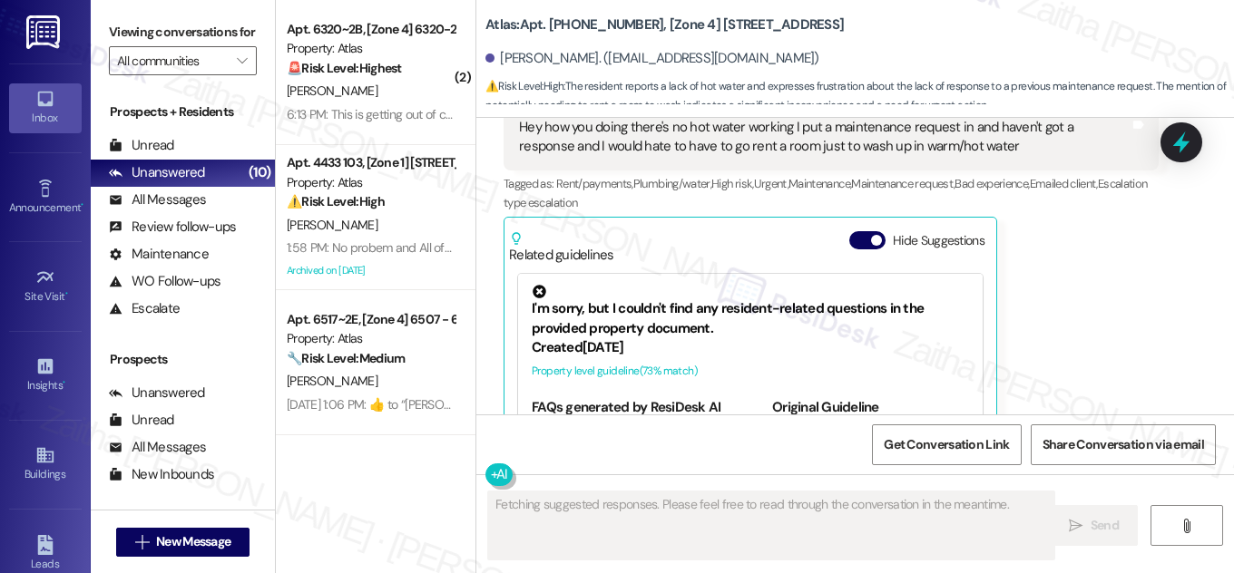
scroll to position [4992, 0]
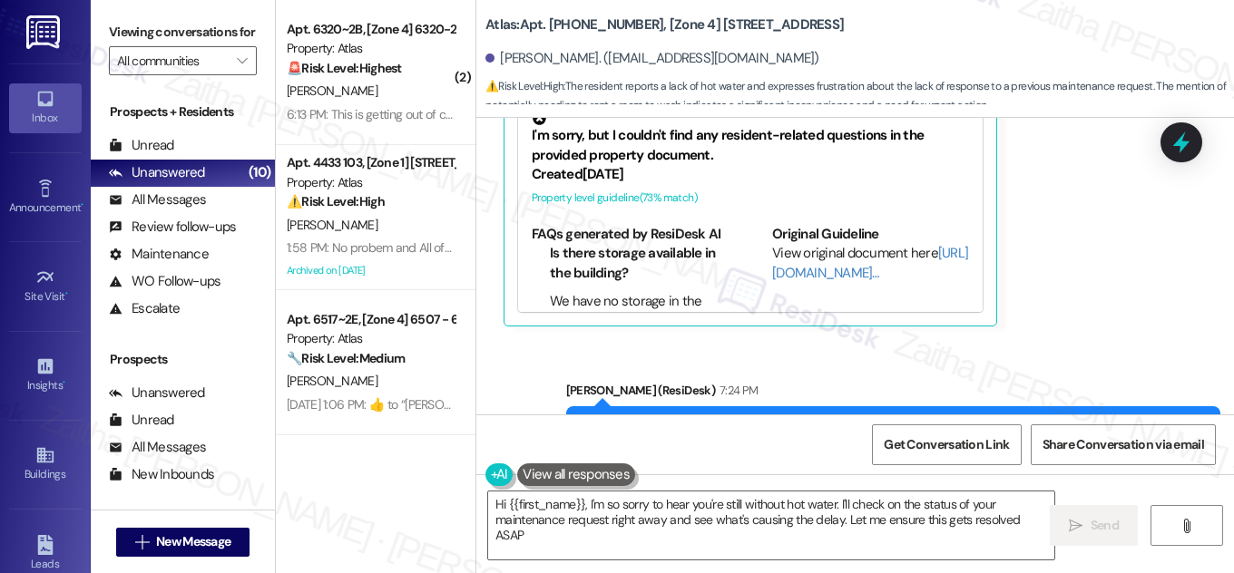
type textarea "Hi {{first_name}}, I'm so sorry to hear you're still without hot water. I'll ch…"
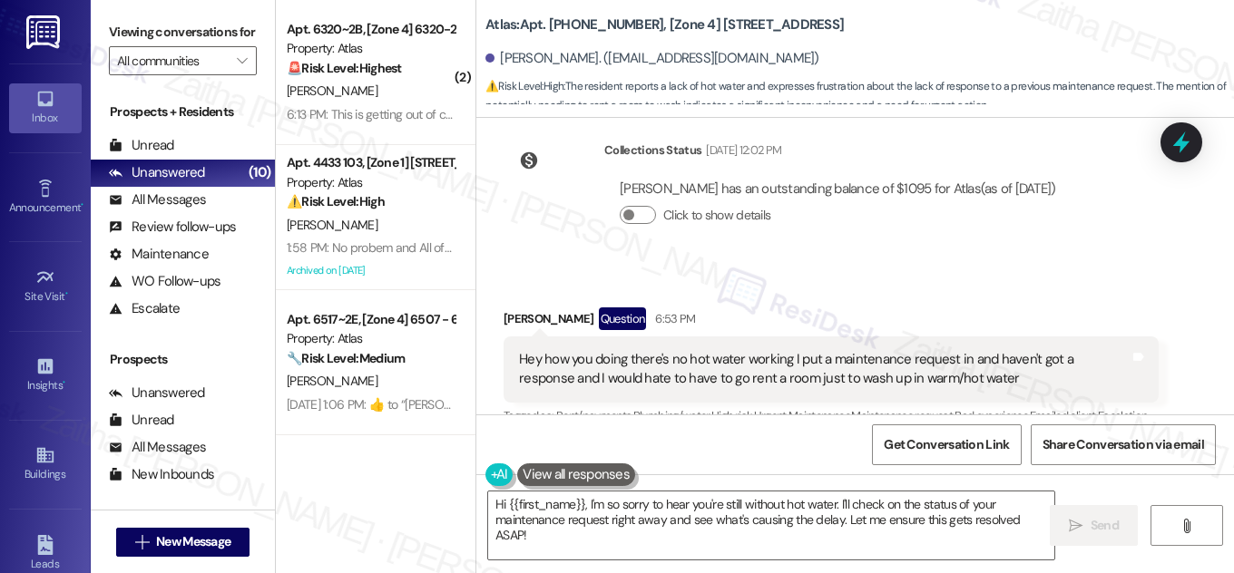
scroll to position [4581, 0]
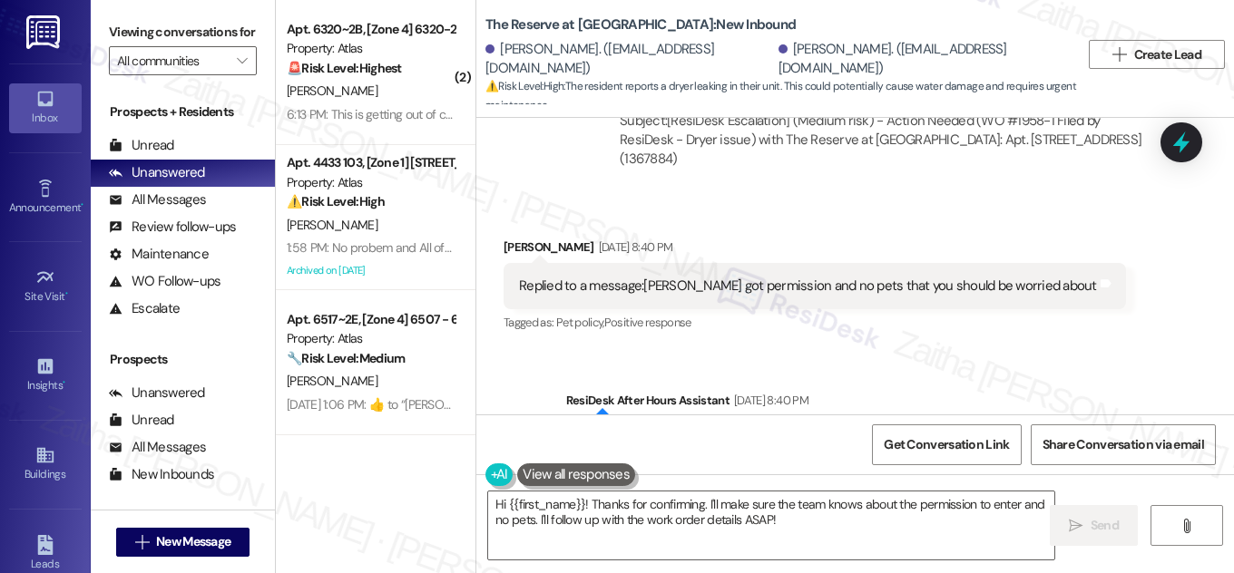
scroll to position [4374, 0]
